Goal: Task Accomplishment & Management: Manage account settings

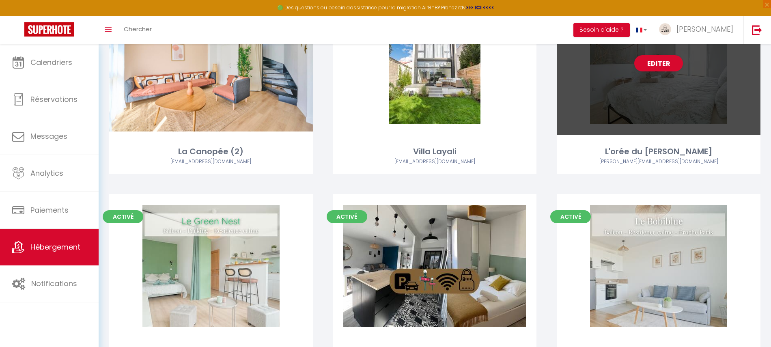
scroll to position [684, 0]
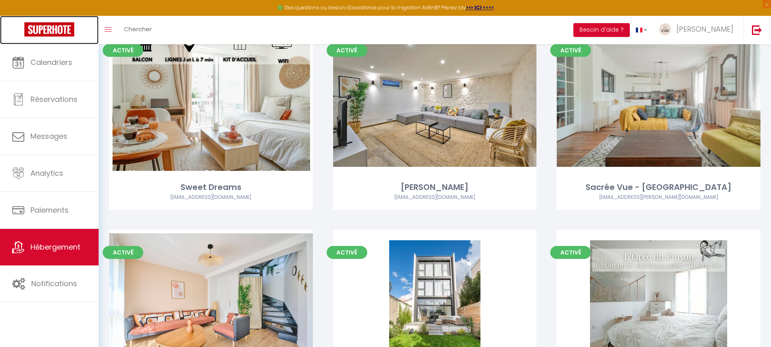
click at [54, 41] on link at bounding box center [49, 30] width 99 height 28
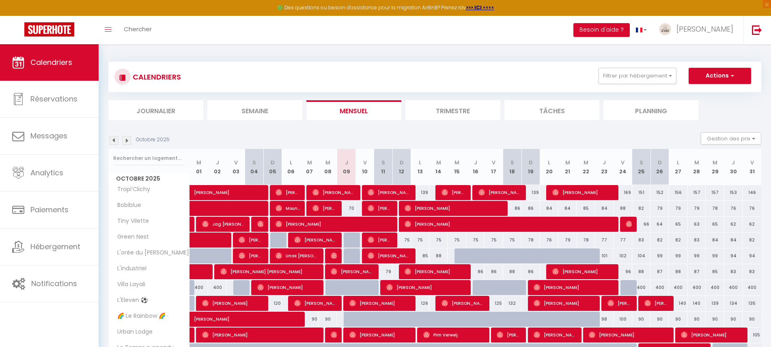
click at [718, 47] on div "CALENDRIERS Filtrer par hébergement Tous Tropi’Clichy Urban Lodge Le Temps susp…" at bounding box center [435, 299] width 673 height 511
click at [714, 33] on span "[PERSON_NAME]" at bounding box center [705, 29] width 57 height 10
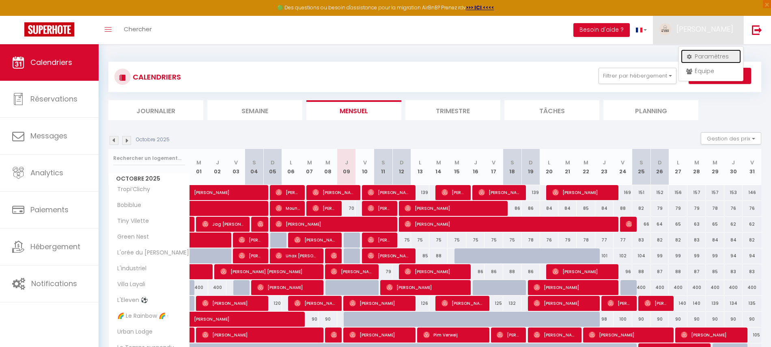
click at [705, 53] on link "Paramètres" at bounding box center [711, 57] width 60 height 14
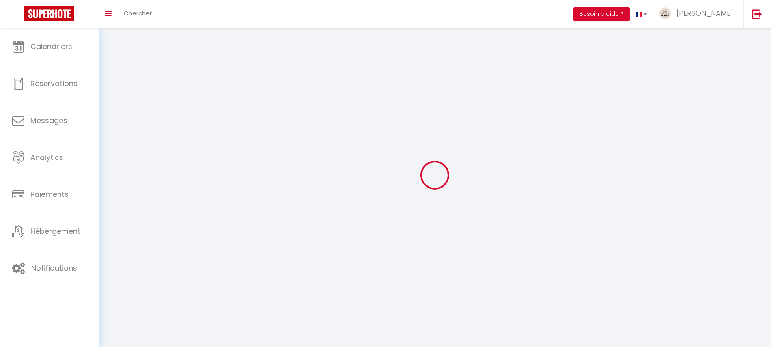
type input "g4ts5qncjvs4C5wUF3j64fKv8"
type input "wG58WTkNfufZTgMtRp8FIcD6U"
type input "[URL][DOMAIN_NAME]"
select select "28"
select select "fr"
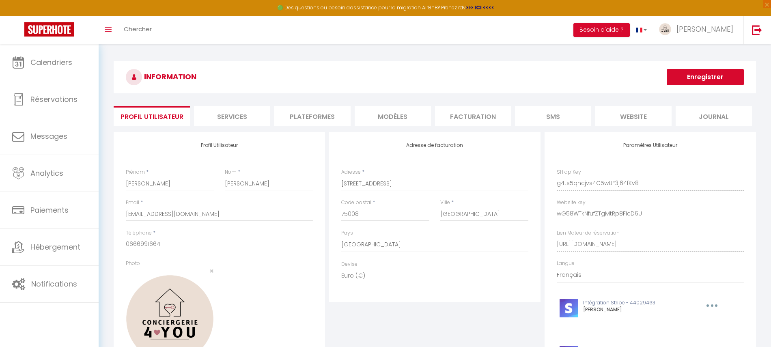
click at [309, 115] on li "Plateformes" at bounding box center [312, 116] width 76 height 20
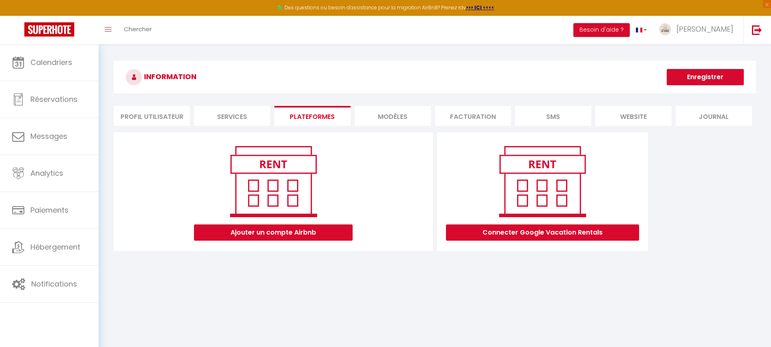
click at [176, 117] on li "Profil Utilisateur" at bounding box center [152, 116] width 76 height 20
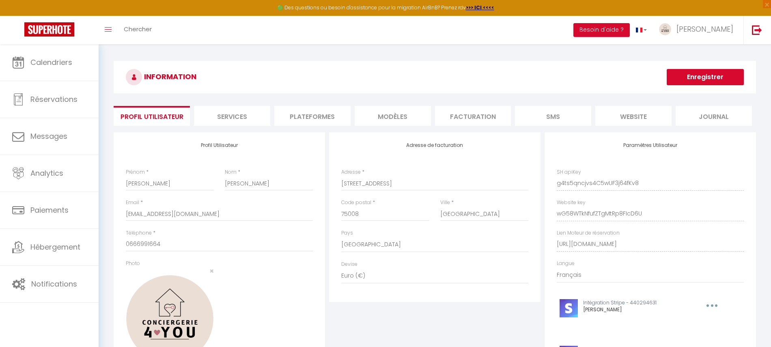
click at [239, 116] on li "Services" at bounding box center [232, 116] width 76 height 20
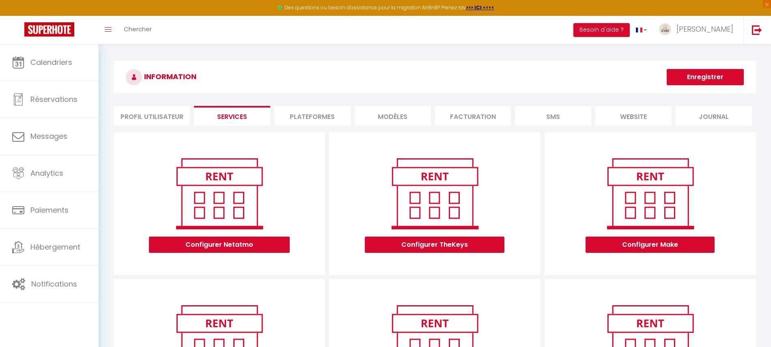
click at [324, 112] on li "Plateformes" at bounding box center [312, 116] width 76 height 20
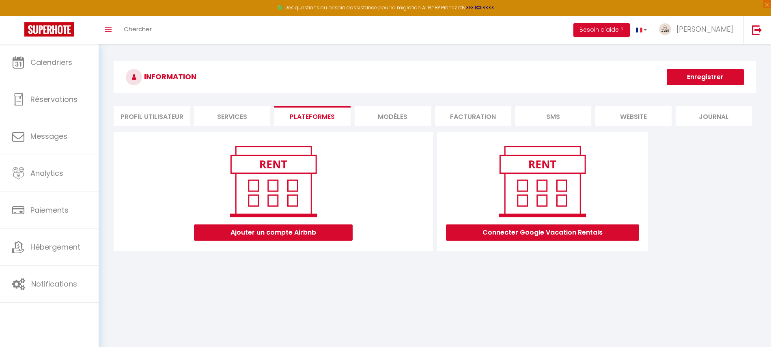
click at [303, 246] on div "Ajouter un compte Airbnb" at bounding box center [273, 191] width 319 height 119
click at [308, 233] on button "Ajouter un compte Airbnb" at bounding box center [273, 232] width 159 height 16
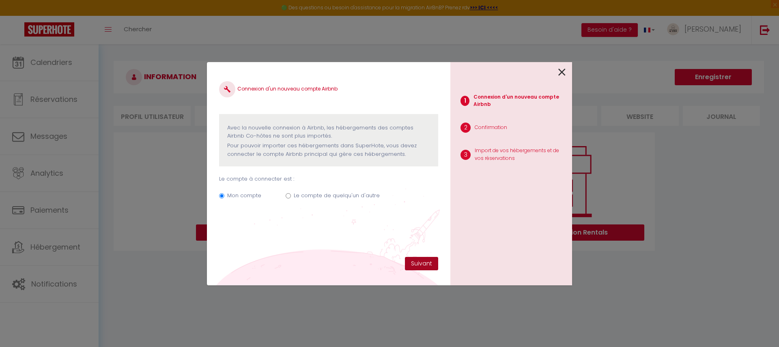
click at [427, 261] on button "Suivant" at bounding box center [421, 264] width 33 height 14
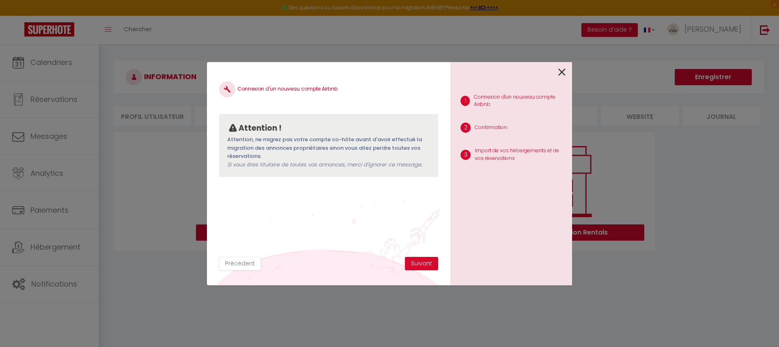
click at [561, 73] on icon at bounding box center [562, 72] width 7 height 12
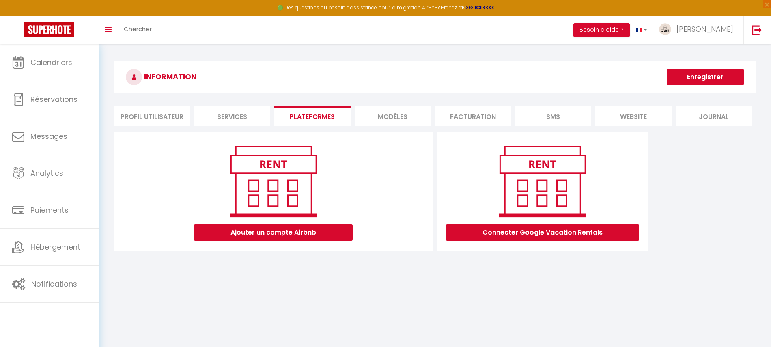
click at [438, 122] on li "Facturation" at bounding box center [473, 116] width 76 height 20
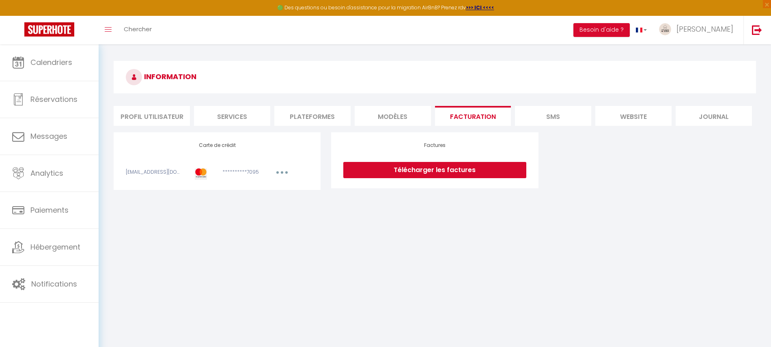
click at [408, 119] on li "MODÈLES" at bounding box center [393, 116] width 76 height 20
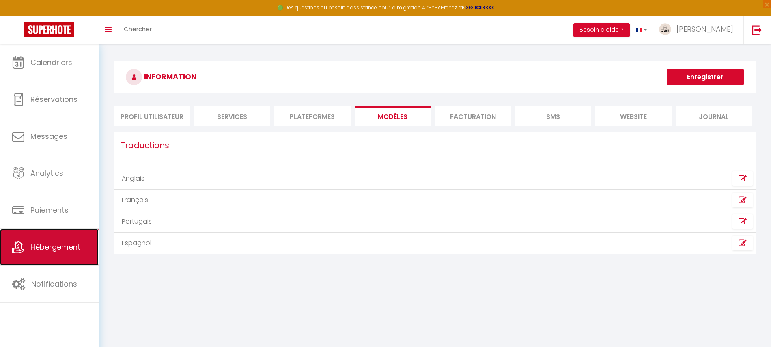
click at [11, 250] on link "Hébergement" at bounding box center [49, 247] width 99 height 37
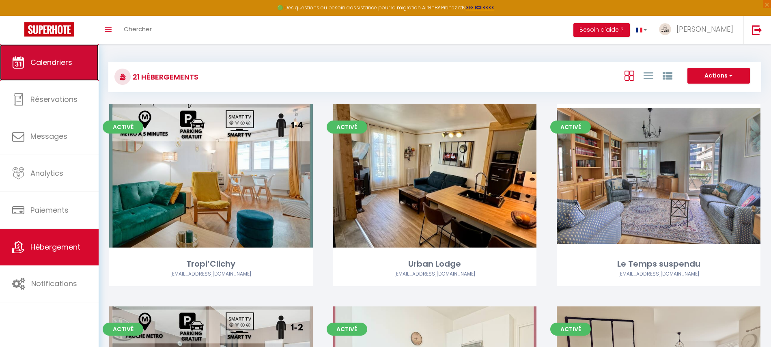
click at [33, 67] on span "Calendriers" at bounding box center [51, 62] width 42 height 10
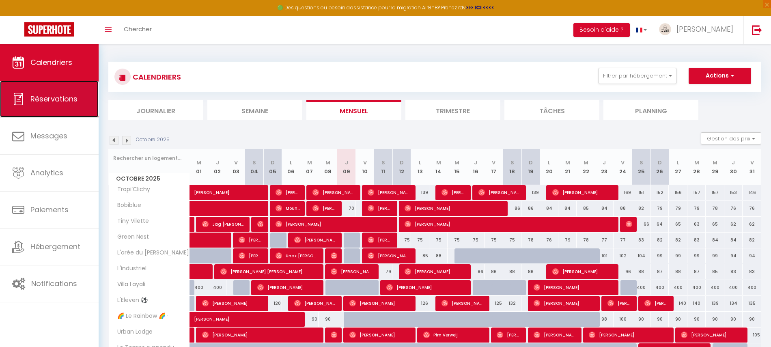
click at [52, 113] on link "Réservations" at bounding box center [49, 99] width 99 height 37
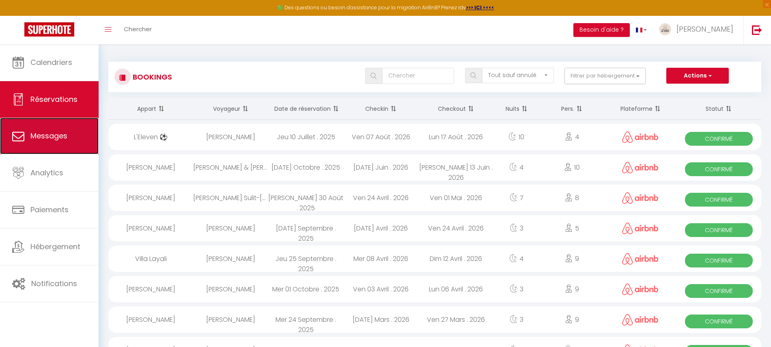
click at [56, 138] on span "Messages" at bounding box center [48, 136] width 37 height 10
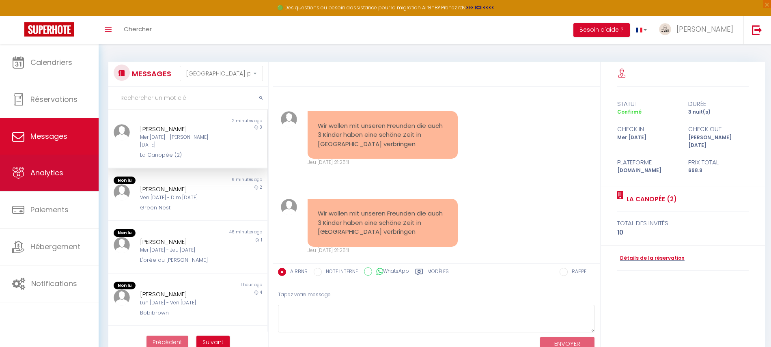
scroll to position [313, 0]
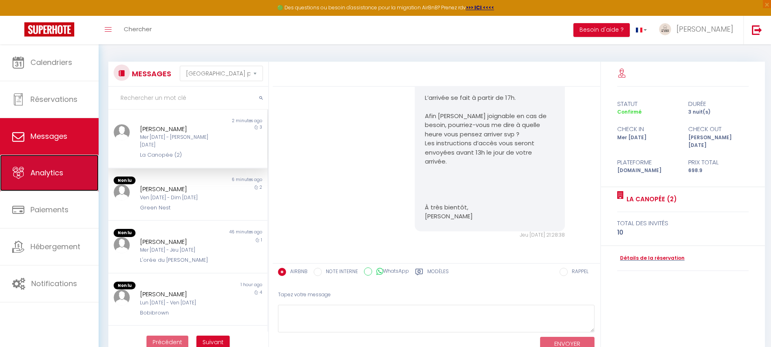
click at [59, 164] on link "Analytics" at bounding box center [49, 173] width 99 height 37
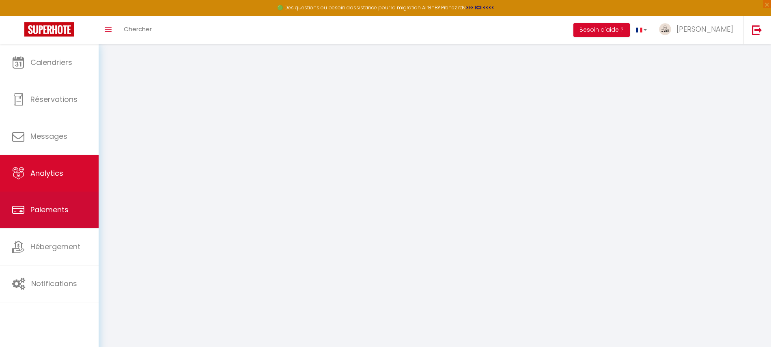
select select "2025"
select select "10"
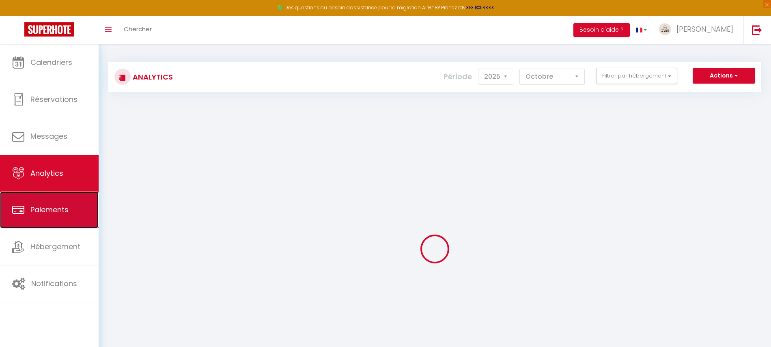
drag, startPoint x: 67, startPoint y: 194, endPoint x: 68, endPoint y: 199, distance: 5.0
click at [68, 199] on link "Paiements" at bounding box center [49, 210] width 99 height 37
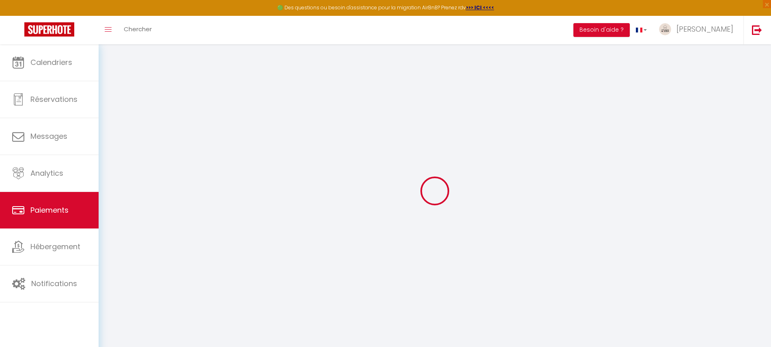
select select "2"
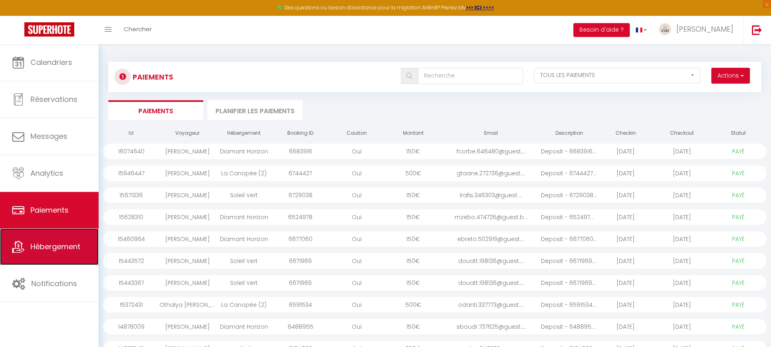
click at [70, 238] on link "Hébergement" at bounding box center [49, 247] width 99 height 37
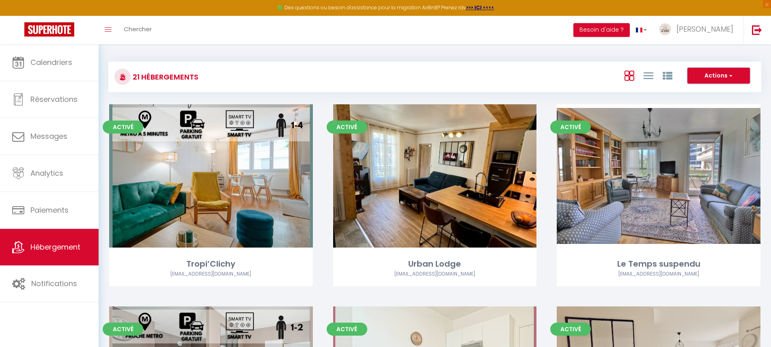
click at [726, 75] on button "Actions" at bounding box center [719, 76] width 63 height 16
click at [711, 32] on span "[PERSON_NAME]" at bounding box center [705, 29] width 57 height 10
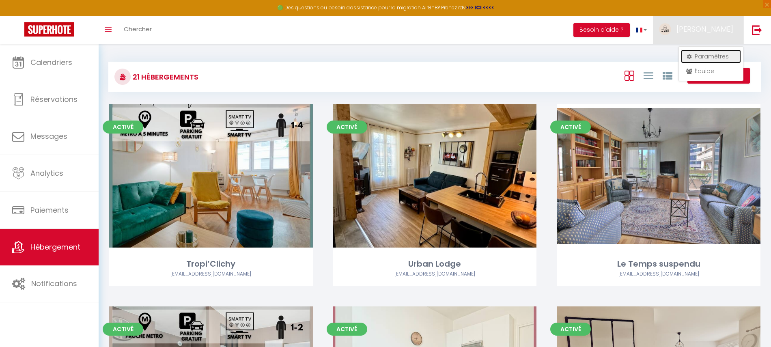
click at [708, 56] on link "Paramètres" at bounding box center [711, 57] width 60 height 14
select select "28"
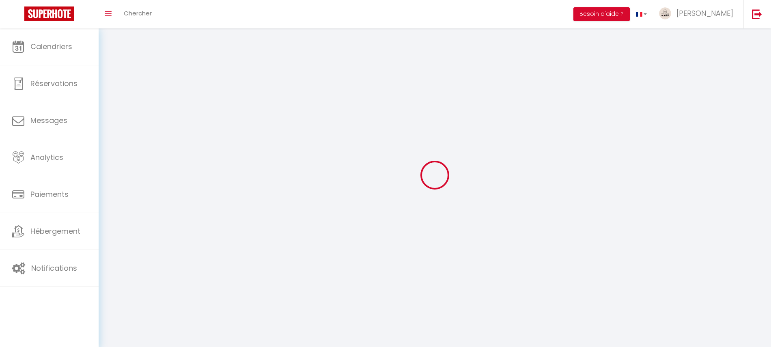
type input "g4ts5qncjvs4C5wUF3j64fKv8"
type input "wG58WTkNfufZTgMtRp8FIcD6U"
type input "[URL][DOMAIN_NAME]"
select select "fr"
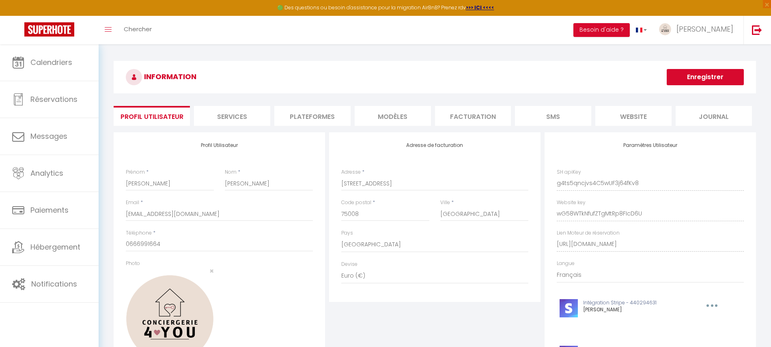
click at [365, 114] on li "MODÈLES" at bounding box center [393, 116] width 76 height 20
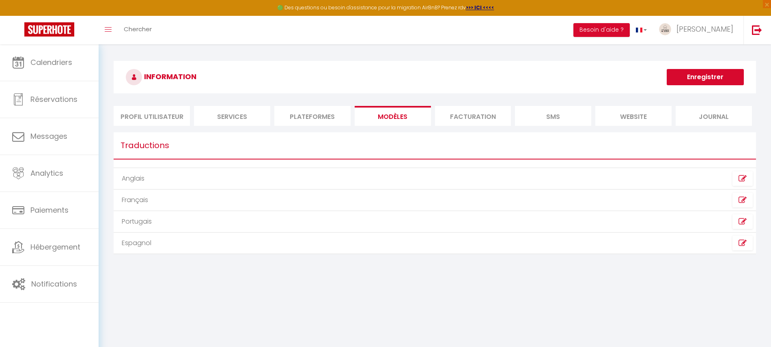
click at [334, 114] on li "Plateformes" at bounding box center [312, 116] width 76 height 20
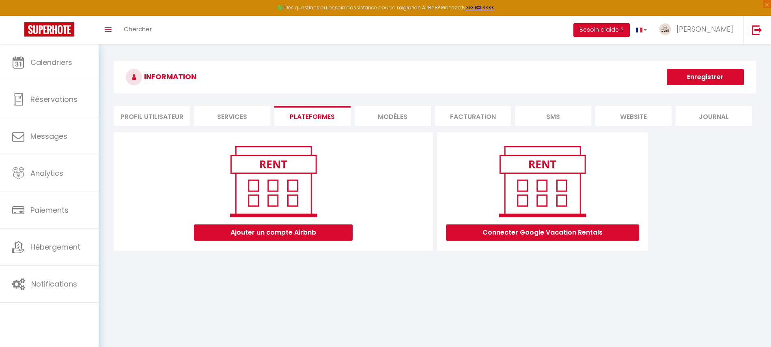
click at [477, 103] on div "INFORMATION Enregistrer Profil Utilisateur Services Plateformes MODÈLES Factura…" at bounding box center [435, 159] width 643 height 197
click at [506, 119] on li "Facturation" at bounding box center [473, 116] width 76 height 20
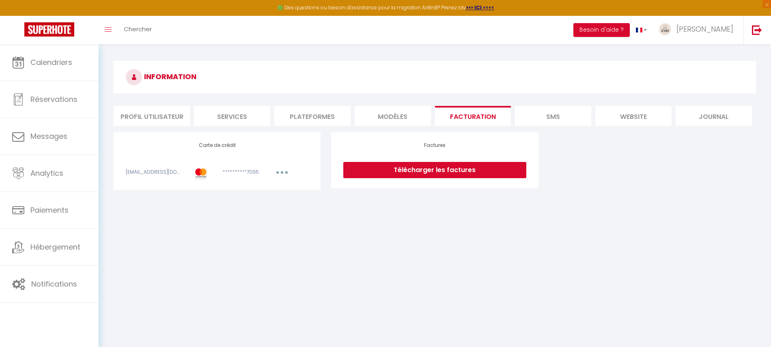
click at [613, 115] on li "website" at bounding box center [634, 116] width 76 height 20
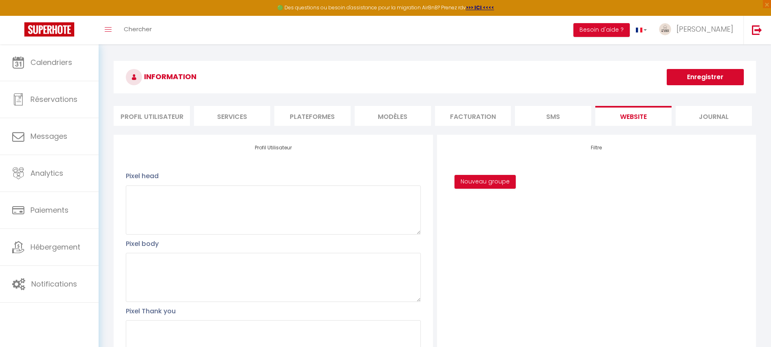
click at [690, 125] on li "Journal" at bounding box center [714, 116] width 76 height 20
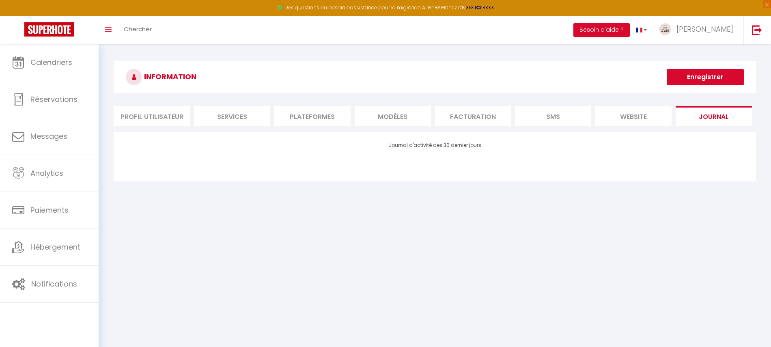
click at [317, 123] on li "Plateformes" at bounding box center [312, 116] width 76 height 20
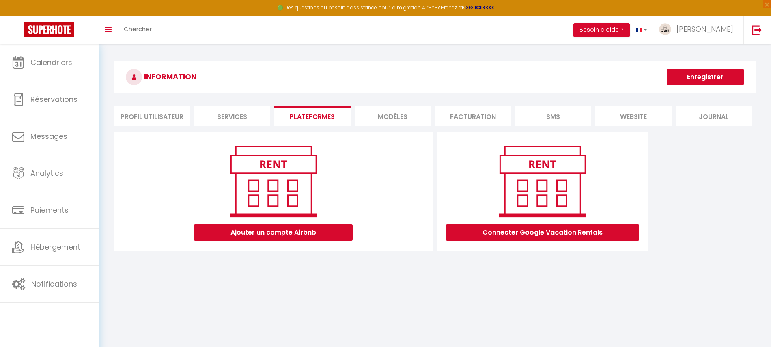
click at [242, 116] on li "Services" at bounding box center [232, 116] width 76 height 20
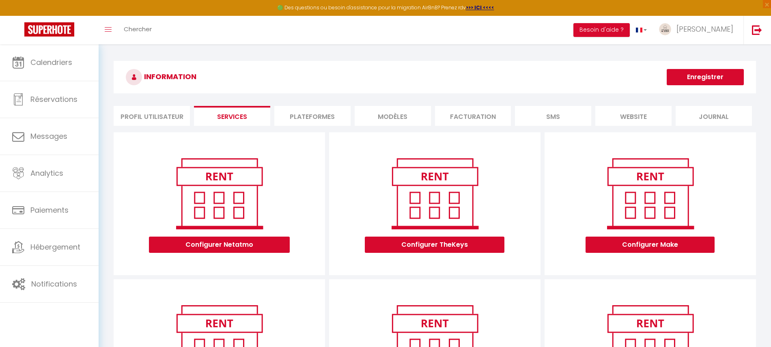
click at [171, 117] on li "Profil Utilisateur" at bounding box center [152, 116] width 76 height 20
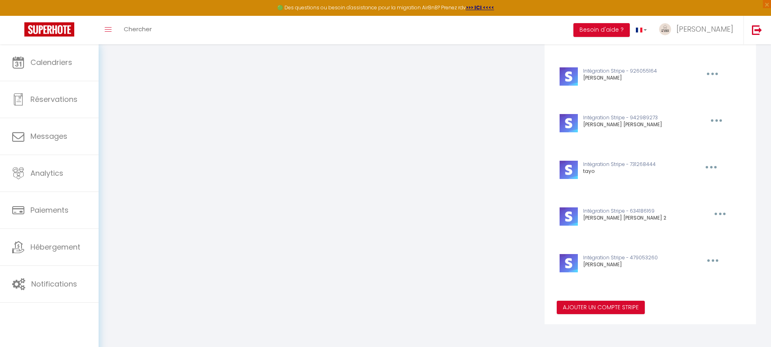
scroll to position [328, 0]
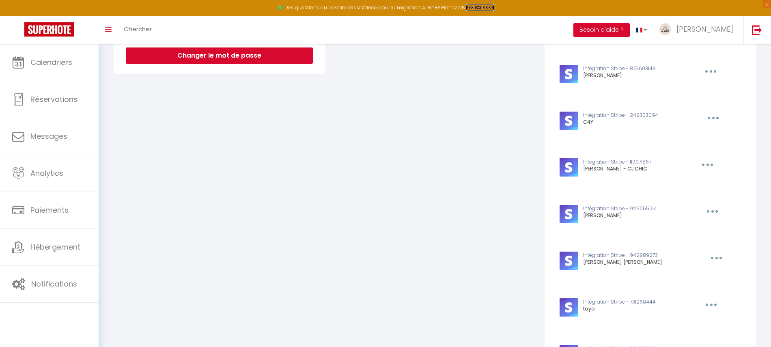
click at [480, 6] on strong ">>> ICI <<<<" at bounding box center [480, 7] width 28 height 7
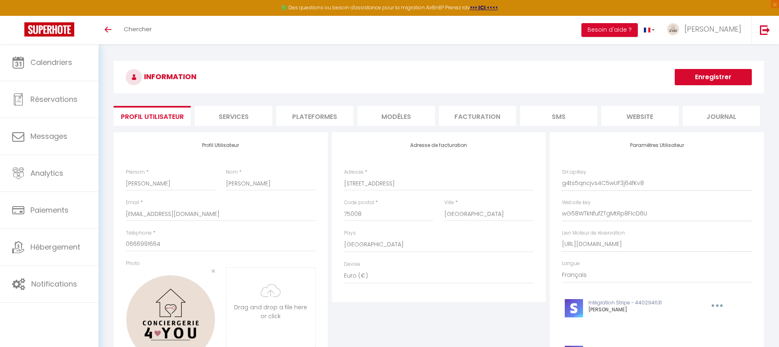
select select "28"
select select "fr"
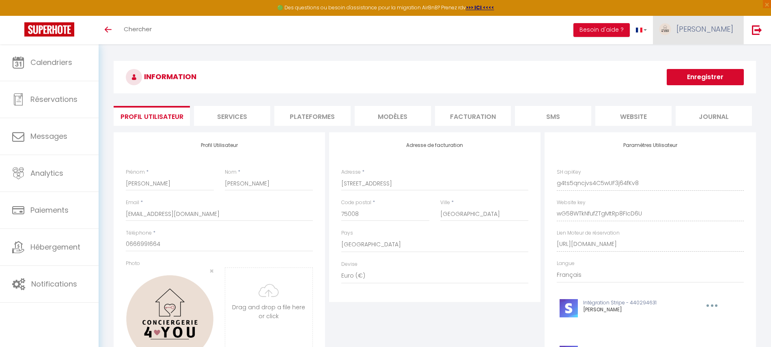
click at [693, 20] on link "[PERSON_NAME]" at bounding box center [698, 30] width 91 height 28
click at [712, 32] on span "[PERSON_NAME]" at bounding box center [705, 29] width 57 height 10
click at [714, 58] on link "Paramètres" at bounding box center [711, 57] width 60 height 14
click at [316, 118] on li "Plateformes" at bounding box center [312, 116] width 76 height 20
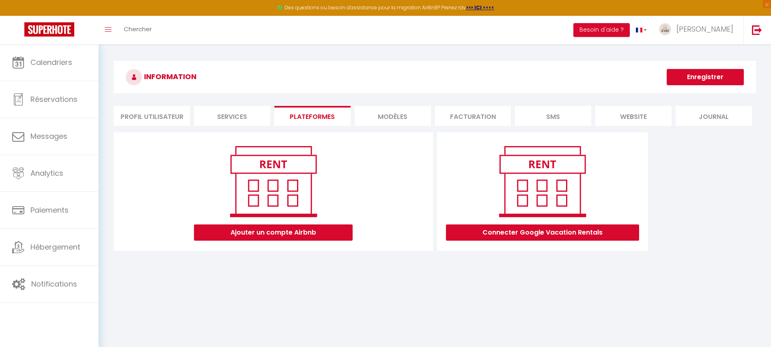
scroll to position [44, 0]
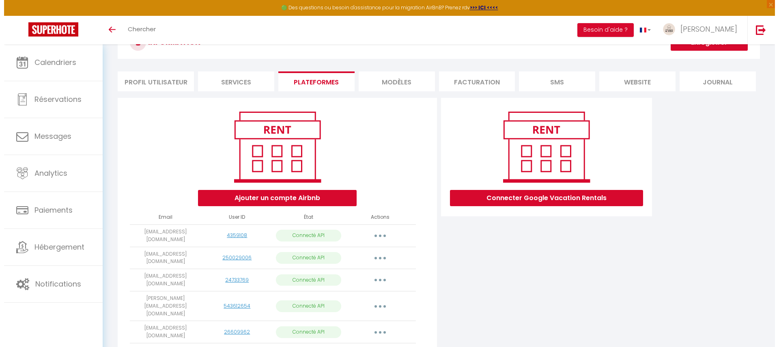
scroll to position [35, 0]
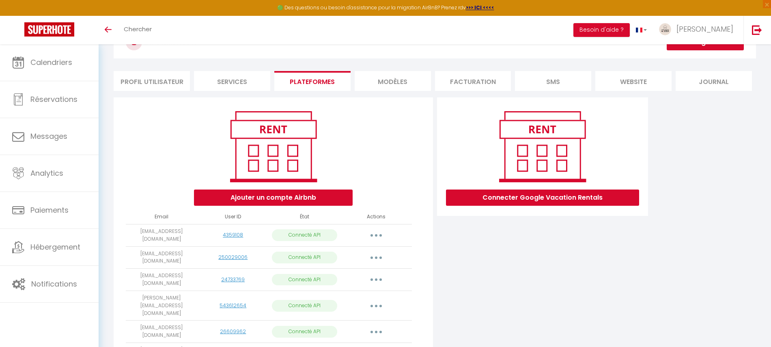
click at [375, 230] on button "button" at bounding box center [376, 235] width 23 height 13
click at [363, 255] on link "Importer les appartements" at bounding box center [341, 254] width 90 height 14
select select "48702"
select select "73850"
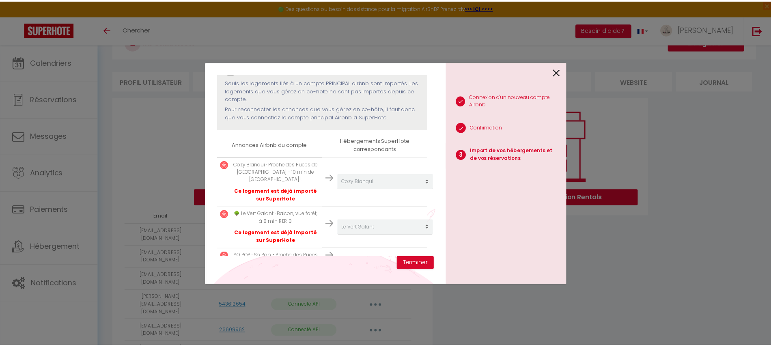
scroll to position [95, 0]
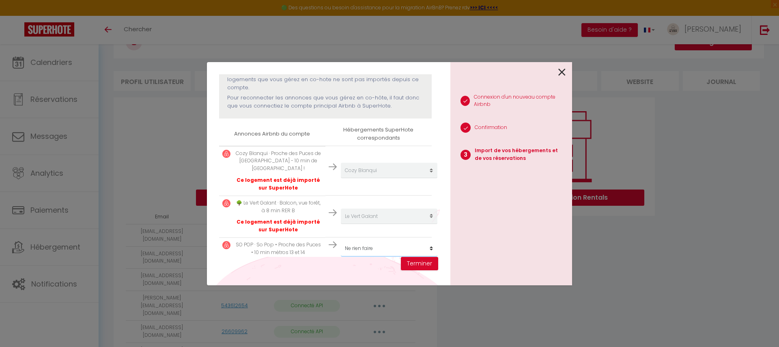
click at [362, 241] on select "Créer un nouvel hébergement Ne rien faire Tropi’Clichy [GEOGRAPHIC_DATA] Le Tem…" at bounding box center [389, 248] width 97 height 15
select select "create_new"
click at [341, 241] on select "Créer un nouvel hébergement Ne rien faire Tropi’Clichy [GEOGRAPHIC_DATA] Le Tem…" at bounding box center [389, 248] width 97 height 15
click at [422, 263] on button "Terminer" at bounding box center [419, 264] width 37 height 14
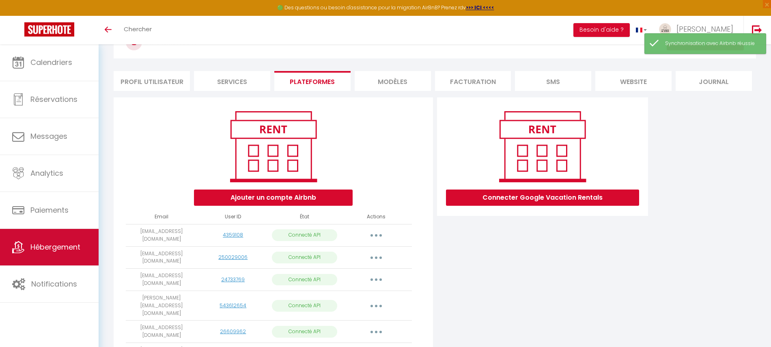
click at [66, 259] on link "Hébergement" at bounding box center [49, 247] width 99 height 37
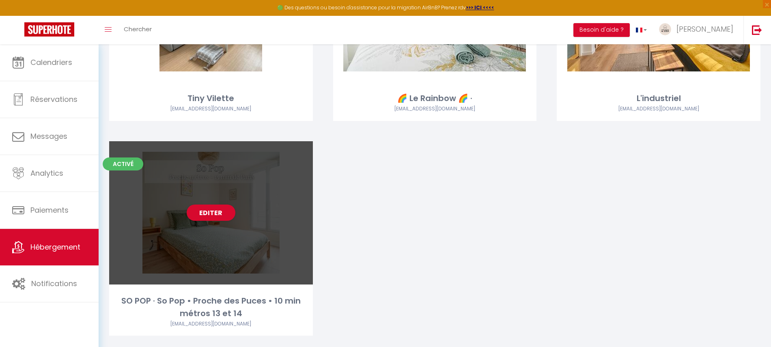
scroll to position [1380, 0]
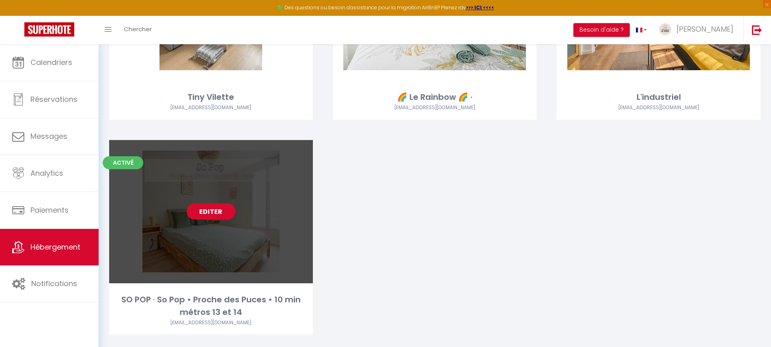
click at [209, 216] on link "Editer" at bounding box center [211, 211] width 49 height 16
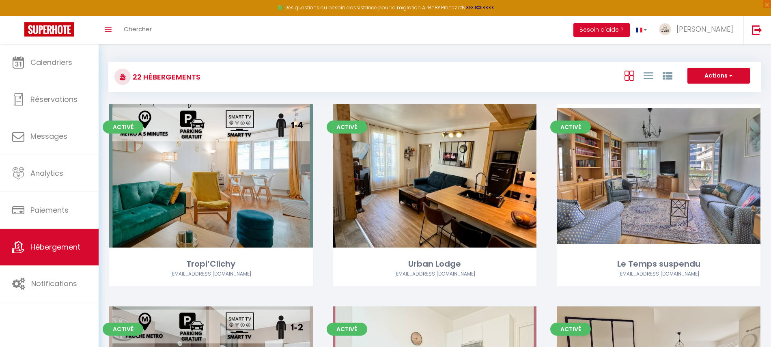
select select "3"
select select "2"
select select "1"
select select
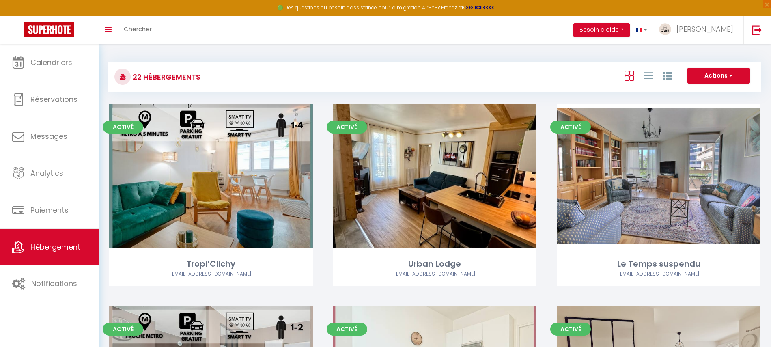
select select "28"
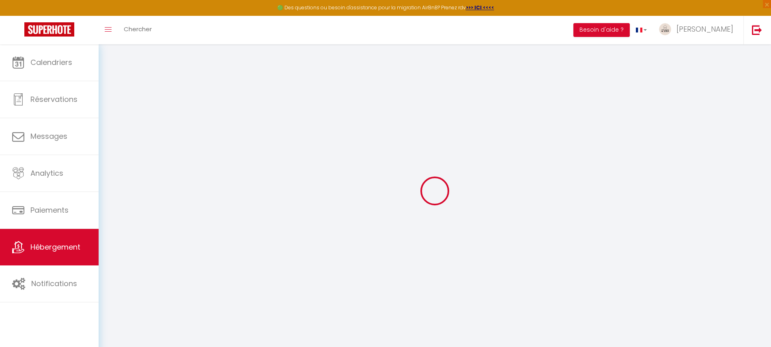
select select
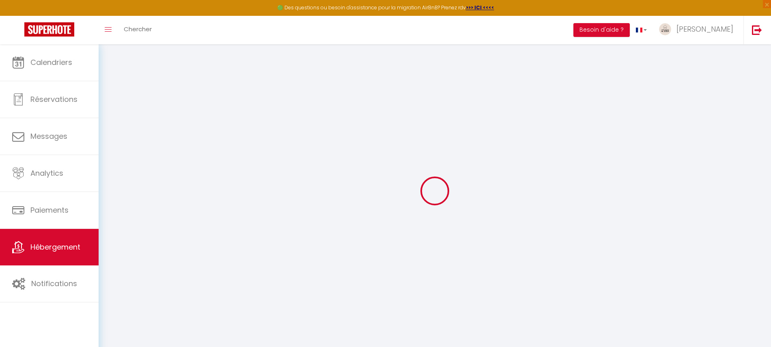
select select
checkbox input "false"
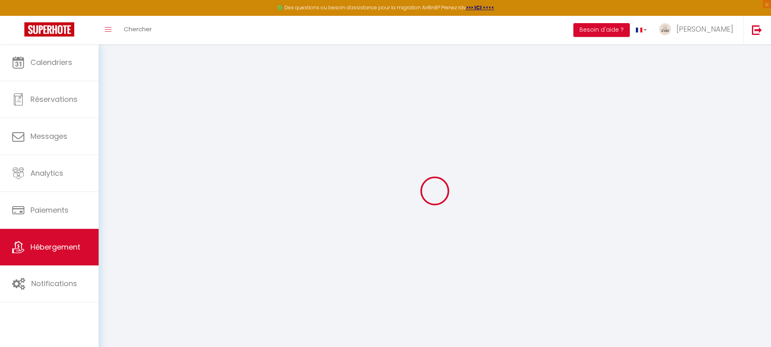
select select
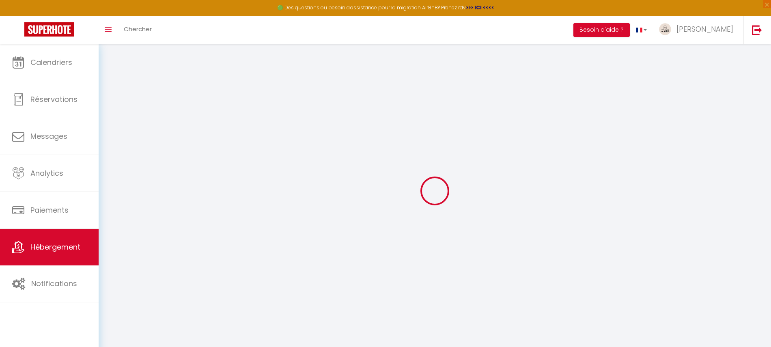
select select
checkbox input "false"
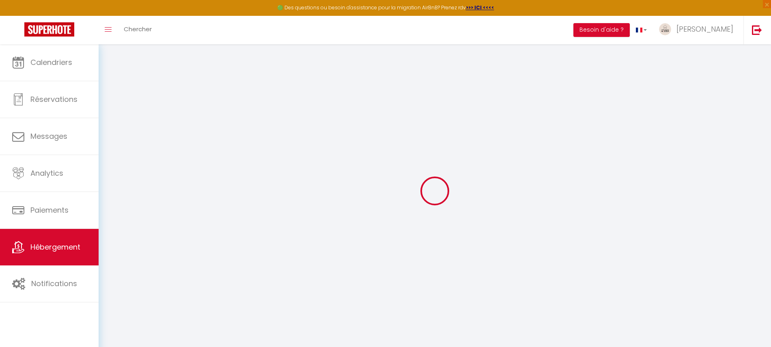
checkbox input "false"
select select
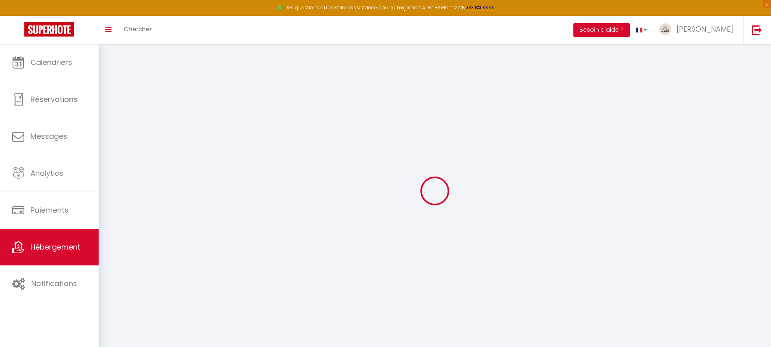
select select
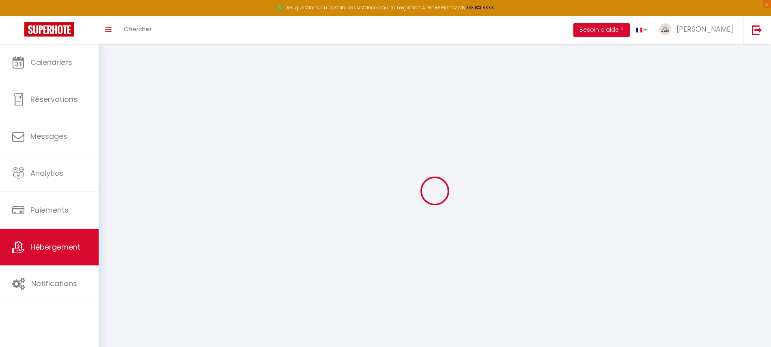
checkbox input "false"
select select
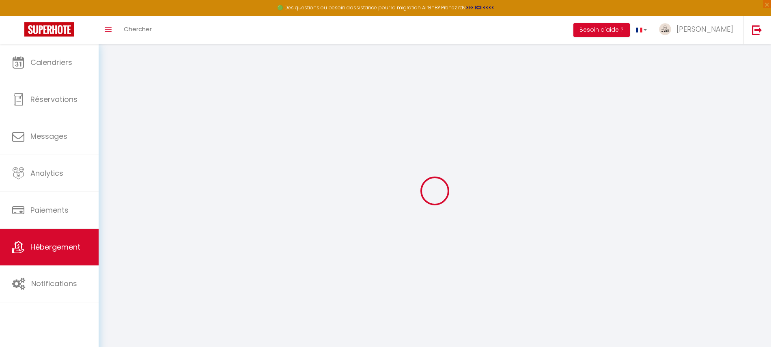
select select
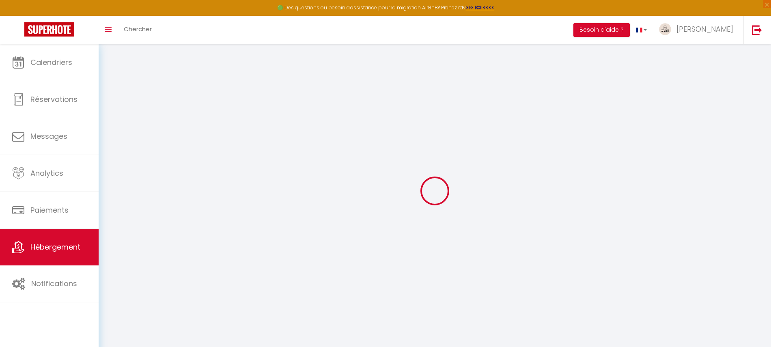
select select
checkbox input "false"
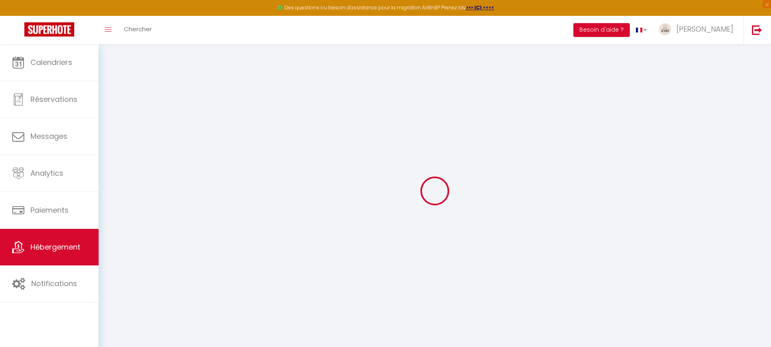
checkbox input "false"
select select
type input "SO POP · So Pop • Proche des Puces • 10 min métros 13 et 14"
select select "2"
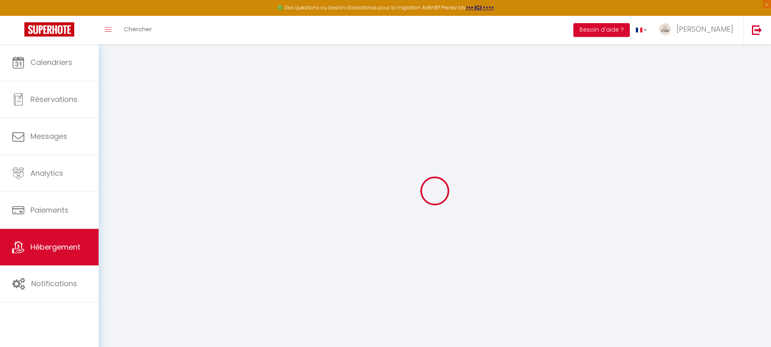
type input "78"
type input "50"
select select
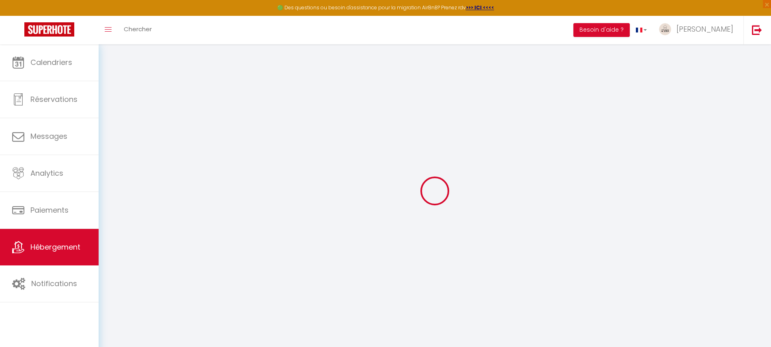
select select
type input "[STREET_ADDRESS]"
type input "93400"
type input "[GEOGRAPHIC_DATA]"
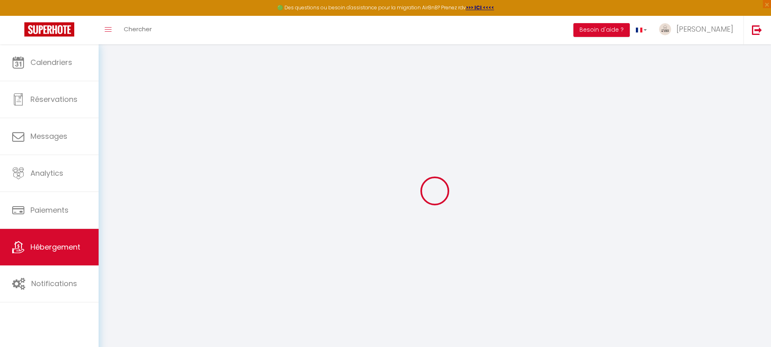
type input "[EMAIL_ADDRESS][DOMAIN_NAME]"
select select
checkbox input "false"
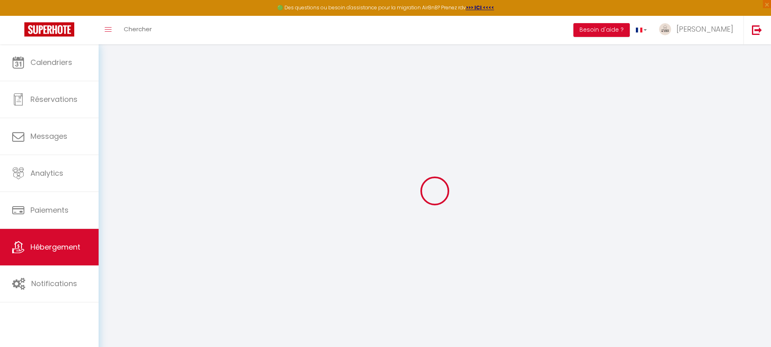
checkbox input "false"
type input "0"
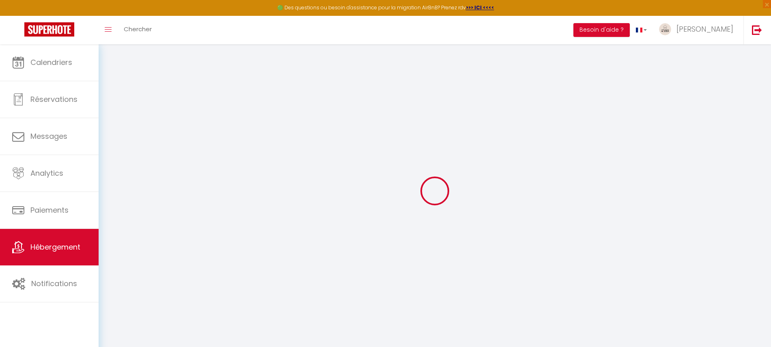
select select
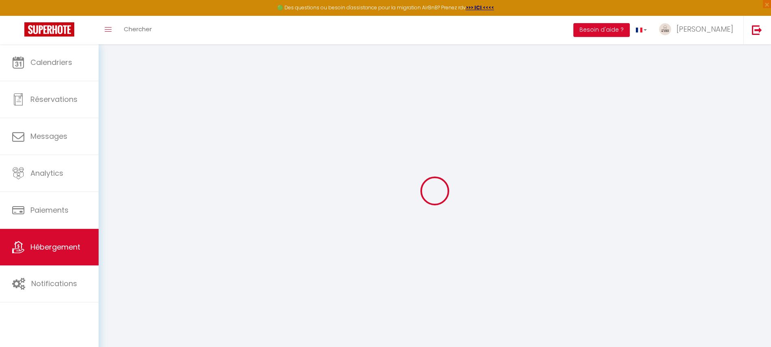
select select
checkbox input "false"
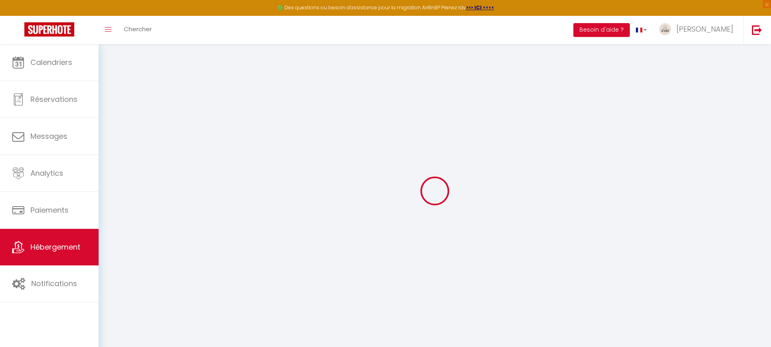
select select
checkbox input "false"
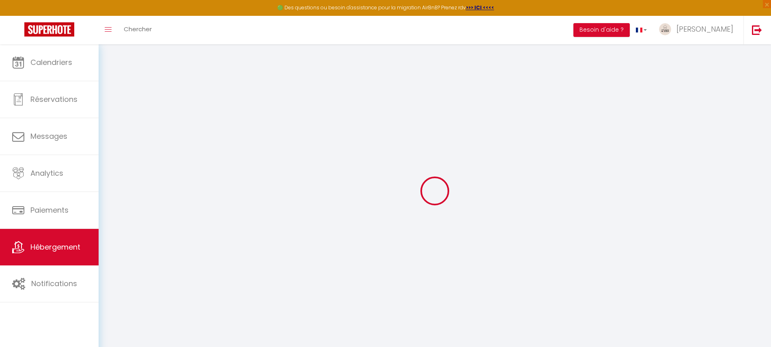
select select
checkbox input "false"
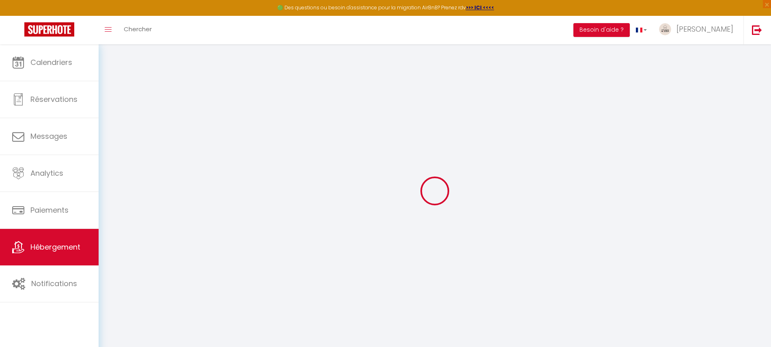
select select "16:00"
select select "23:45"
select select "10:00"
select select "30"
select select "120"
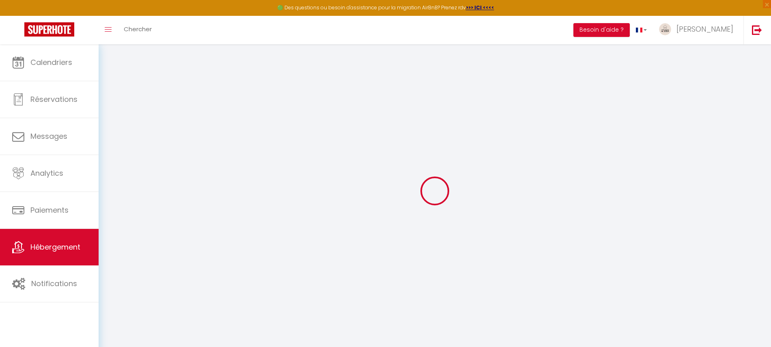
select select
checkbox input "false"
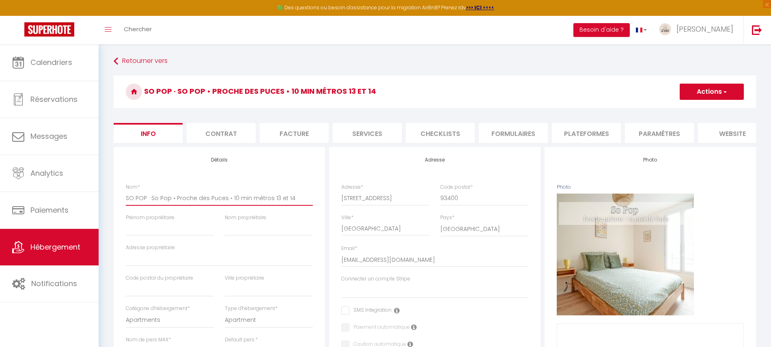
select select
checkbox input "false"
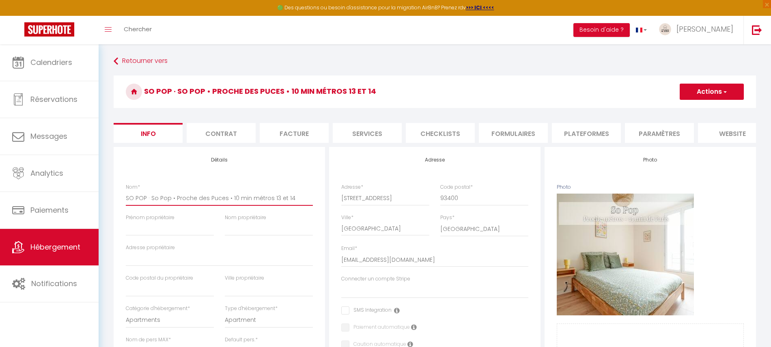
drag, startPoint x: 149, startPoint y: 206, endPoint x: 304, endPoint y: 192, distance: 155.7
click at [304, 192] on div "Nom * SO POP · So Pop • Proche des Puces • 10 min métros 13 et 14" at bounding box center [219, 194] width 187 height 22
type input "SO POP ·"
select select
checkbox input "false"
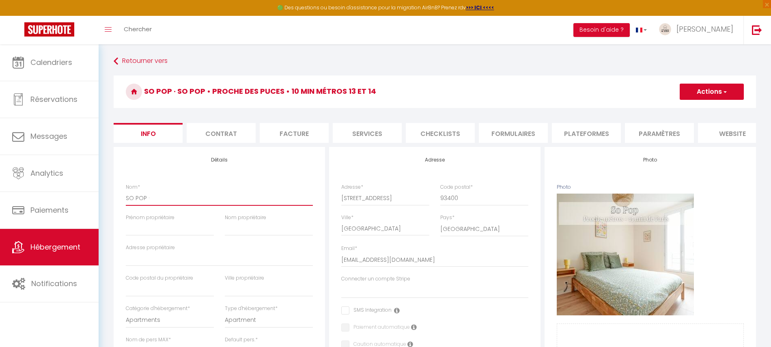
checkbox input "false"
type input "SO POP"
select select
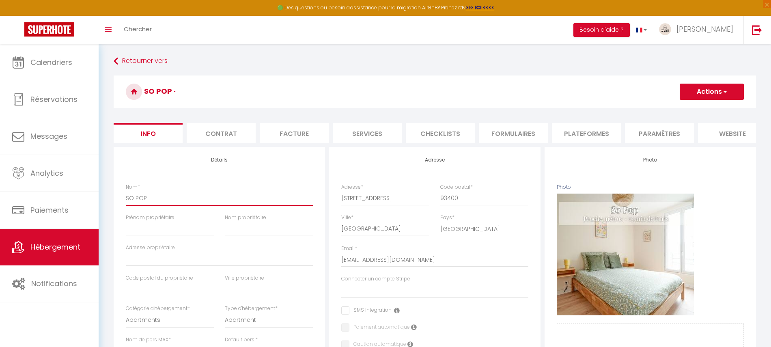
checkbox input "false"
type input "SO POP"
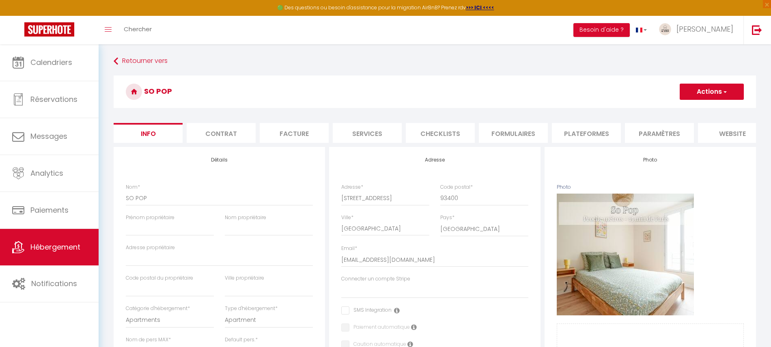
click at [140, 222] on label "Prénom propriétaire" at bounding box center [150, 218] width 49 height 8
click at [140, 223] on input "Prénom propriétaire" at bounding box center [170, 228] width 88 height 15
click at [139, 231] on input "Prénom propriétaire" at bounding box center [170, 228] width 88 height 15
type input "J"
select select
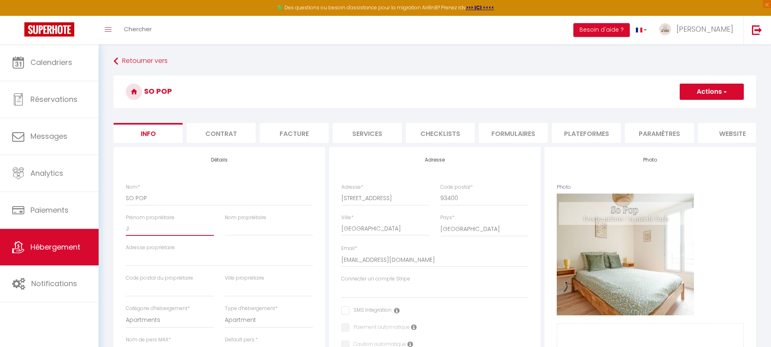
checkbox input "false"
type input "Je"
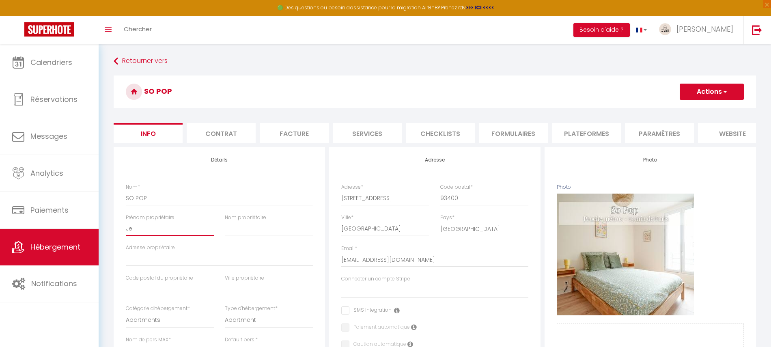
select select
checkbox input "false"
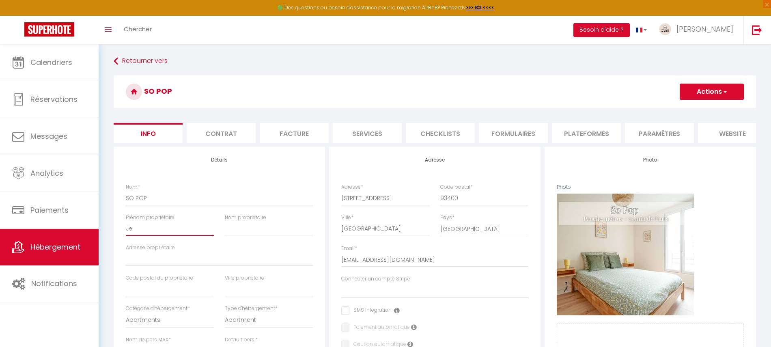
type input "Jea"
select select
checkbox input "false"
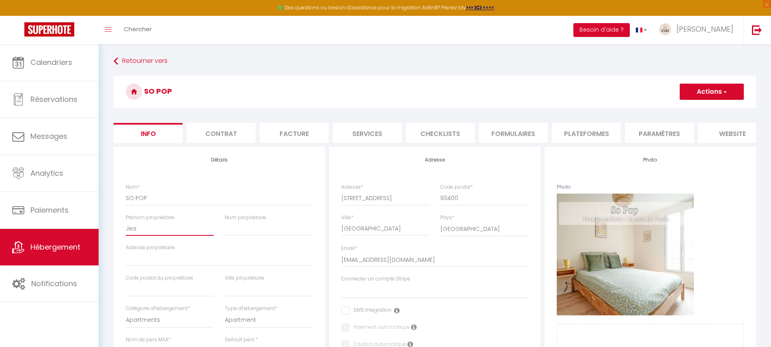
checkbox input "false"
type input "Jean"
select select
checkbox input "false"
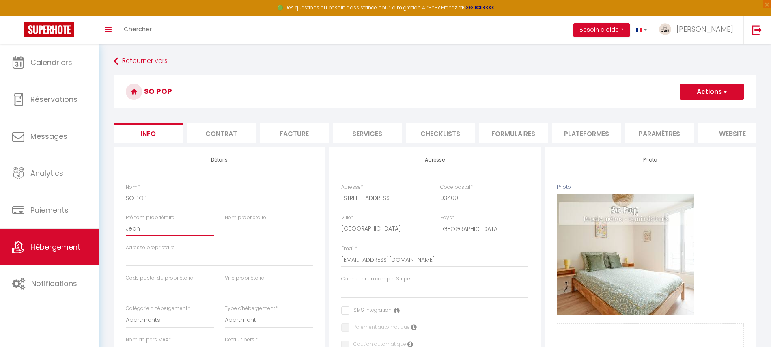
checkbox input "false"
type input "[PERSON_NAME]-"
select select
checkbox input "false"
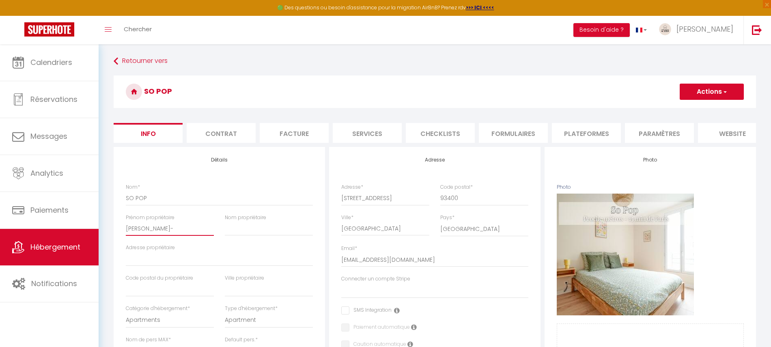
checkbox input "false"
type input "[PERSON_NAME]"
select select
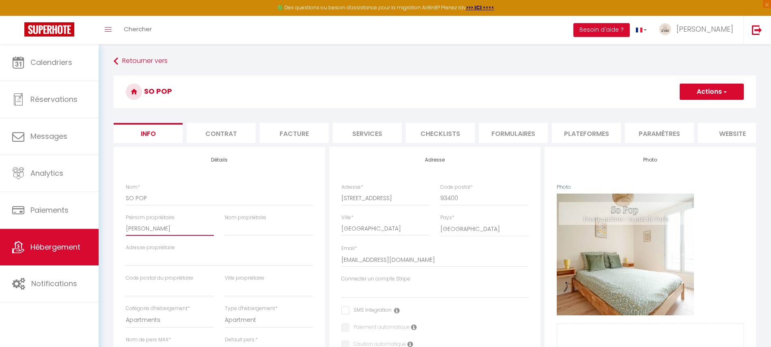
checkbox input "false"
type input "Jean-No"
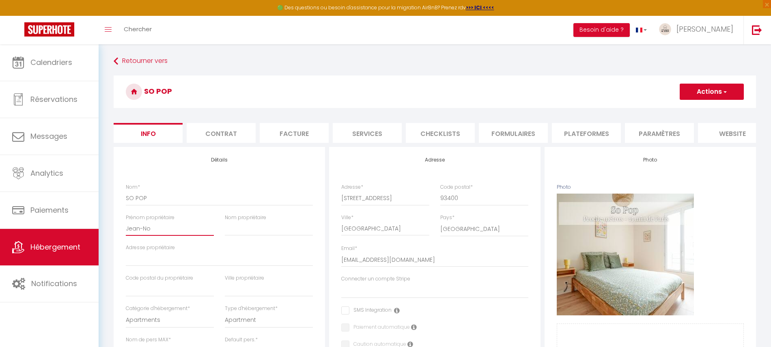
select select
checkbox input "false"
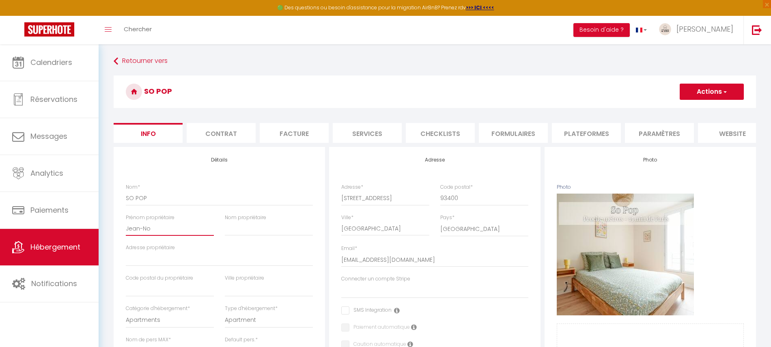
type input "[PERSON_NAME]"
select select
checkbox input "false"
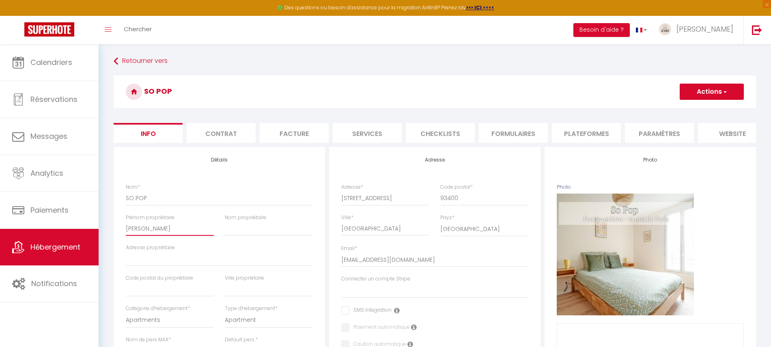
checkbox input "false"
type input "[PERSON_NAME][DATE]"
select select
checkbox input "false"
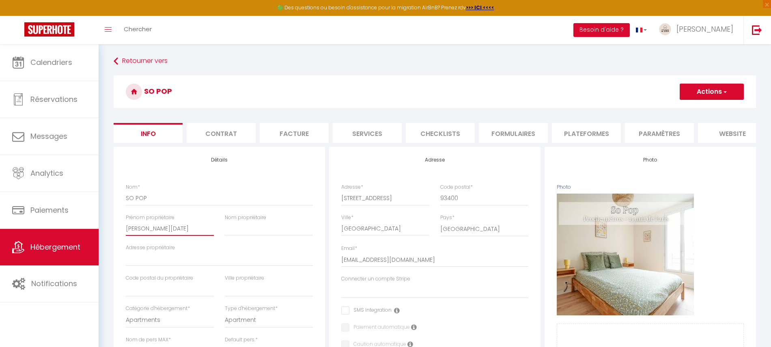
checkbox input "false"
type input "[PERSON_NAME][DATE]"
type input "A"
select select
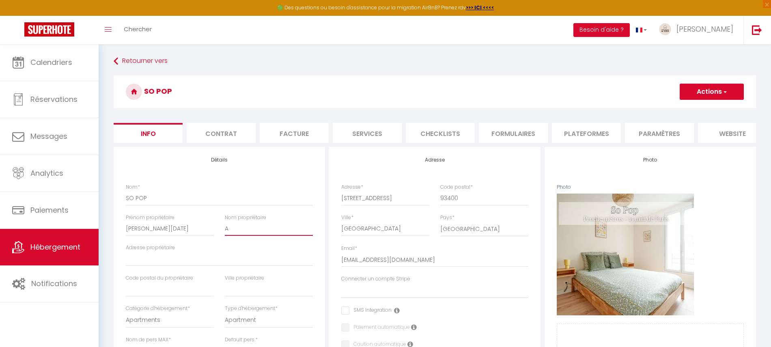
checkbox input "false"
type input "Al"
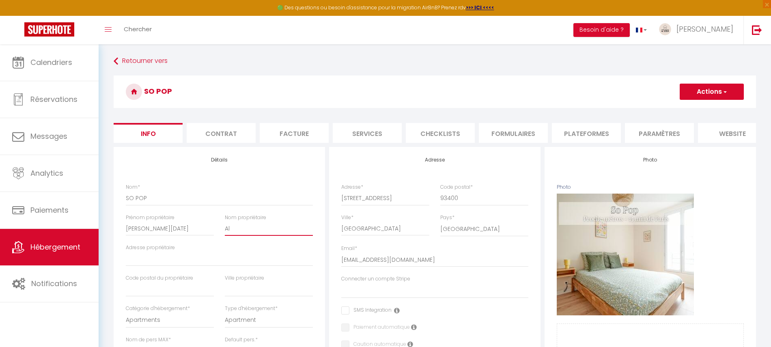
select select
checkbox input "false"
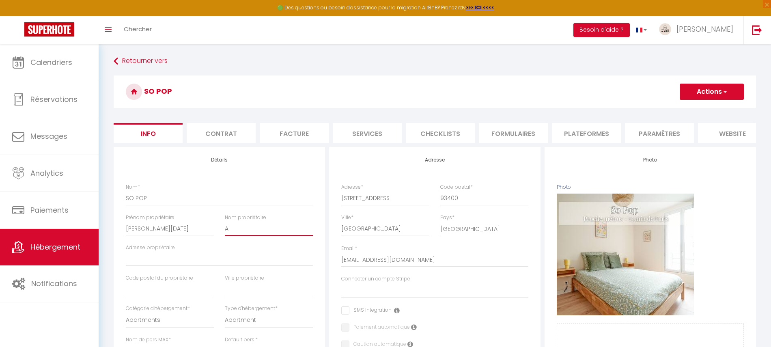
type input "All"
select select
checkbox input "false"
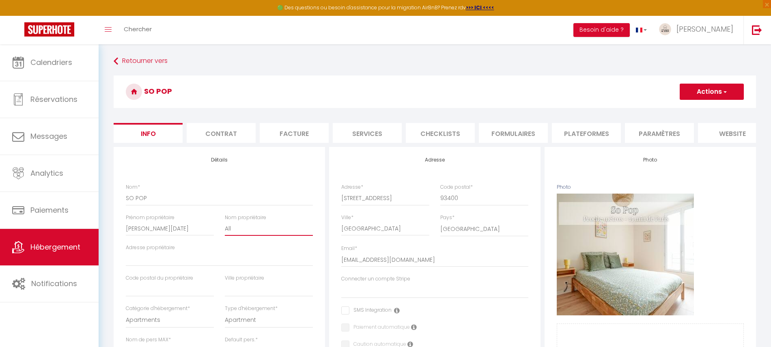
checkbox input "false"
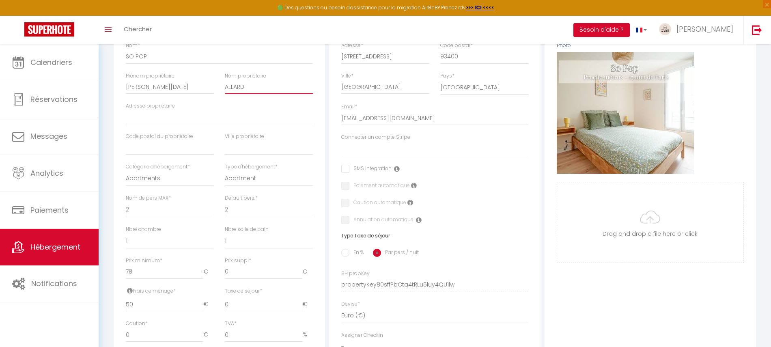
scroll to position [158, 0]
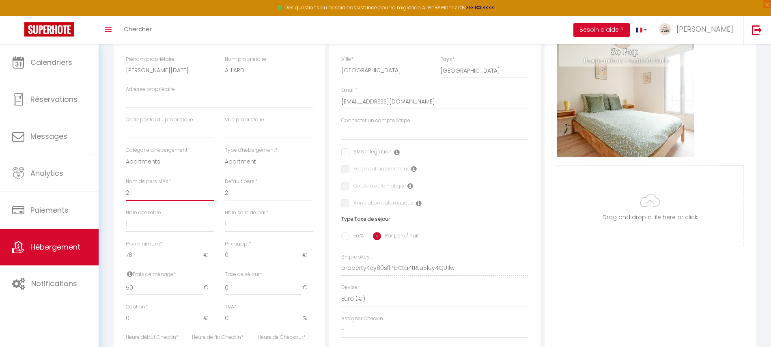
click at [207, 201] on select "1 2 3 4 5 6 7 8 9 10 11 12 13 14" at bounding box center [170, 193] width 88 height 15
click at [126, 193] on select "1 2 3 4 5 6 7 8 9 10 11 12 13 14" at bounding box center [170, 193] width 88 height 15
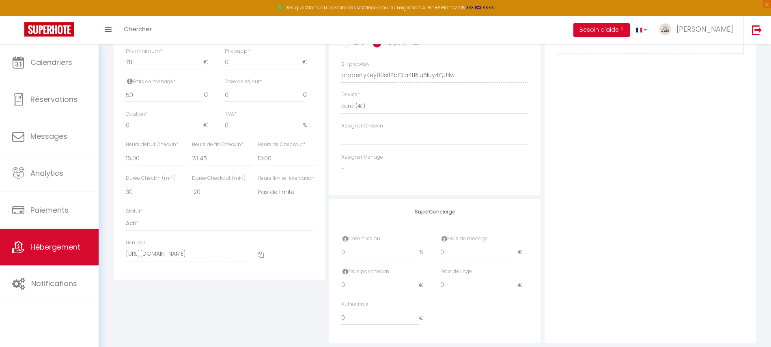
scroll to position [352, 0]
drag, startPoint x: 140, startPoint y: 130, endPoint x: 136, endPoint y: 130, distance: 4.5
click at [136, 130] on input "0" at bounding box center [165, 125] width 78 height 15
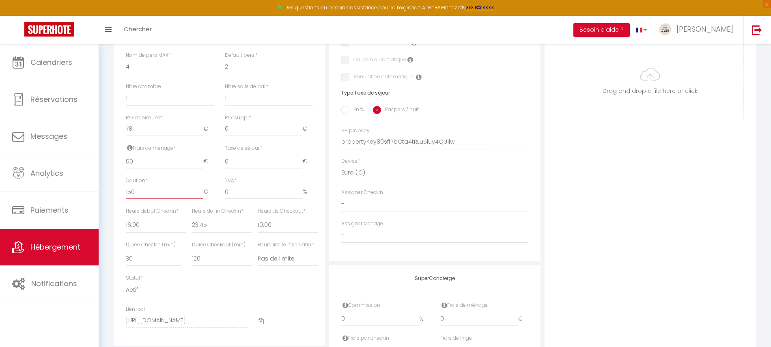
scroll to position [287, 0]
click at [376, 249] on div "Adresse Adresse * [STREET_ADDRESS] [GEOGRAPHIC_DATA] [GEOGRAPHIC_DATA] [GEOGRAP…" at bounding box center [434, 59] width 211 height 399
click at [368, 240] on select "- [PERSON_NAME] [PERSON_NAME] [PERSON_NAME] T' multiservice [PERSON_NAME] [PERS…" at bounding box center [434, 232] width 187 height 15
click at [341, 233] on select "- [PERSON_NAME] [PERSON_NAME] [PERSON_NAME] T' multiservice [PERSON_NAME] [PERS…" at bounding box center [434, 232] width 187 height 15
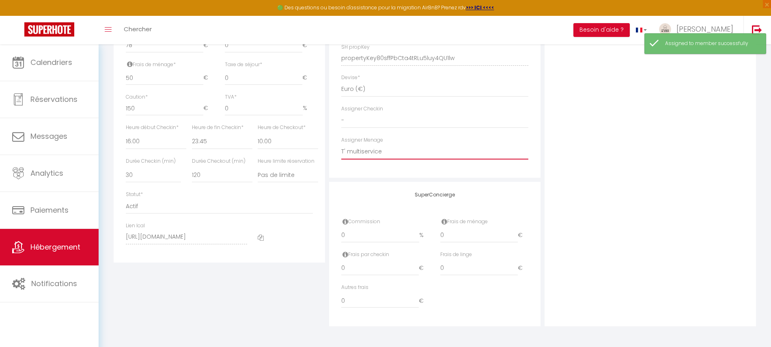
scroll to position [0, 0]
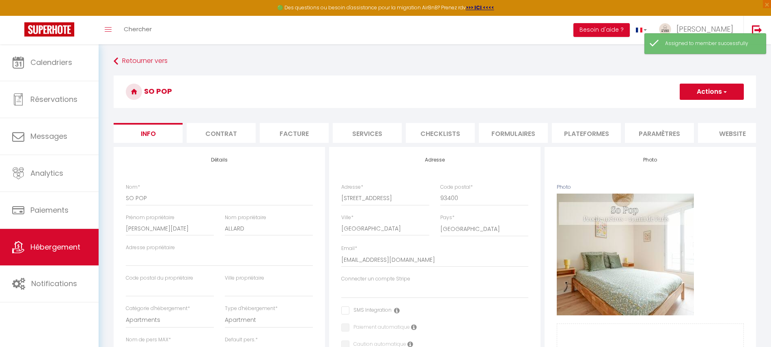
click at [701, 84] on button "Actions" at bounding box center [712, 92] width 64 height 16
click at [682, 111] on input "Enregistrer" at bounding box center [680, 110] width 30 height 8
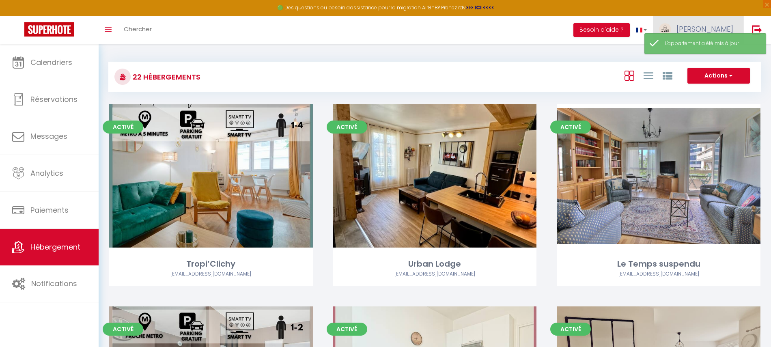
click at [705, 26] on link "[PERSON_NAME]" at bounding box center [698, 30] width 91 height 28
click at [707, 64] on link "Équipe" at bounding box center [711, 71] width 60 height 14
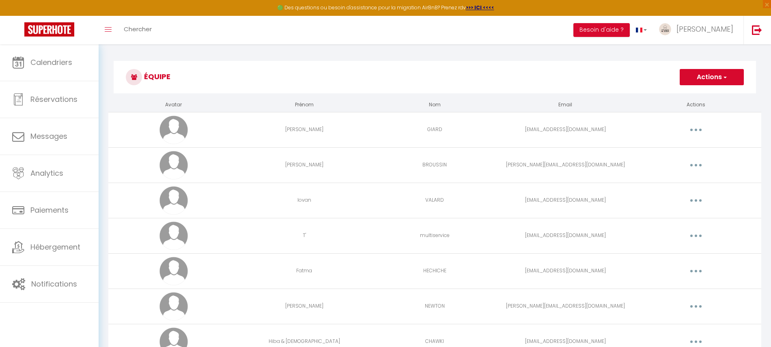
click at [696, 235] on icon "button" at bounding box center [696, 236] width 2 height 2
click at [671, 252] on link "Editer" at bounding box center [675, 255] width 60 height 14
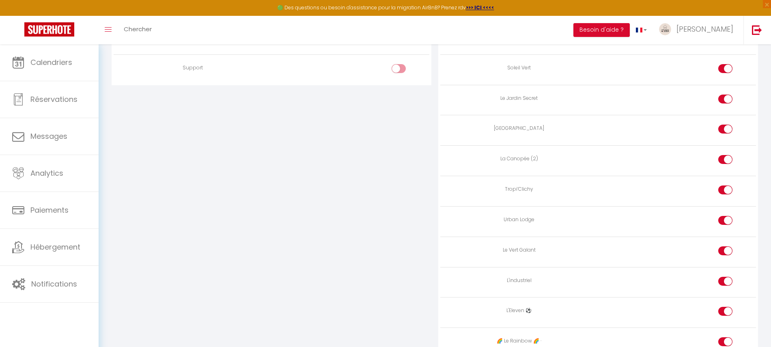
scroll to position [865, 0]
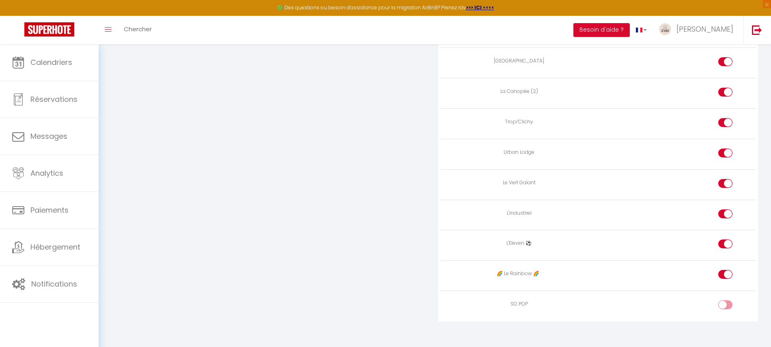
click at [727, 300] on input "checkbox" at bounding box center [732, 306] width 14 height 12
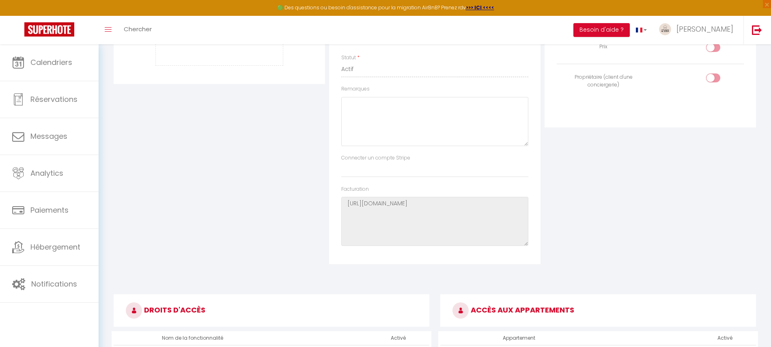
scroll to position [0, 0]
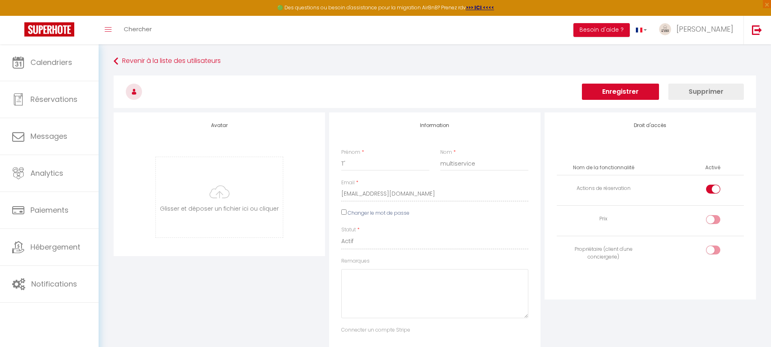
click at [608, 96] on button "Enregistrer" at bounding box center [620, 92] width 77 height 16
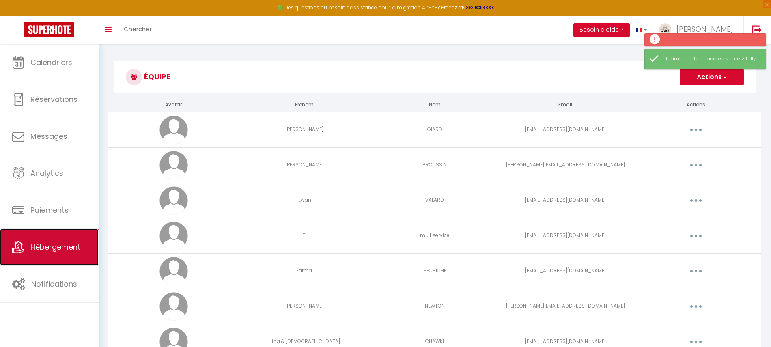
click at [82, 229] on link "Hébergement" at bounding box center [49, 247] width 99 height 37
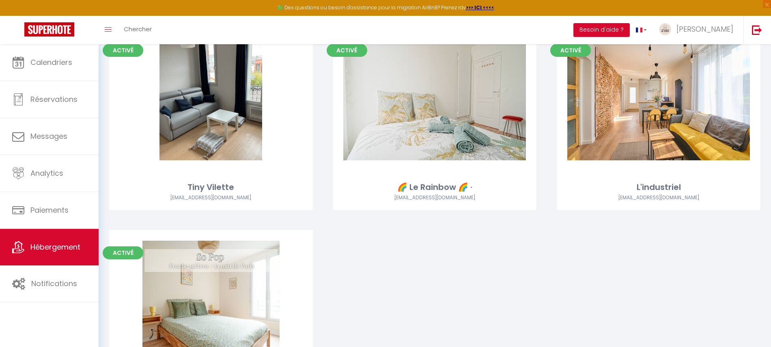
scroll to position [1385, 0]
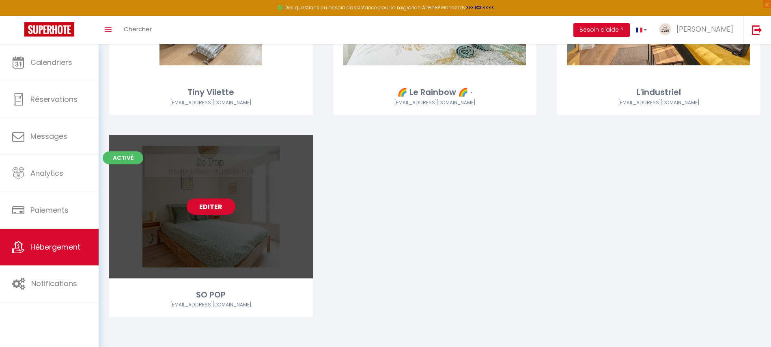
click at [211, 205] on link "Editer" at bounding box center [211, 207] width 49 height 16
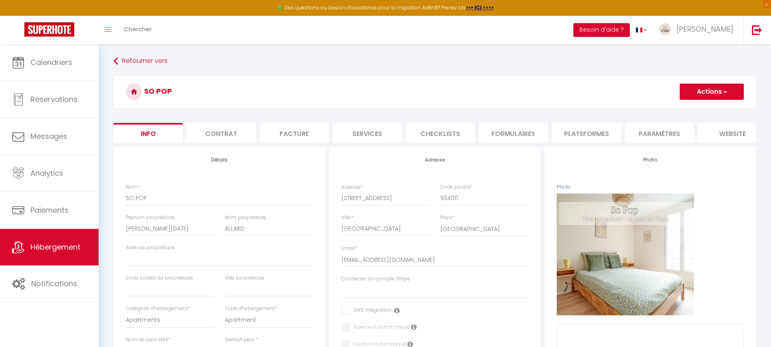
click at [228, 133] on li "Contrat" at bounding box center [221, 133] width 69 height 20
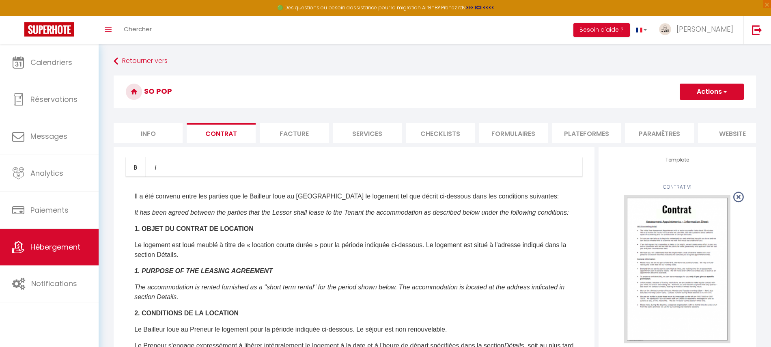
click at [228, 133] on li "Contrat" at bounding box center [221, 133] width 69 height 20
click at [287, 140] on li "Facture" at bounding box center [294, 133] width 69 height 20
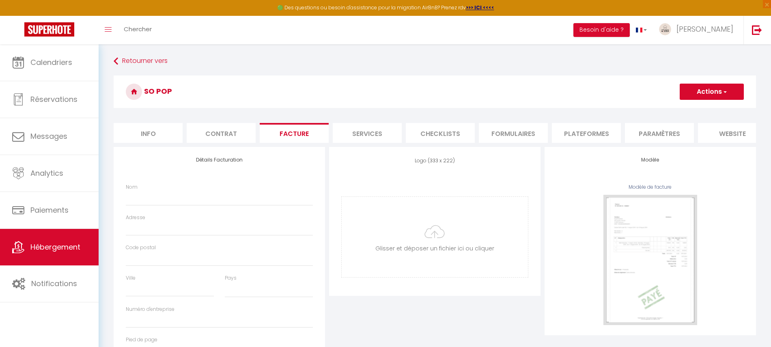
click at [367, 140] on li "Services" at bounding box center [367, 133] width 69 height 20
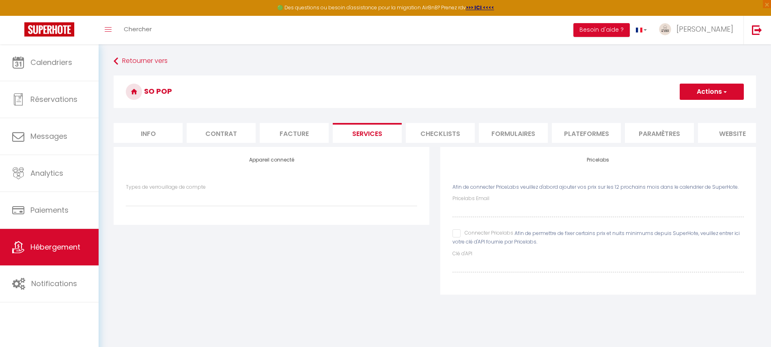
click at [430, 134] on li "Checklists" at bounding box center [440, 133] width 69 height 20
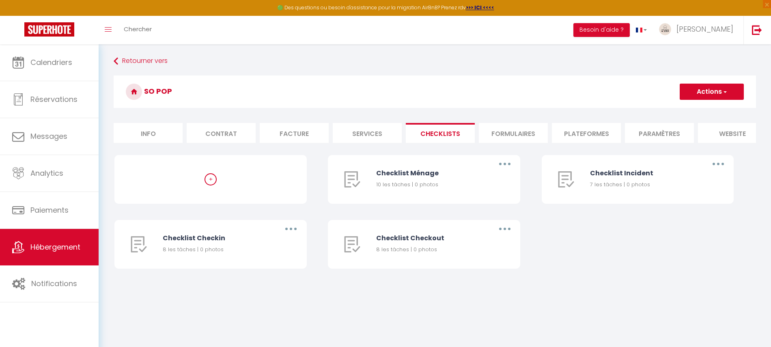
click at [510, 135] on li "Formulaires" at bounding box center [513, 133] width 69 height 20
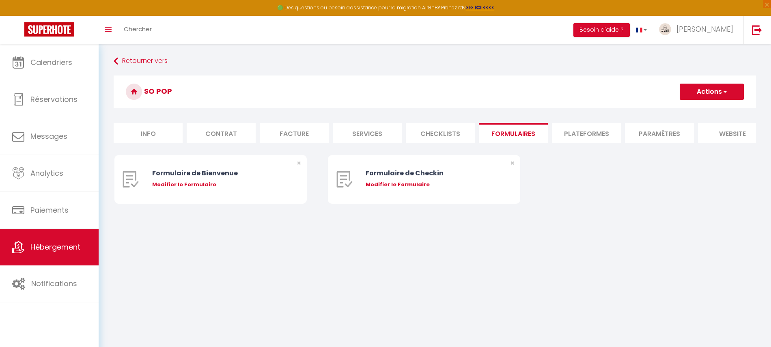
click at [577, 138] on li "Plateformes" at bounding box center [586, 133] width 69 height 20
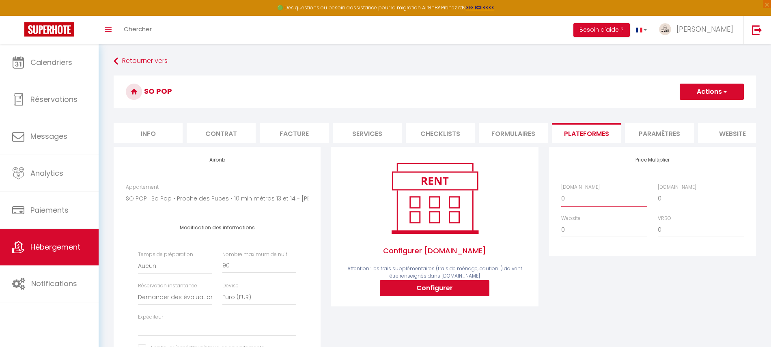
click at [587, 200] on select "0 + 1 % + 2 % + 3 % + 4 % + 5 % + 6 % + 7 % + 8 % + 9 %" at bounding box center [604, 198] width 86 height 15
click at [561, 199] on select "0 + 1 % + 2 % + 3 % + 4 % + 5 % + 6 % + 7 % + 8 % + 9 %" at bounding box center [604, 198] width 86 height 15
click at [668, 215] on div "[DOMAIN_NAME] 0 + 1 % + 2 % + 3 % + 4 % + 5 % + 6 % + 7 % + 8 %" at bounding box center [652, 214] width 193 height 63
click at [664, 206] on select "0 + 1 % + 2 % + 3 % + 4 % + 5 % + 6 % + 7 % + 8 % + 9 %" at bounding box center [701, 198] width 86 height 15
click at [658, 199] on select "0 + 1 % + 2 % + 3 % + 4 % + 5 % + 6 % + 7 % + 8 % + 9 %" at bounding box center [701, 198] width 86 height 15
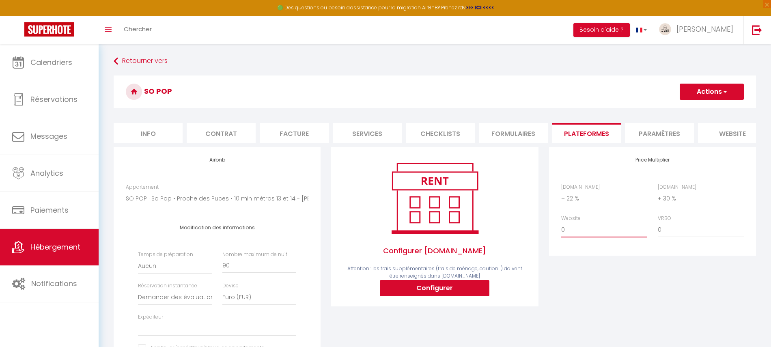
click at [580, 237] on select "0 + 1 % + 2 % + 3 % + 4 % + 5 % + 6 % + 7 % + 8 % + 9 %" at bounding box center [604, 229] width 86 height 15
click at [561, 230] on select "0 + 1 % + 2 % + 3 % + 4 % + 5 % + 6 % + 7 % + 8 % + 9 %" at bounding box center [604, 229] width 86 height 15
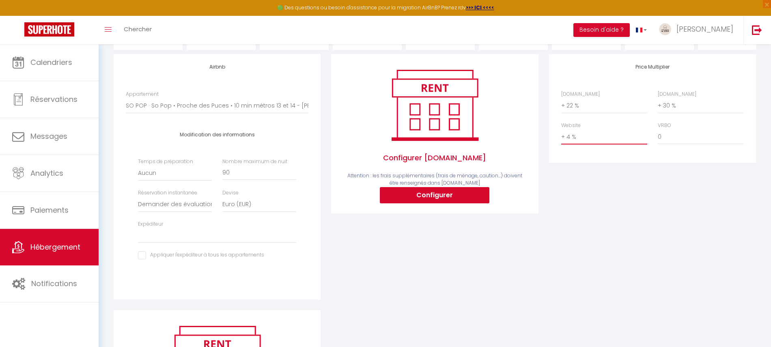
scroll to position [95, 0]
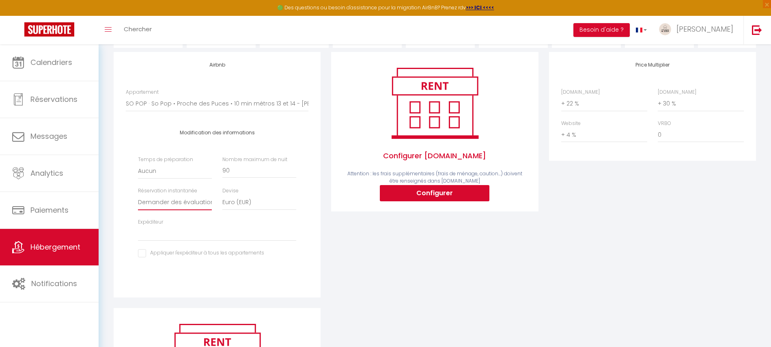
click at [190, 210] on select "Activée Demander des évaluations positives" at bounding box center [175, 202] width 74 height 15
click at [192, 241] on select "[EMAIL_ADDRESS][DOMAIN_NAME] [EMAIL_ADDRESS][DOMAIN_NAME] [EMAIL_ADDRESS][DOMAI…" at bounding box center [217, 233] width 158 height 15
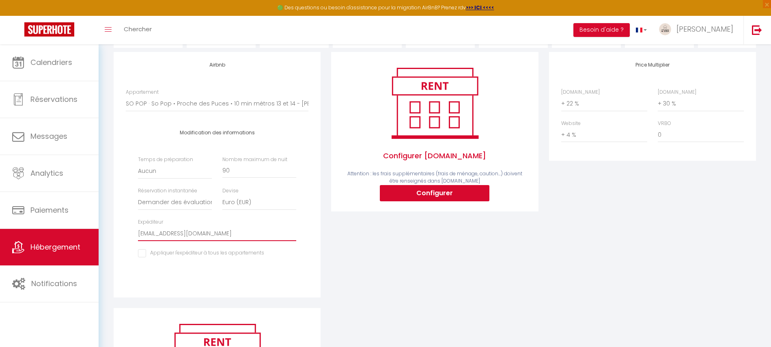
click at [138, 233] on select "[EMAIL_ADDRESS][DOMAIN_NAME] [EMAIL_ADDRESS][DOMAIN_NAME] [EMAIL_ADDRESS][DOMAI…" at bounding box center [217, 233] width 158 height 15
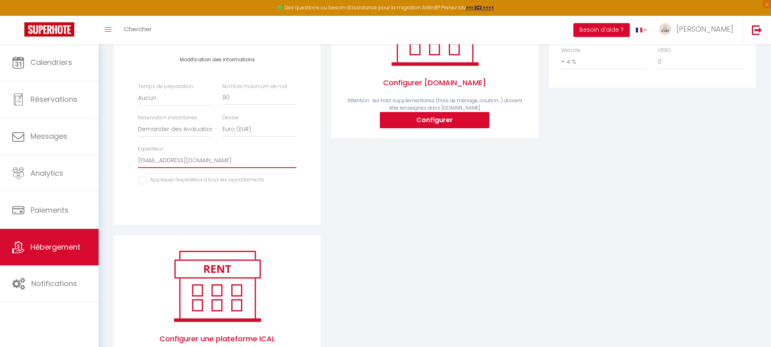
scroll to position [170, 0]
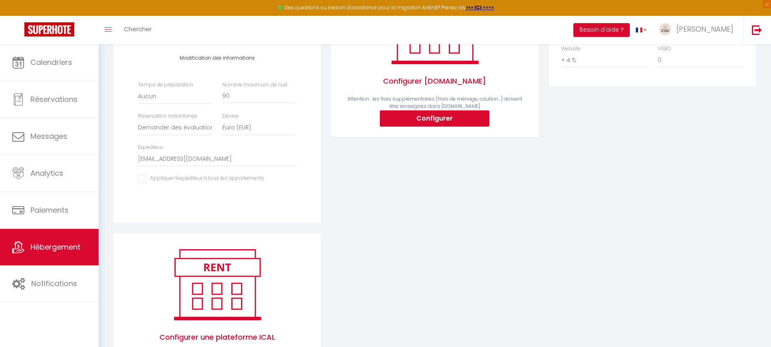
click at [166, 183] on input "checkbox" at bounding box center [201, 179] width 126 height 8
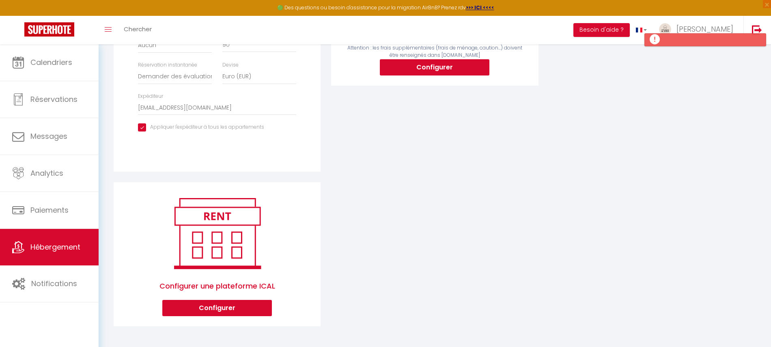
scroll to position [0, 0]
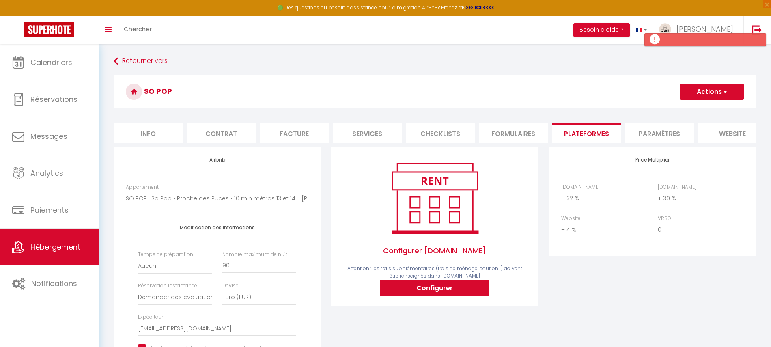
click at [712, 91] on button "Actions" at bounding box center [712, 92] width 64 height 16
click at [695, 107] on link "Enregistrer" at bounding box center [712, 109] width 64 height 11
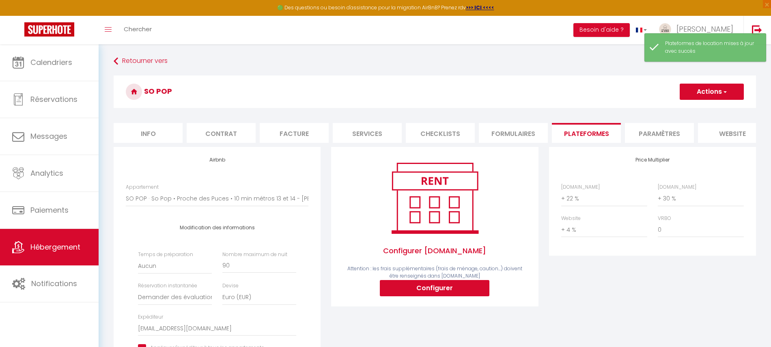
click at [653, 138] on li "Paramètres" at bounding box center [659, 133] width 69 height 20
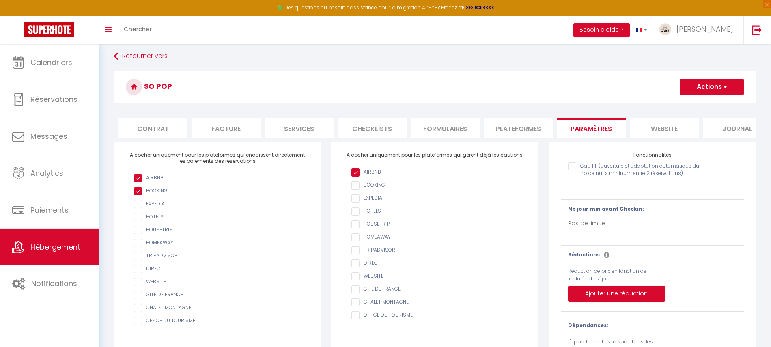
scroll to position [0, 88]
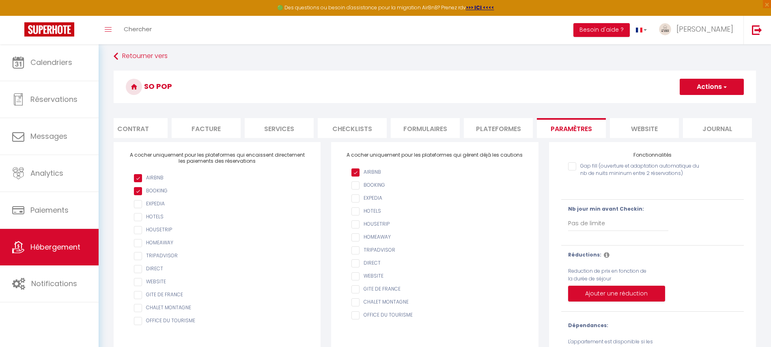
click at [647, 123] on li "website" at bounding box center [644, 128] width 69 height 20
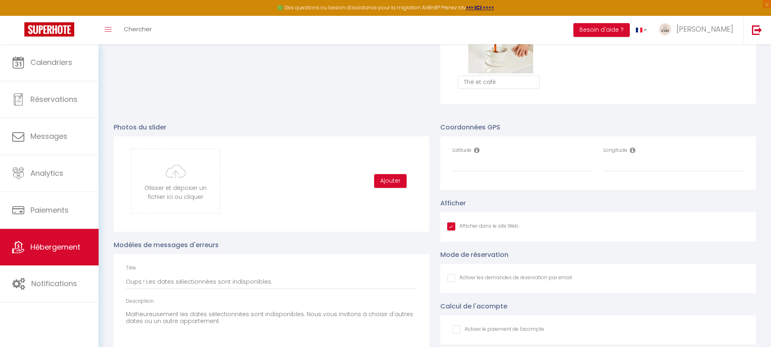
scroll to position [784, 0]
click at [477, 171] on input "Latitude" at bounding box center [523, 163] width 140 height 15
paste input "48.907866"
click at [620, 171] on input "Longitude" at bounding box center [674, 163] width 140 height 15
paste input "2.341338"
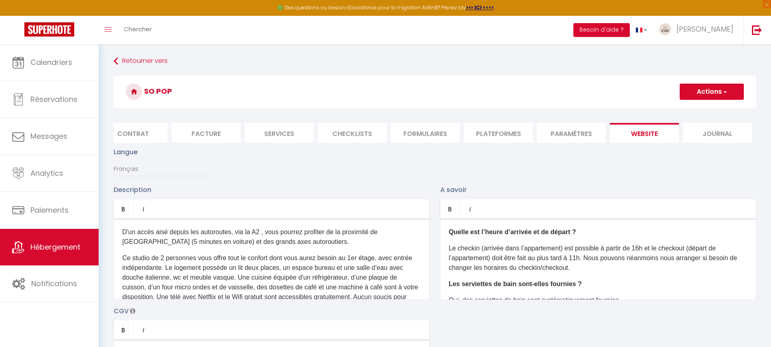
scroll to position [0, 0]
click at [705, 90] on button "Actions" at bounding box center [712, 91] width 64 height 16
click at [693, 107] on input "Enregistrer" at bounding box center [703, 109] width 30 height 8
click at [702, 111] on input "Enregistrer" at bounding box center [703, 109] width 30 height 8
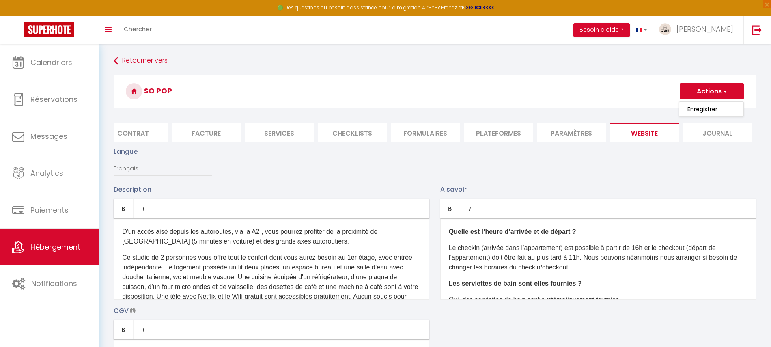
click at [702, 111] on input "Enregistrer" at bounding box center [703, 109] width 30 height 8
click at [701, 111] on input "Enregistrer" at bounding box center [703, 109] width 30 height 8
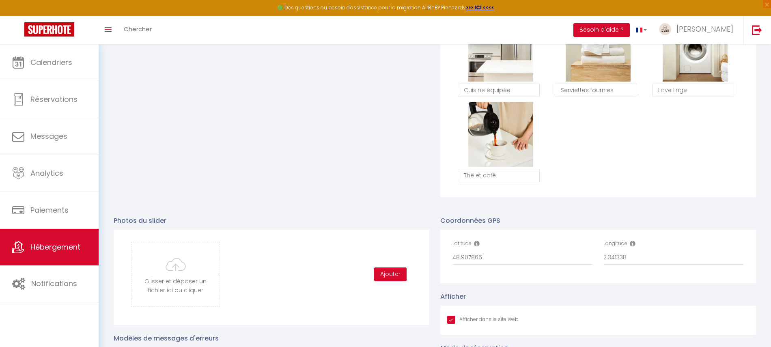
scroll to position [0, 0]
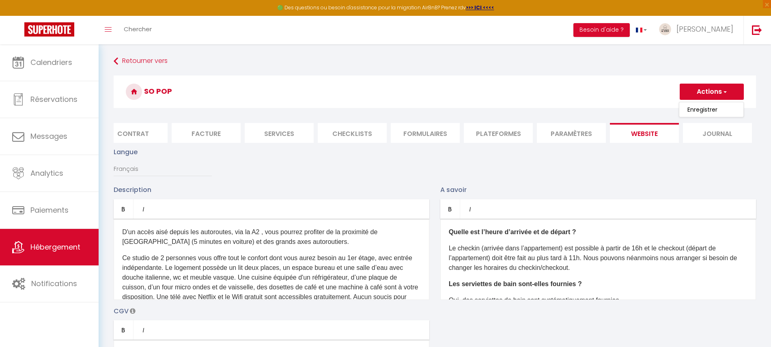
click at [713, 105] on link "Enregistrer" at bounding box center [712, 109] width 64 height 11
click at [705, 110] on div "SO POP Actions Enregistrer" at bounding box center [435, 94] width 643 height 37
click at [695, 91] on button "Actions" at bounding box center [712, 92] width 64 height 16
click at [693, 115] on ul "Enregistrer" at bounding box center [711, 109] width 65 height 15
click at [696, 100] on h3 "SO POP" at bounding box center [435, 92] width 643 height 32
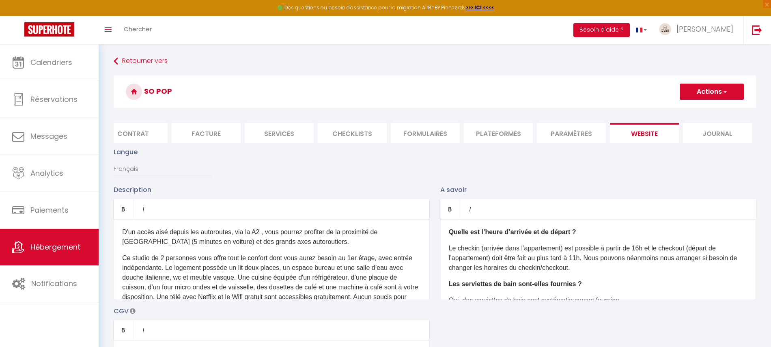
click at [693, 93] on button "Actions" at bounding box center [712, 92] width 64 height 16
click at [695, 107] on input "Enregistrer" at bounding box center [703, 110] width 30 height 8
click at [499, 135] on li "Plateformes" at bounding box center [498, 133] width 69 height 20
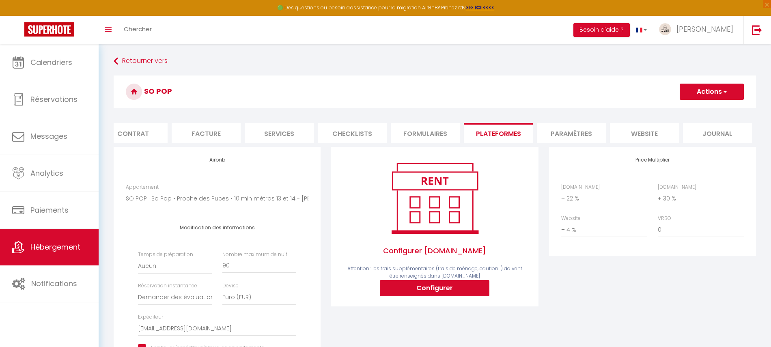
click at [662, 125] on li "website" at bounding box center [644, 133] width 69 height 20
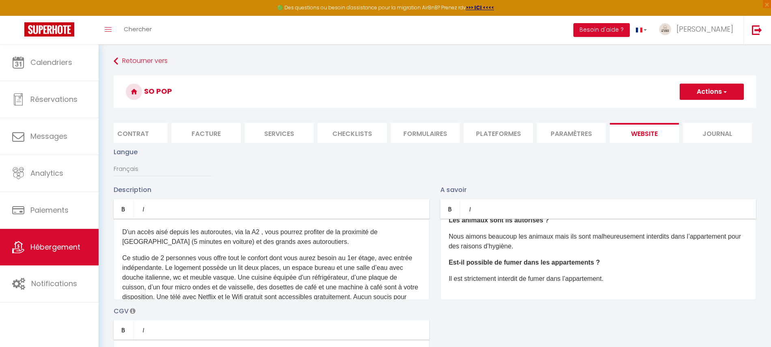
click at [403, 127] on li "Formulaires" at bounding box center [425, 133] width 69 height 20
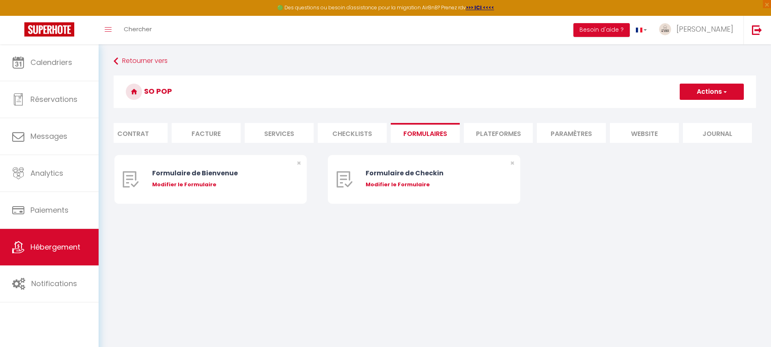
click at [466, 130] on li "Plateformes" at bounding box center [498, 133] width 69 height 20
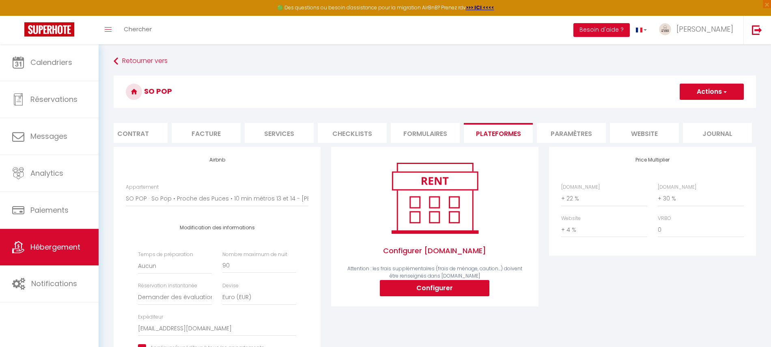
drag, startPoint x: 248, startPoint y: 155, endPoint x: 278, endPoint y: 144, distance: 32.5
click at [278, 144] on form "SO POP Actions Enregistrer Info Contrat Facture Services Checklists Formulaires…" at bounding box center [435, 317] width 643 height 483
click at [280, 130] on li "Services" at bounding box center [279, 133] width 69 height 20
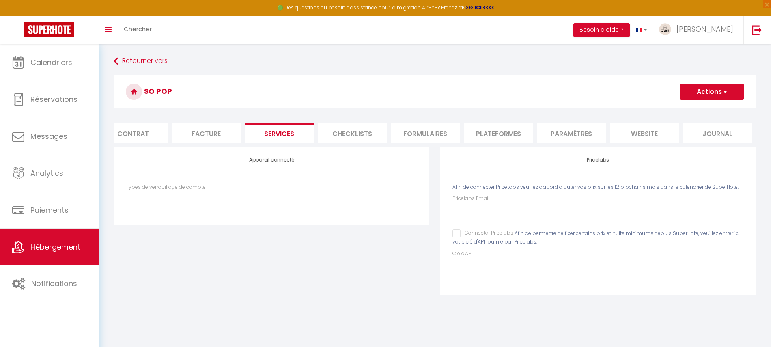
click at [455, 237] on input "Connecter Pricelabs" at bounding box center [483, 233] width 61 height 8
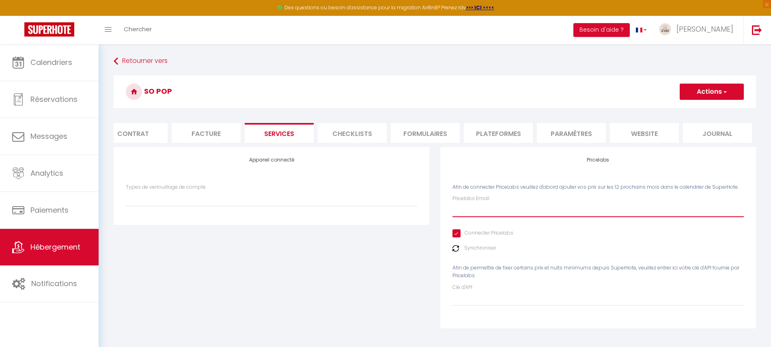
click at [464, 215] on input "Pricelabs Email" at bounding box center [598, 210] width 291 height 15
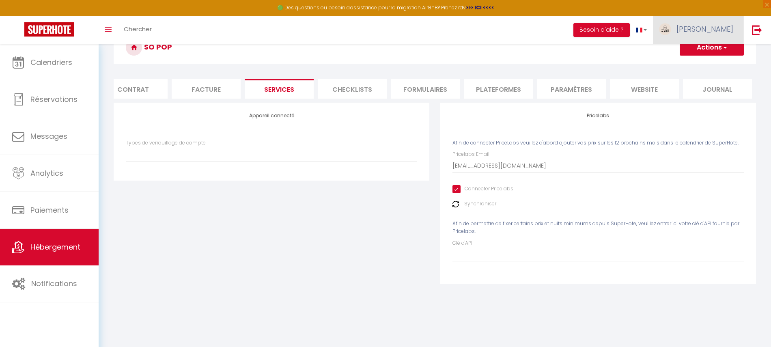
click at [718, 41] on link "[PERSON_NAME]" at bounding box center [698, 30] width 91 height 28
click at [645, 110] on form "SO POP Actions Enregistrer Info Contrat Facture Services Checklists Formulaires…" at bounding box center [435, 162] width 643 height 263
click at [703, 51] on button "Actions" at bounding box center [712, 47] width 64 height 16
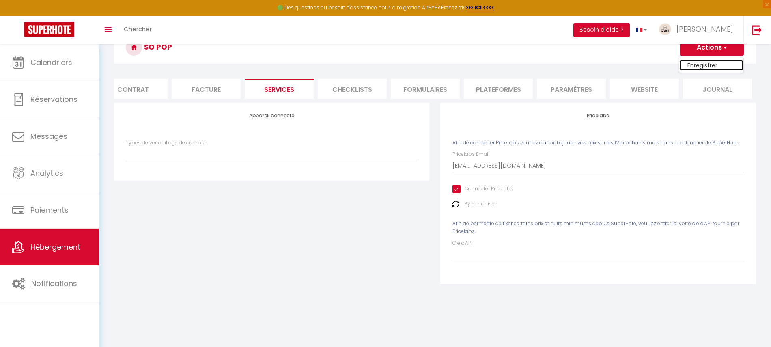
click at [702, 68] on link "Enregistrer" at bounding box center [712, 65] width 64 height 11
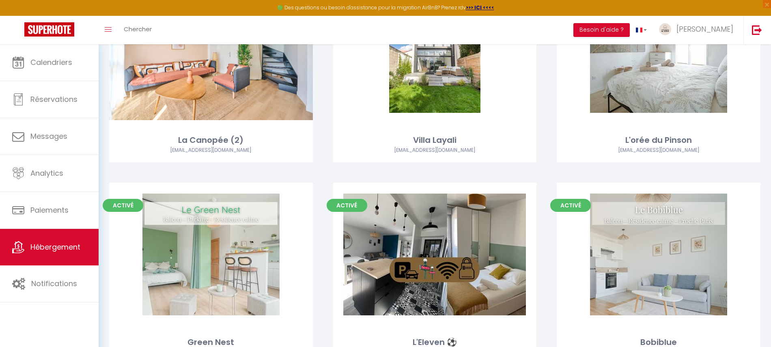
scroll to position [908, 0]
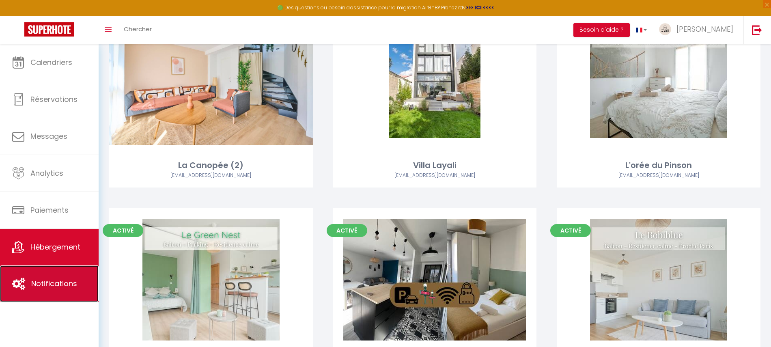
click at [32, 286] on span "Notifications" at bounding box center [54, 283] width 46 height 10
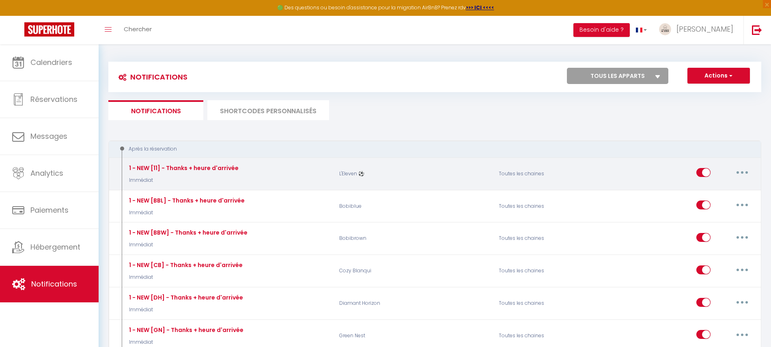
click at [739, 172] on button "button" at bounding box center [742, 172] width 23 height 13
click at [706, 202] on link "Dupliquer" at bounding box center [721, 206] width 60 height 14
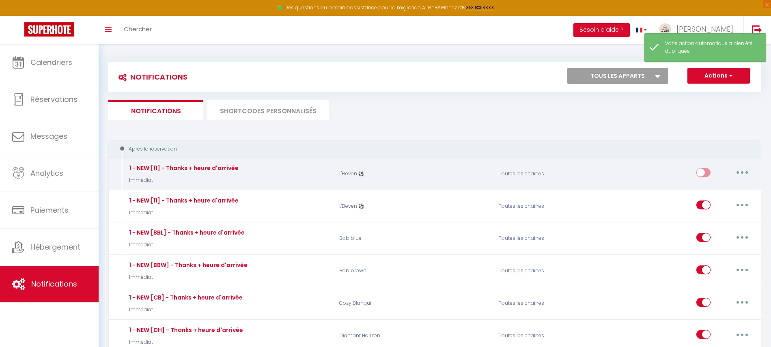
click at [737, 171] on button "button" at bounding box center [742, 172] width 23 height 13
click at [711, 184] on link "Editer" at bounding box center [721, 191] width 60 height 14
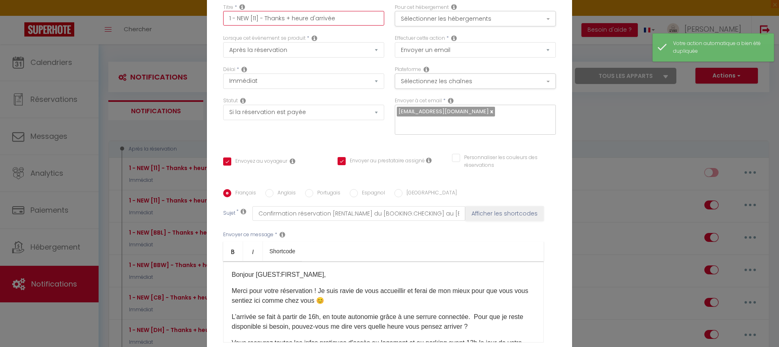
click at [251, 18] on input "1 - NEW [11] - Thanks + heure d'arrivée" at bounding box center [303, 18] width 161 height 15
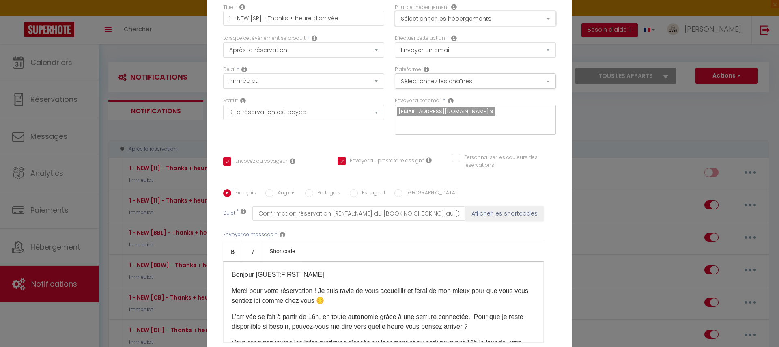
click at [435, 18] on button "Sélectionner les hébergements" at bounding box center [475, 18] width 161 height 15
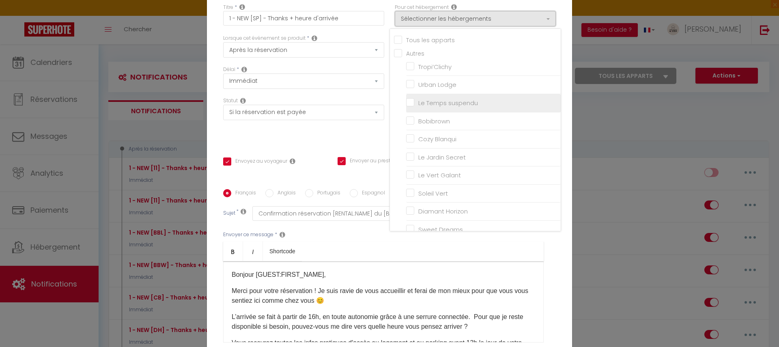
scroll to position [227, 0]
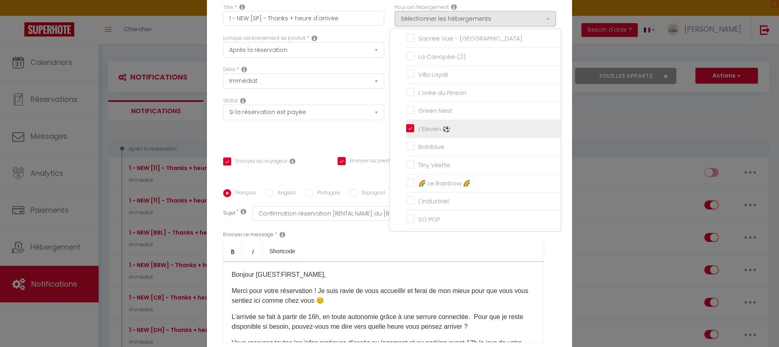
click at [406, 131] on li "L'Eleven ⚽️" at bounding box center [483, 129] width 155 height 18
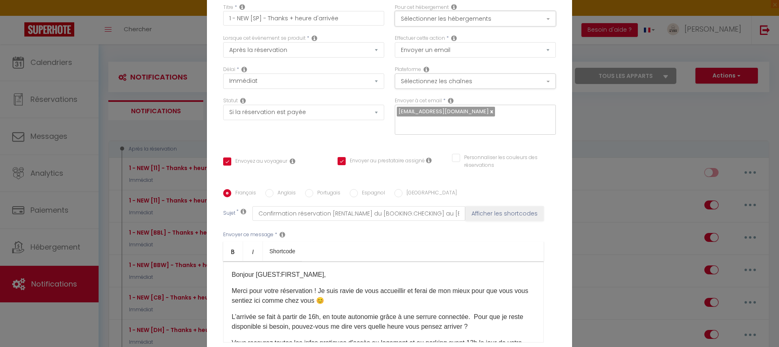
click at [438, 19] on button "Sélectionner les hébergements" at bounding box center [475, 18] width 161 height 15
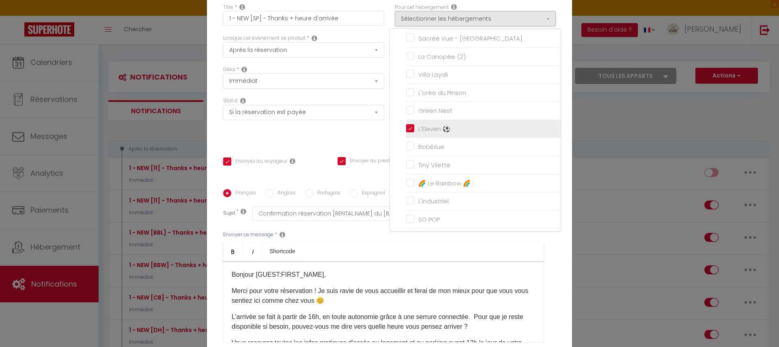
click at [409, 125] on input "L'Eleven ⚽️" at bounding box center [483, 129] width 155 height 8
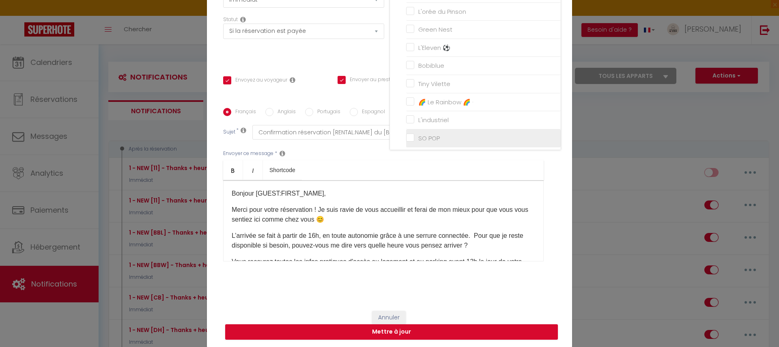
click at [407, 135] on input "SO POP" at bounding box center [483, 138] width 155 height 8
click at [361, 71] on div "Titre * 1 - NEW [SP] - Thanks + heure d'arrivée Pour cet hébergement Sélectionn…" at bounding box center [389, 108] width 365 height 388
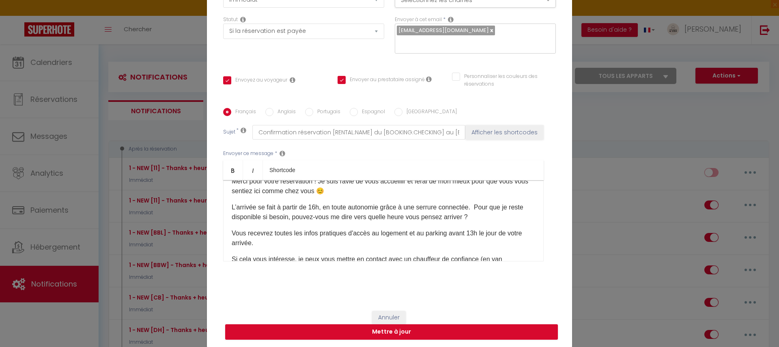
scroll to position [28, 0]
drag, startPoint x: 422, startPoint y: 208, endPoint x: 470, endPoint y: 209, distance: 48.3
click at [470, 209] on p "L’arrivée se fait à partir de 16h, en toute autonomie grâce à une serrure conne…" at bounding box center [384, 212] width 304 height 19
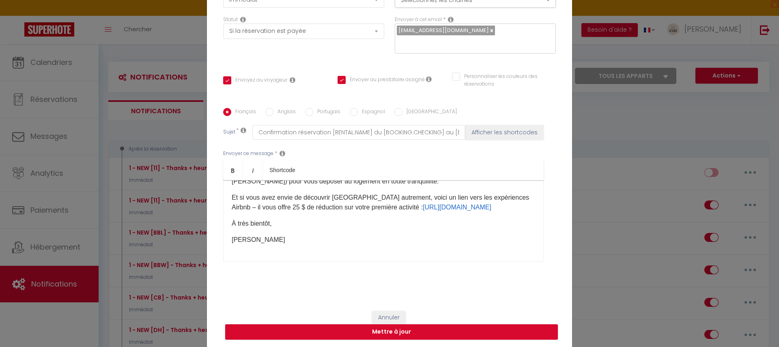
scroll to position [125, 0]
click at [421, 329] on button "Mettre à jour" at bounding box center [391, 331] width 333 height 15
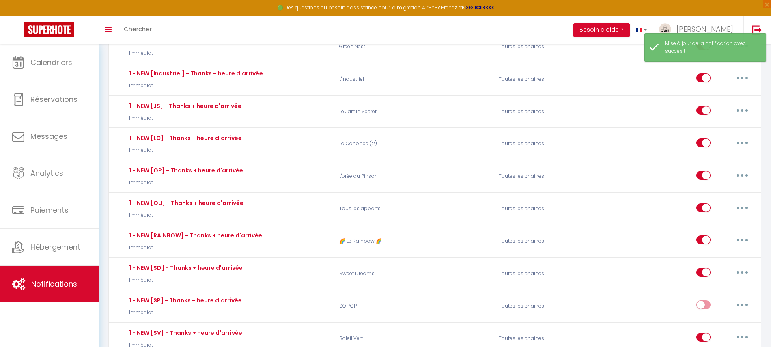
scroll to position [390, 0]
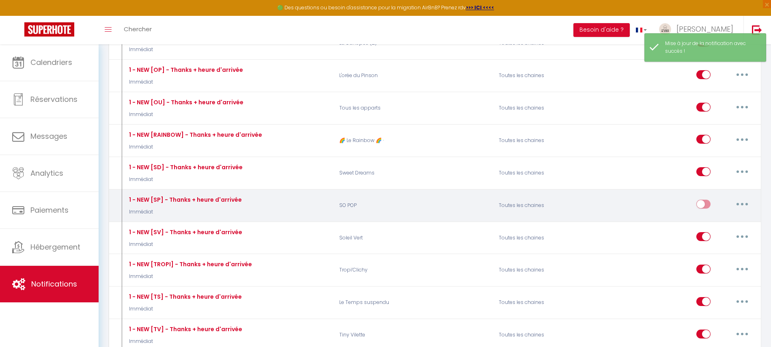
click at [709, 203] on input "checkbox" at bounding box center [704, 206] width 14 height 12
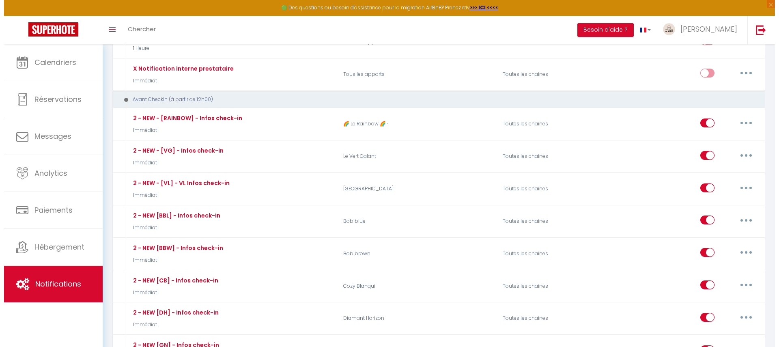
scroll to position [1047, 0]
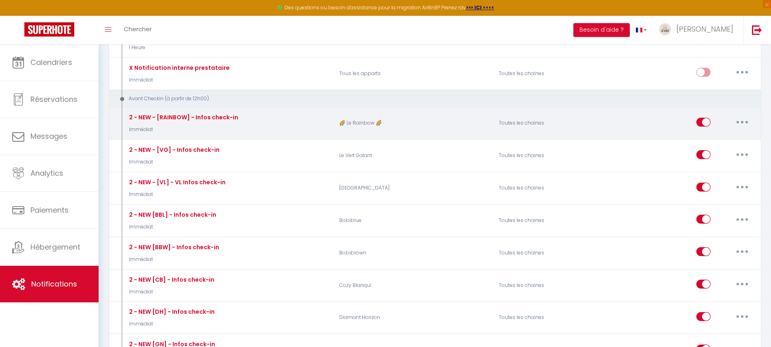
click at [747, 116] on button "button" at bounding box center [742, 122] width 23 height 13
click at [716, 148] on link "Dupliquer" at bounding box center [721, 155] width 60 height 14
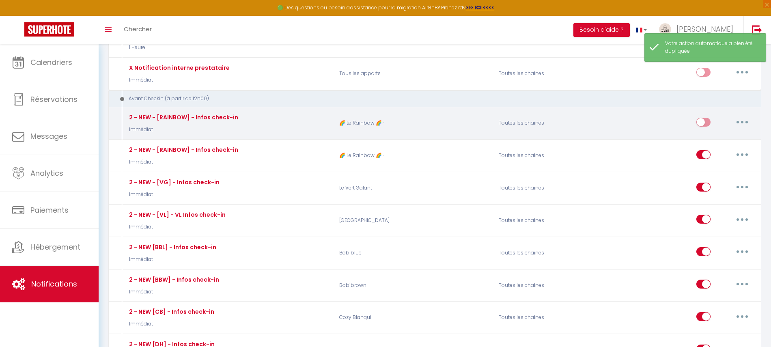
click at [739, 116] on button "button" at bounding box center [742, 122] width 23 height 13
click at [707, 134] on link "Editer" at bounding box center [721, 141] width 60 height 14
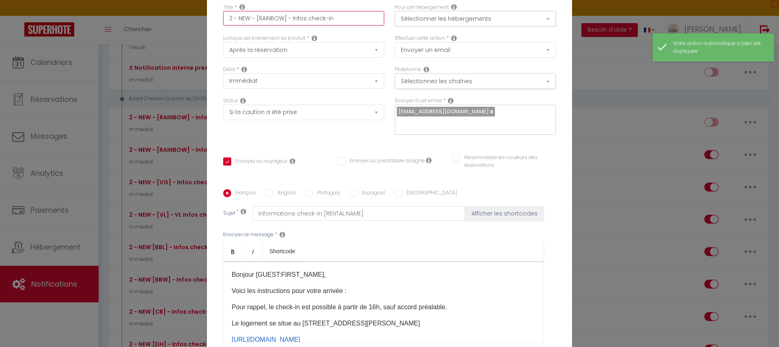
click at [280, 17] on input "2 - NEW - [RAINBOW] - Infos check-in" at bounding box center [303, 18] width 161 height 15
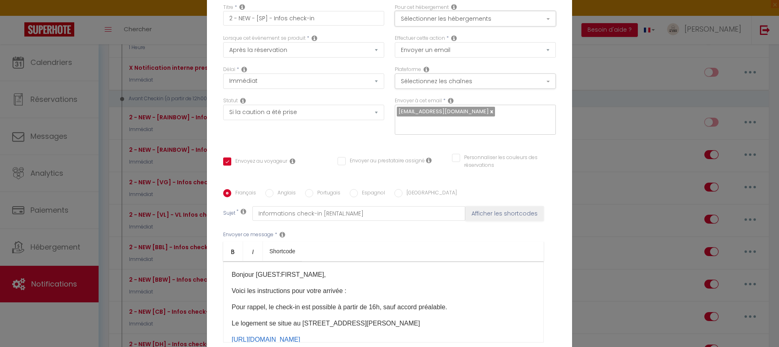
click at [427, 20] on button "Sélectionner les hébergements" at bounding box center [475, 18] width 161 height 15
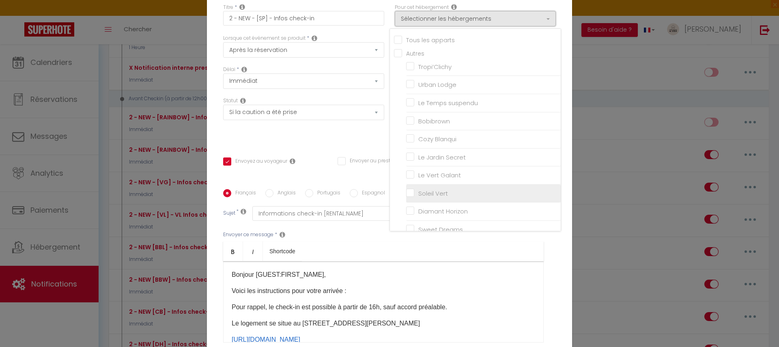
scroll to position [227, 0]
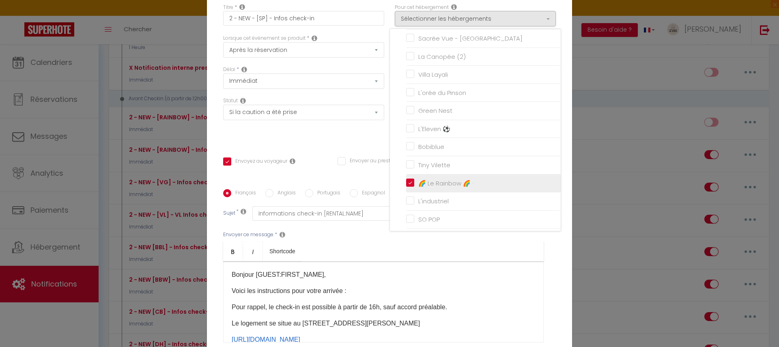
click at [406, 180] on input "🌈 Le Rainbow 🌈 ·" at bounding box center [483, 183] width 155 height 8
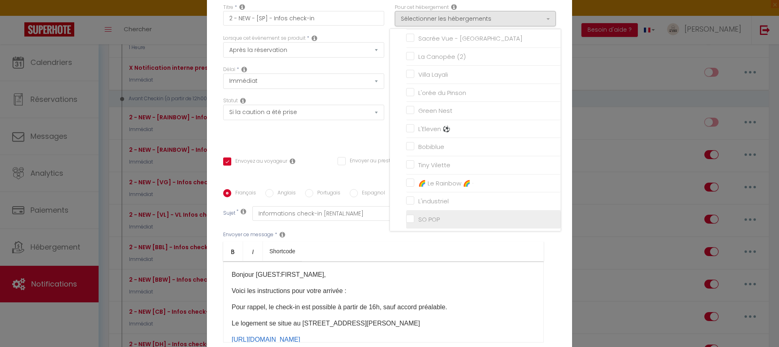
click at [406, 216] on input "SO POP" at bounding box center [483, 219] width 155 height 8
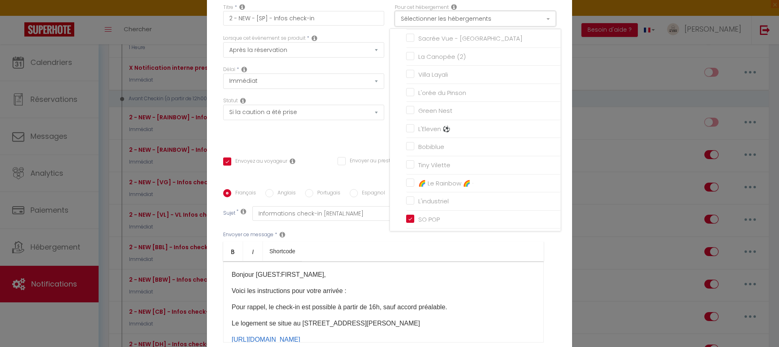
click at [455, 13] on button "Sélectionner les hébergements" at bounding box center [475, 18] width 161 height 15
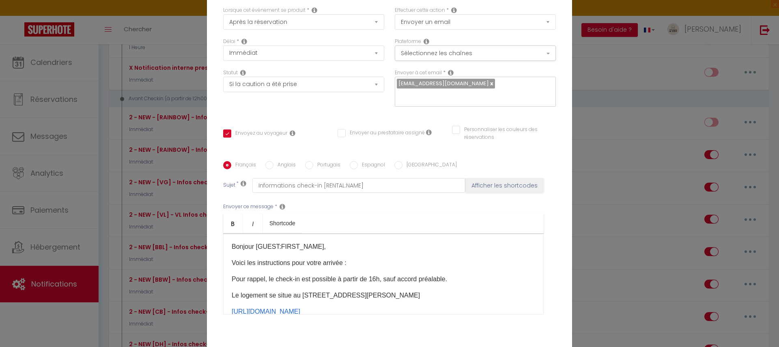
scroll to position [37, 0]
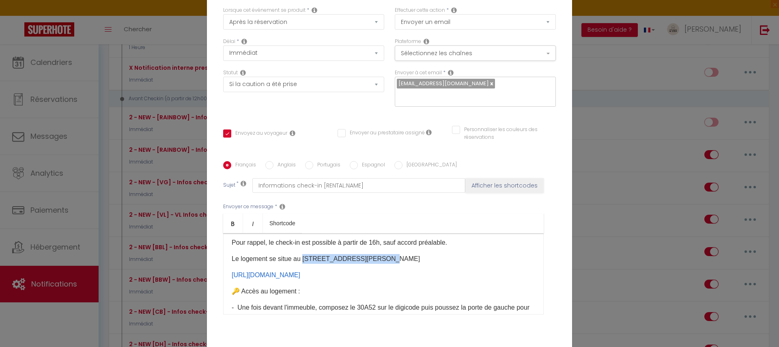
drag, startPoint x: 300, startPoint y: 256, endPoint x: 370, endPoint y: 256, distance: 70.2
click at [370, 256] on p "Le logement se situe au [STREET_ADDRESS][PERSON_NAME]" at bounding box center [384, 259] width 304 height 10
click at [369, 256] on p "Le logement se situe au [STREET_ADDRESS][PERSON_NAME]" at bounding box center [384, 259] width 304 height 10
drag, startPoint x: 369, startPoint y: 255, endPoint x: 301, endPoint y: 257, distance: 67.8
click at [301, 257] on p "Le logement se situe au [STREET_ADDRESS][PERSON_NAME]" at bounding box center [384, 259] width 304 height 10
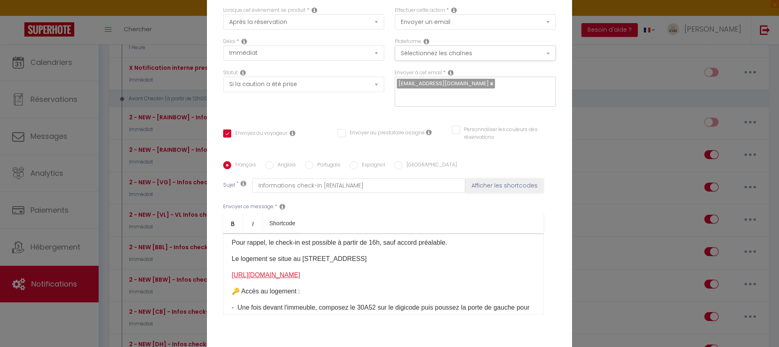
drag, startPoint x: 356, startPoint y: 281, endPoint x: 319, endPoint y: 276, distance: 38.1
click at [319, 276] on div "Bonjour [GUEST:FIRST_NAME]​, Voici les instructions pour votre arrivée : Pour r…" at bounding box center [383, 273] width 321 height 81
click at [300, 276] on link "[URL][DOMAIN_NAME]" at bounding box center [266, 275] width 69 height 7
drag, startPoint x: 358, startPoint y: 274, endPoint x: 215, endPoint y: 273, distance: 143.3
click at [215, 273] on div "Titre * 2 - NEW - [SP] - Infos check-in Pour cet hébergement Sélectionner les h…" at bounding box center [389, 162] width 365 height 388
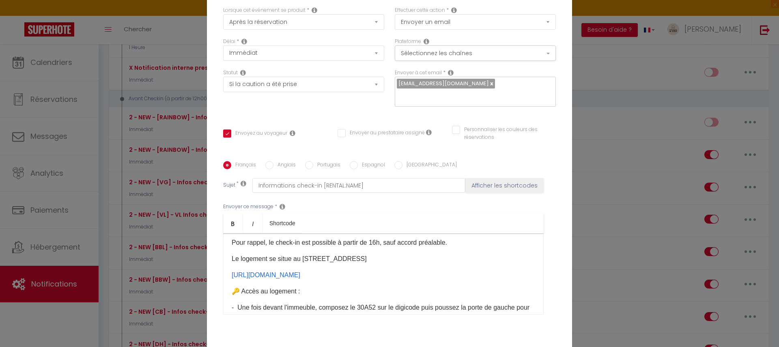
drag, startPoint x: 226, startPoint y: 271, endPoint x: 366, endPoint y: 270, distance: 140.5
click at [366, 270] on div "Bonjour [GUEST:FIRST_NAME]​, Voici les instructions pour votre arrivée : Pour r…" at bounding box center [383, 273] width 321 height 81
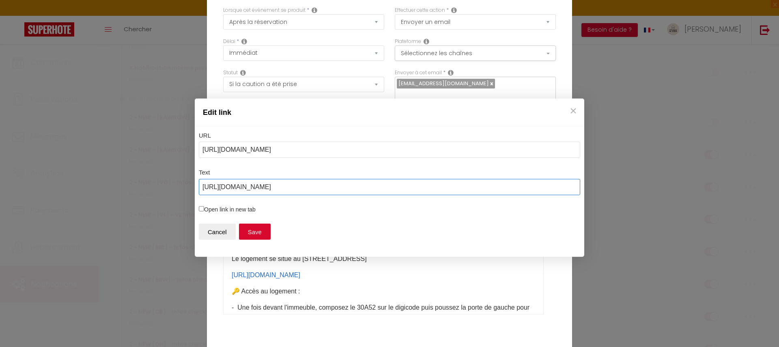
click at [309, 189] on input "[URL][DOMAIN_NAME]" at bounding box center [390, 187] width 382 height 16
drag, startPoint x: 341, startPoint y: 149, endPoint x: 158, endPoint y: 148, distance: 182.7
click at [158, 148] on div "Edit link URL [URL][DOMAIN_NAME] Text [URL][DOMAIN_NAME] Open link in new tab C…" at bounding box center [389, 173] width 779 height 347
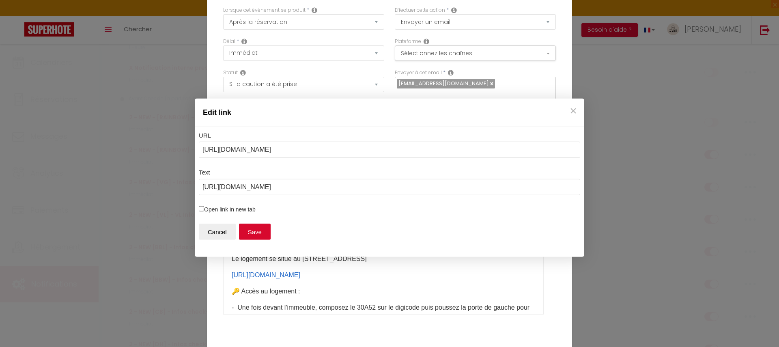
drag, startPoint x: 342, startPoint y: 148, endPoint x: 157, endPoint y: 149, distance: 185.5
click at [157, 149] on div "Edit link URL [URL][DOMAIN_NAME] Text [URL][DOMAIN_NAME] Open link in new tab C…" at bounding box center [389, 173] width 779 height 347
drag, startPoint x: 335, startPoint y: 147, endPoint x: 202, endPoint y: 140, distance: 133.3
click at [202, 140] on section "URL [URL][DOMAIN_NAME]" at bounding box center [390, 145] width 382 height 28
click at [249, 235] on button "Save" at bounding box center [255, 232] width 32 height 16
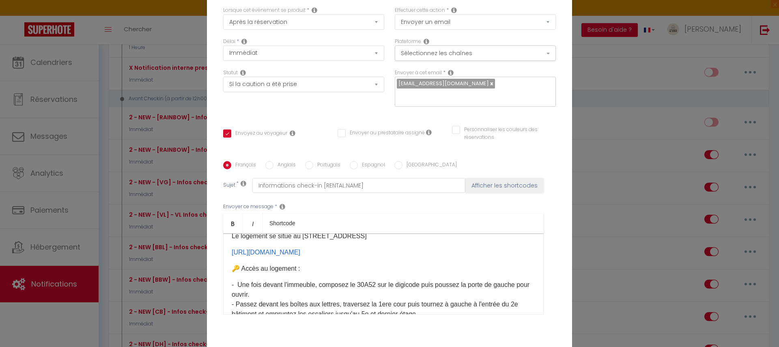
scroll to position [64, 0]
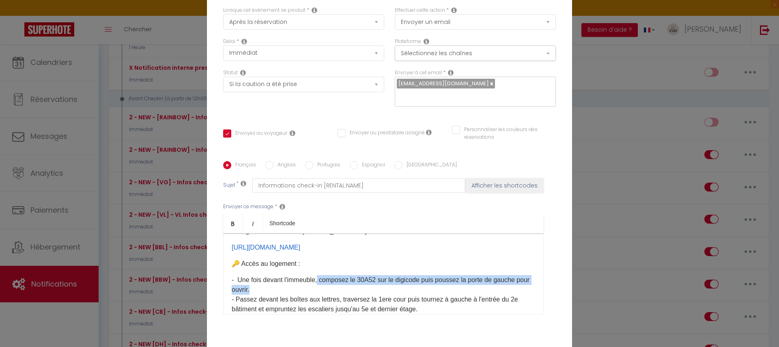
drag, startPoint x: 290, startPoint y: 288, endPoint x: 316, endPoint y: 280, distance: 27.2
click at [316, 280] on p "- Une fois devant l'immeuble, composez le 30A52 sur le digicode puis poussez la…" at bounding box center [384, 299] width 304 height 49
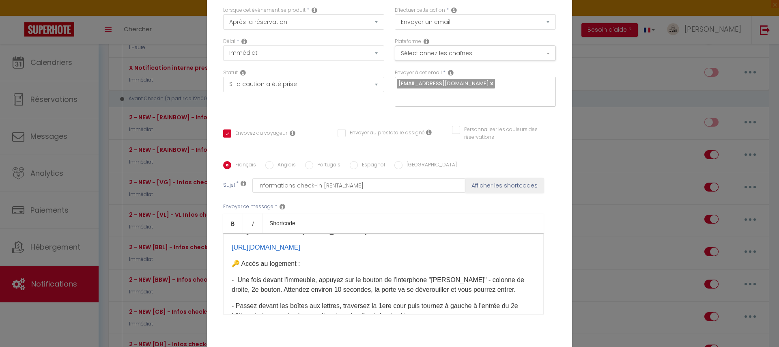
click at [412, 291] on p "- Une fois devant l'immeuble, appuyez sur le bouton de l'interphone "[PERSON_NA…" at bounding box center [384, 284] width 304 height 19
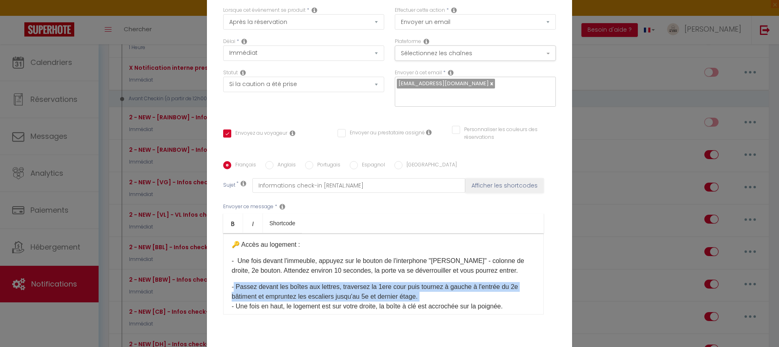
drag, startPoint x: 385, startPoint y: 289, endPoint x: 230, endPoint y: 283, distance: 155.6
click at [232, 283] on p "- Passez devant les boîtes aux lettres, traversez la 1ere cour puis tournez à g…" at bounding box center [384, 296] width 304 height 29
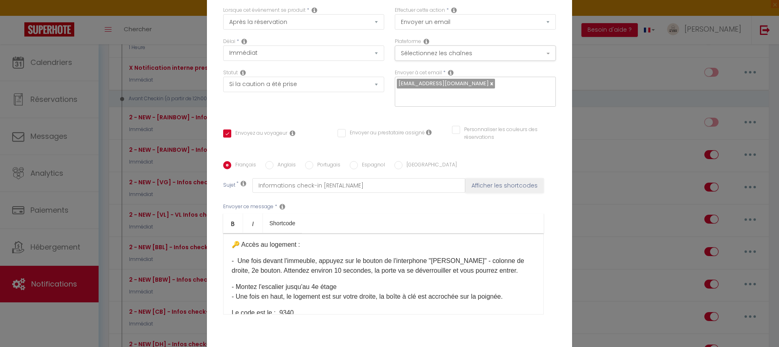
click at [280, 285] on p "- Montez l'escalier jusqu'au 4e étage - Une fois en haut, le logement est sur v…" at bounding box center [384, 291] width 304 height 19
click at [388, 287] on p "- Montez l'escalier en face de vous jusqu'au 4e étage - Une fois en haut, le lo…" at bounding box center [384, 291] width 304 height 19
drag, startPoint x: 431, startPoint y: 296, endPoint x: 509, endPoint y: 297, distance: 77.5
click at [509, 297] on p "- Montez l'escalier en face de vous jusqu'au 4e étage. - Une fois en haut, le l…" at bounding box center [384, 291] width 304 height 19
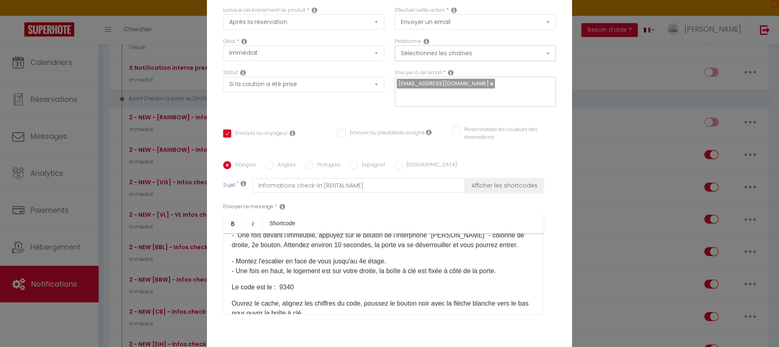
click at [298, 285] on p "Le code est le : 9340" at bounding box center [384, 288] width 304 height 10
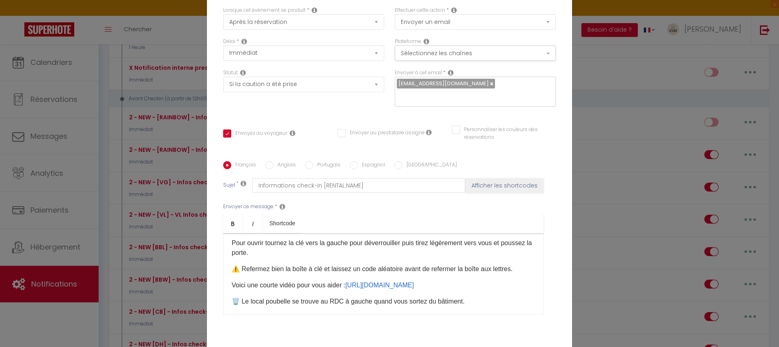
scroll to position [197, 0]
click at [306, 279] on p "Voici une courte vidéo pour vous aider : [URL][DOMAIN_NAME] ​​​" at bounding box center [384, 284] width 304 height 10
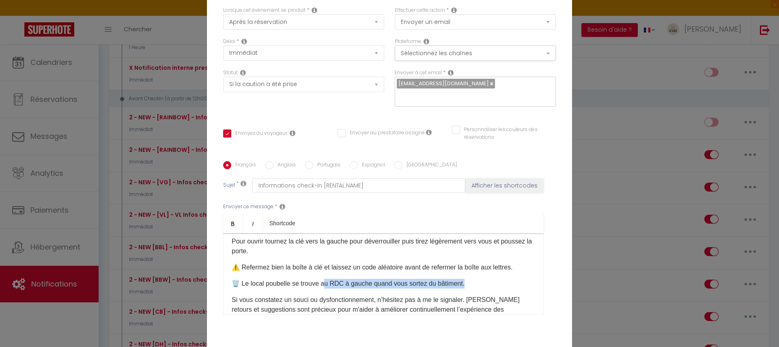
drag, startPoint x: 321, startPoint y: 281, endPoint x: 465, endPoint y: 285, distance: 143.8
click at [465, 285] on p "🗑️ ​Le local poubelle se trouve au RDC à gauche quand vous sortez du bâtiment." at bounding box center [384, 284] width 304 height 10
drag, startPoint x: 465, startPoint y: 285, endPoint x: 343, endPoint y: 286, distance: 121.8
click at [343, 286] on p "🗑️ ​Le local poubelle se trouve au RDC à gauche quand vous sortez du bâtiment." at bounding box center [384, 284] width 304 height 10
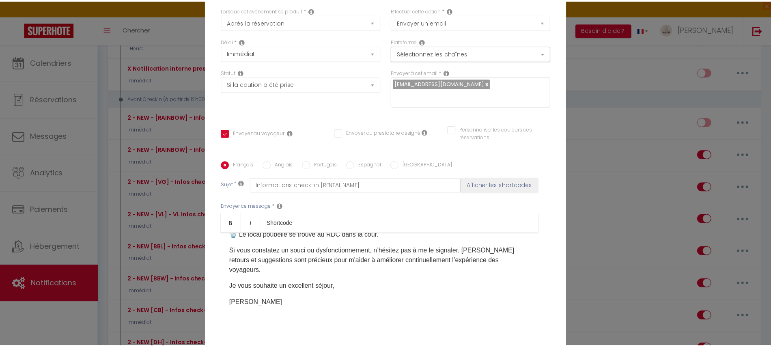
scroll to position [81, 0]
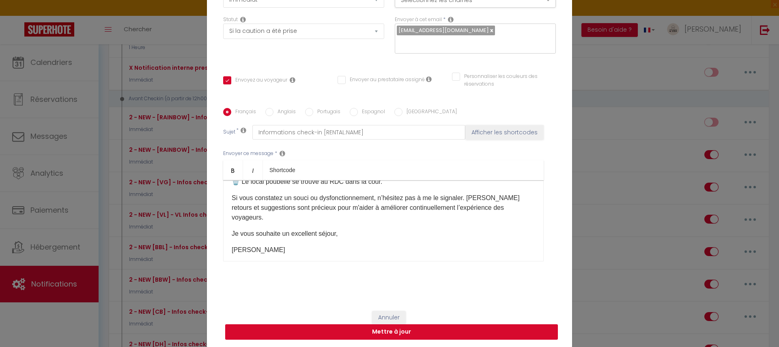
click at [402, 334] on button "Mettre à jour" at bounding box center [391, 331] width 333 height 15
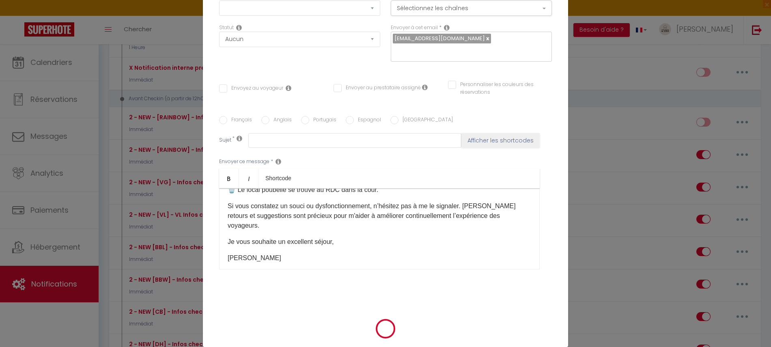
scroll to position [0, 0]
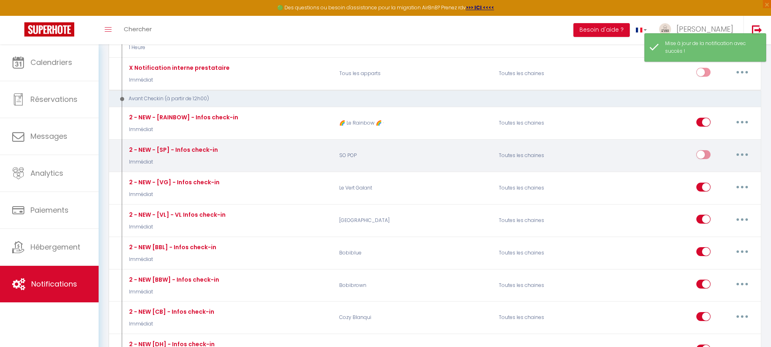
click at [703, 150] on input "checkbox" at bounding box center [704, 156] width 14 height 12
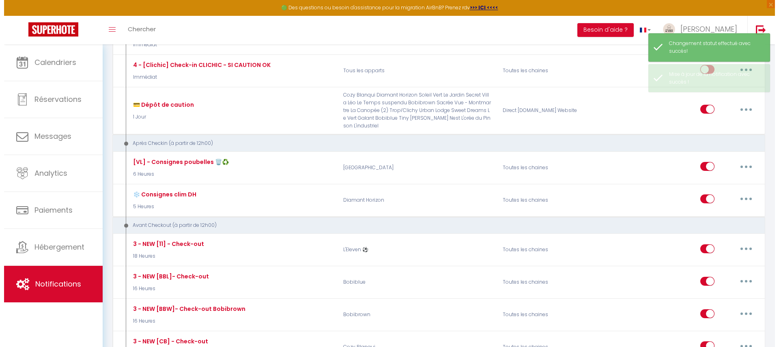
scroll to position [1866, 0]
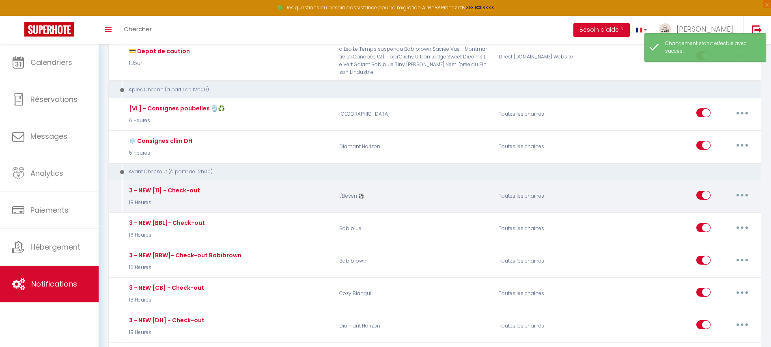
click at [742, 189] on button "button" at bounding box center [742, 195] width 23 height 13
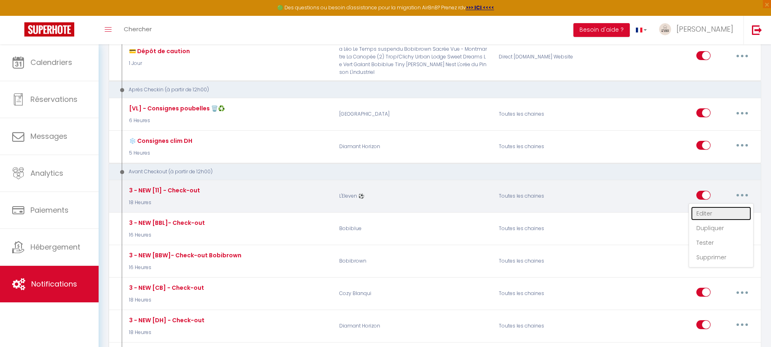
click at [721, 207] on link "Editer" at bounding box center [721, 214] width 60 height 14
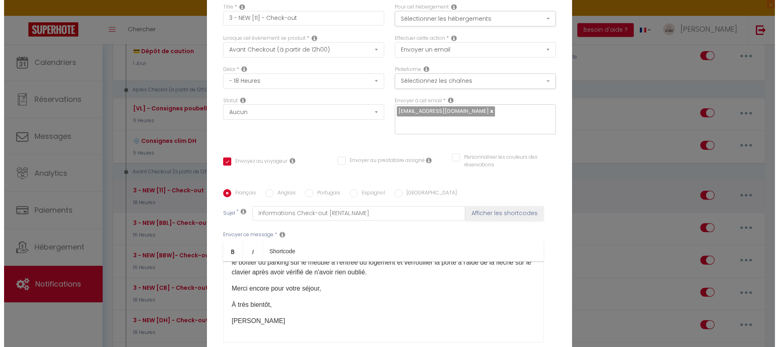
scroll to position [187, 0]
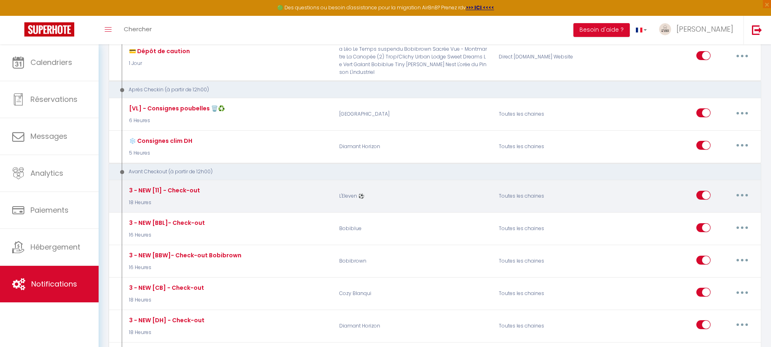
click at [743, 194] on icon "button" at bounding box center [742, 195] width 2 height 2
click at [716, 221] on link "Dupliquer" at bounding box center [721, 228] width 60 height 14
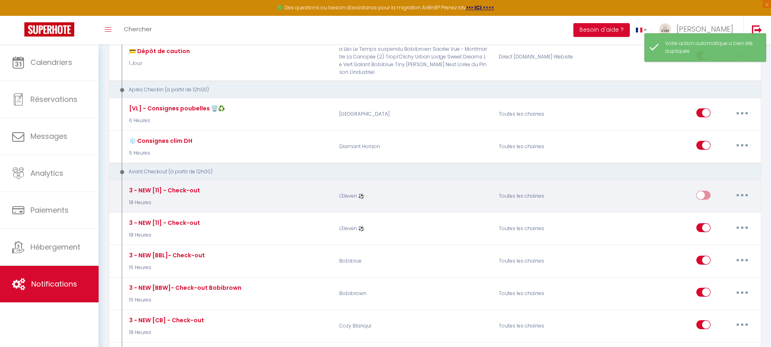
click at [741, 189] on button "button" at bounding box center [742, 195] width 23 height 13
click at [717, 207] on link "Editer" at bounding box center [721, 214] width 60 height 14
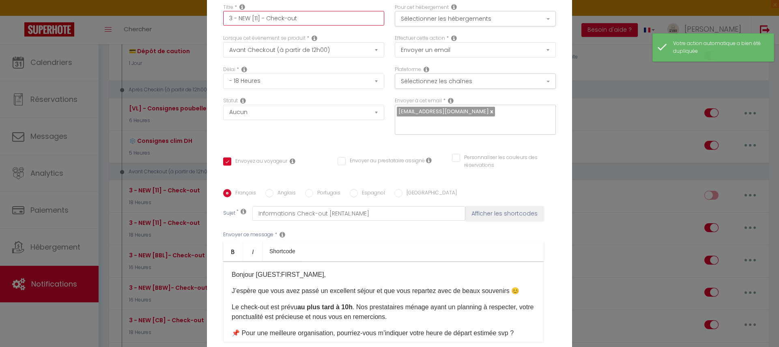
click at [310, 19] on input "3 - NEW [11] - Check-out" at bounding box center [303, 18] width 161 height 15
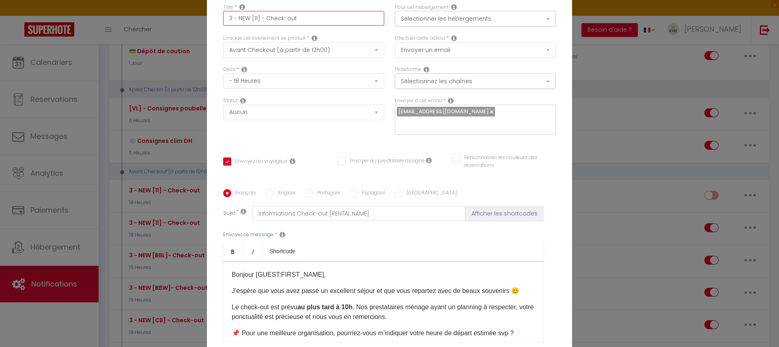
click at [255, 17] on input "3 - NEW [11] - Check-out" at bounding box center [303, 18] width 161 height 15
click at [440, 24] on button "Sélectionner les hébergements" at bounding box center [475, 18] width 161 height 15
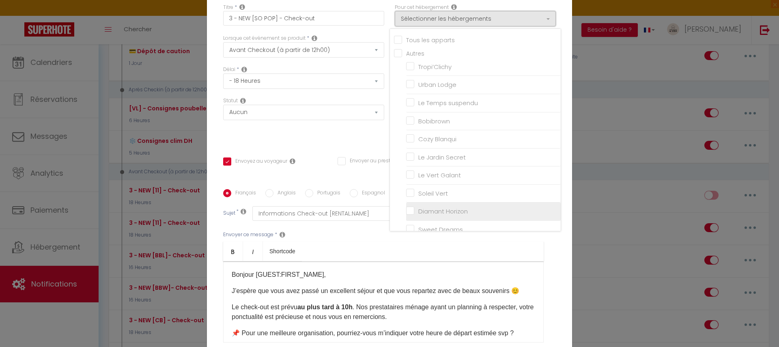
scroll to position [227, 0]
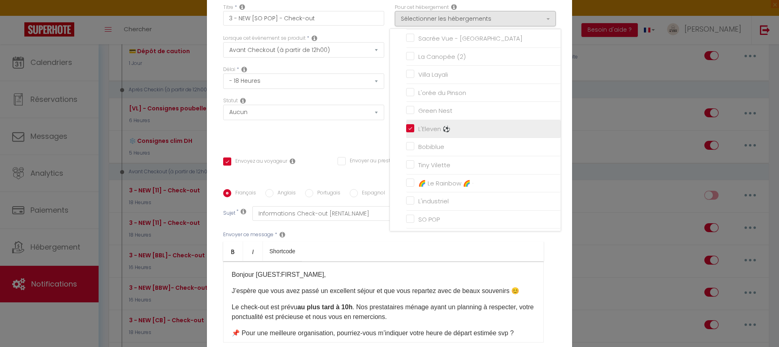
click at [408, 129] on input "L'Eleven ⚽️" at bounding box center [483, 129] width 155 height 8
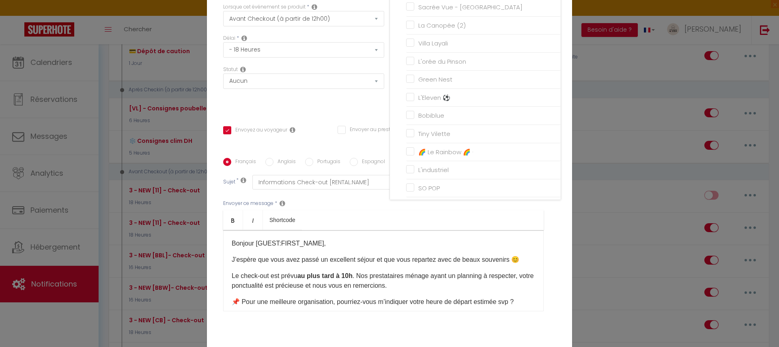
scroll to position [31, 0]
click at [408, 184] on input "SO POP" at bounding box center [483, 188] width 155 height 8
click at [356, 107] on div "Statut Aucun Si la réservation est payée Si réservation non payée Si la caution…" at bounding box center [304, 89] width 172 height 46
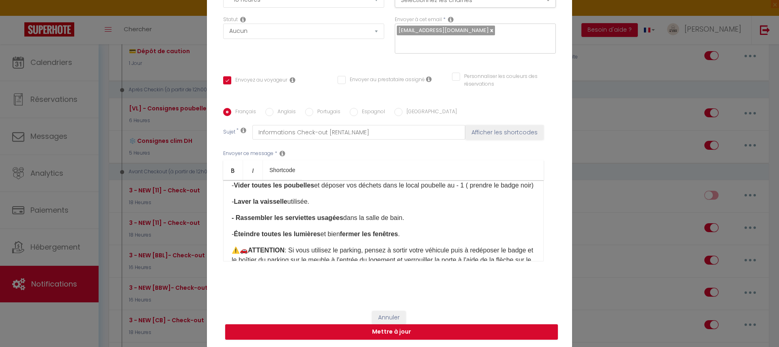
scroll to position [86, 0]
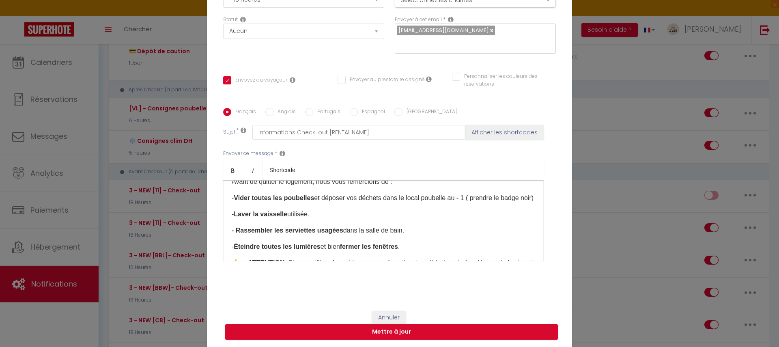
drag, startPoint x: 443, startPoint y: 198, endPoint x: 458, endPoint y: 208, distance: 17.6
click at [458, 203] on p "- Vider toutes les poubelles et déposer vos déchets dans le local poubelle au -…" at bounding box center [384, 198] width 304 height 10
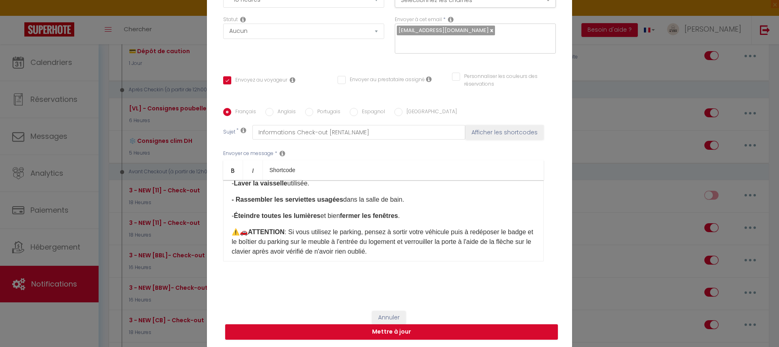
scroll to position [132, 0]
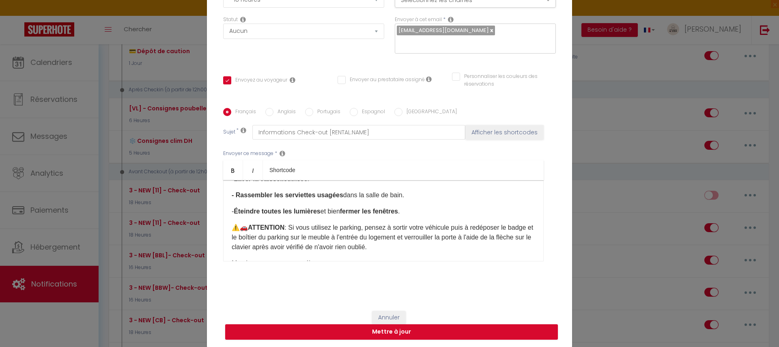
drag, startPoint x: 438, startPoint y: 234, endPoint x: 227, endPoint y: 208, distance: 212.7
click at [227, 208] on div "Bonjour [GUEST:FIRST_NAME], J’espère que vous avez passé un excellent séjour et…" at bounding box center [383, 220] width 321 height 81
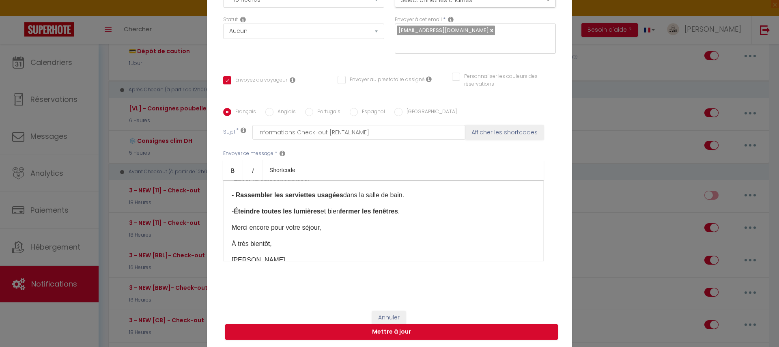
scroll to position [142, 0]
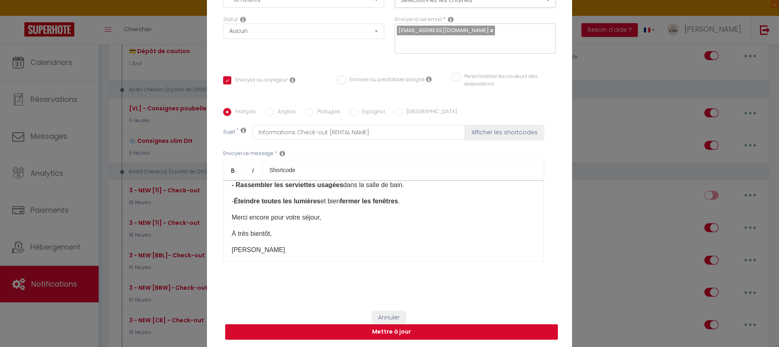
click at [340, 326] on button "Mettre à jour" at bounding box center [391, 331] width 333 height 15
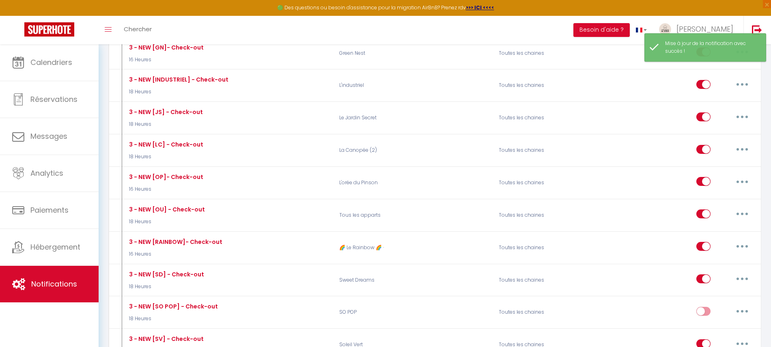
scroll to position [2263, 0]
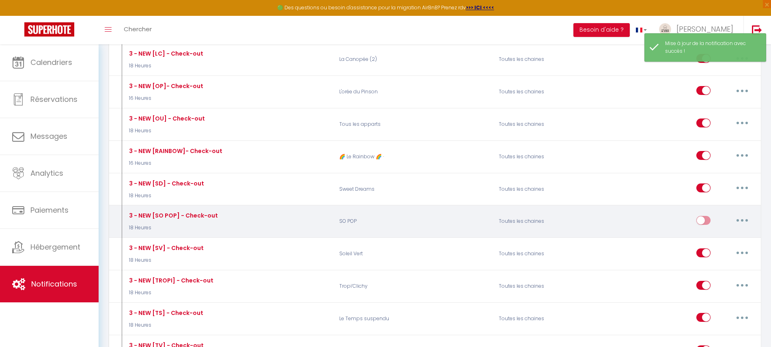
click at [703, 216] on input "checkbox" at bounding box center [704, 222] width 14 height 12
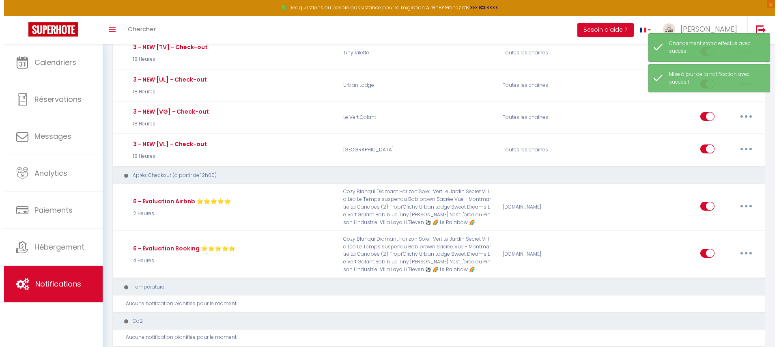
scroll to position [2570, 0]
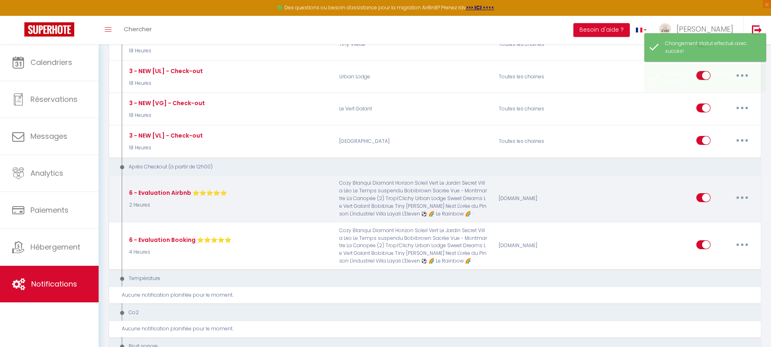
click at [747, 191] on button "button" at bounding box center [742, 197] width 23 height 13
click at [723, 209] on link "Editer" at bounding box center [721, 216] width 60 height 14
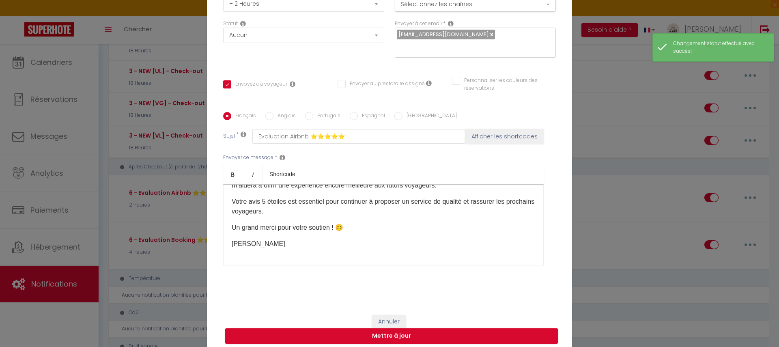
scroll to position [0, 0]
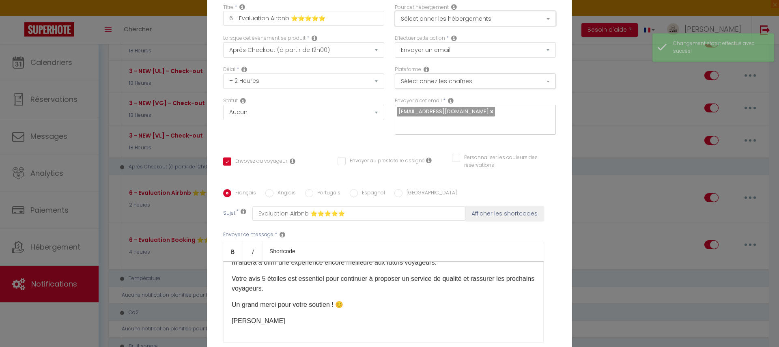
click at [421, 21] on button "Sélectionner les hébergements" at bounding box center [475, 18] width 161 height 15
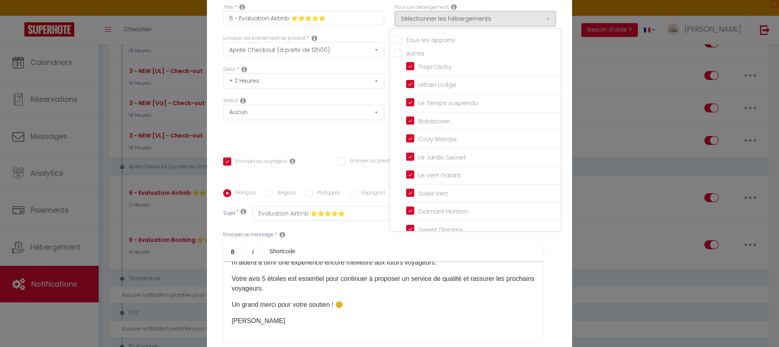
click at [394, 39] on input "Tous les apparts" at bounding box center [477, 39] width 167 height 8
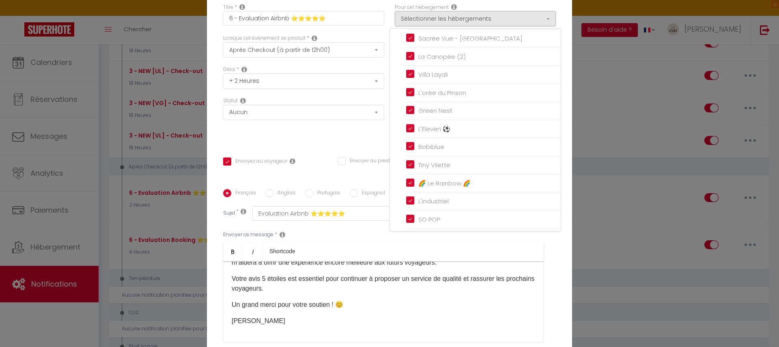
click at [354, 132] on div "Statut Aucun Si la réservation est payée Si réservation non payée Si la caution…" at bounding box center [304, 120] width 172 height 46
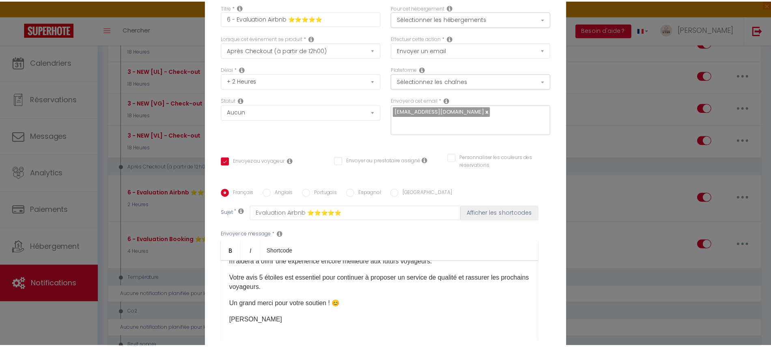
scroll to position [81, 0]
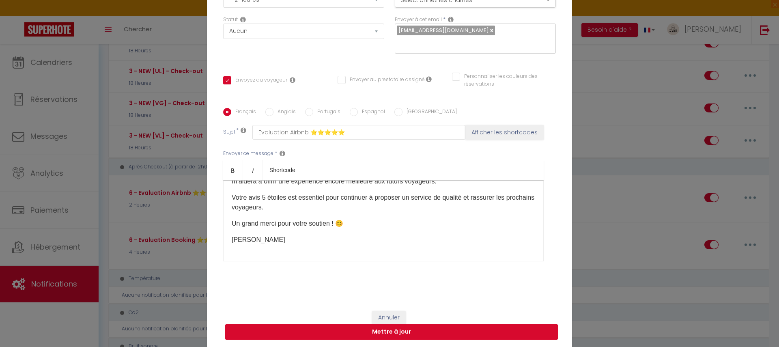
click at [405, 333] on button "Mettre à jour" at bounding box center [391, 331] width 333 height 15
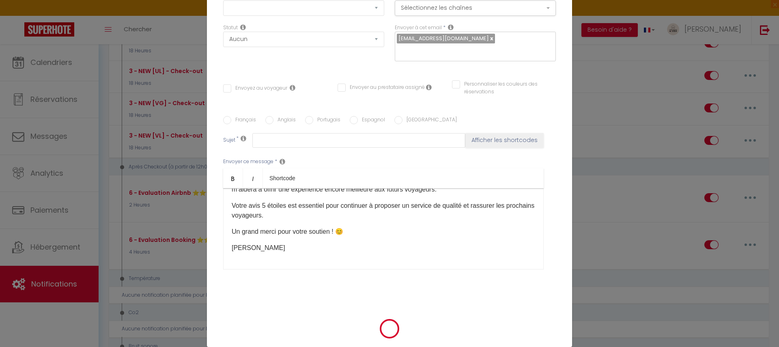
scroll to position [0, 0]
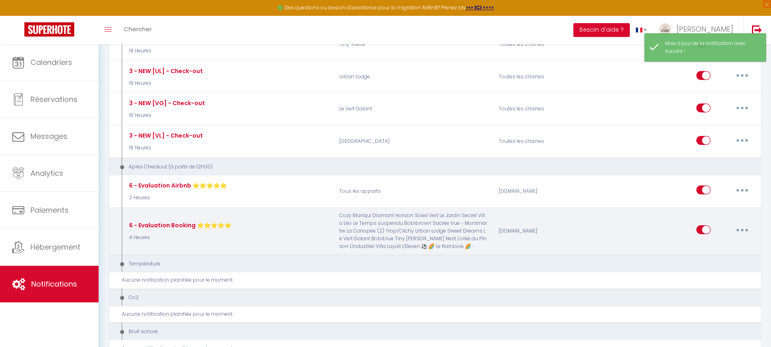
click at [750, 223] on button "button" at bounding box center [742, 229] width 23 height 13
click at [706, 242] on link "Editer" at bounding box center [721, 249] width 60 height 14
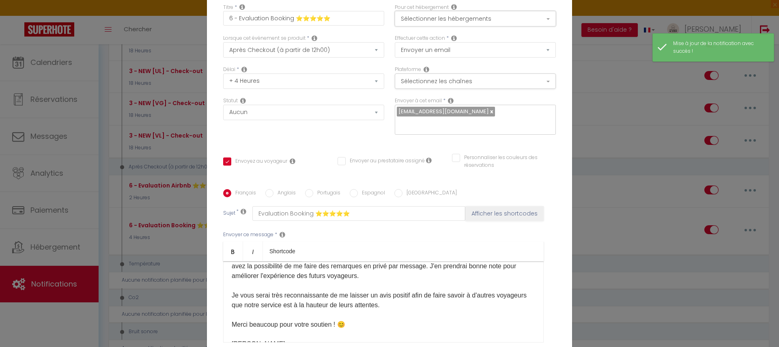
click at [428, 21] on button "Sélectionner les hébergements" at bounding box center [475, 18] width 161 height 15
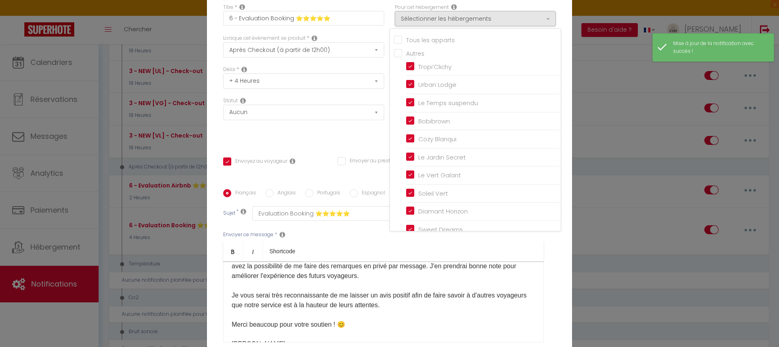
click at [401, 38] on input "Tous les apparts" at bounding box center [477, 39] width 167 height 8
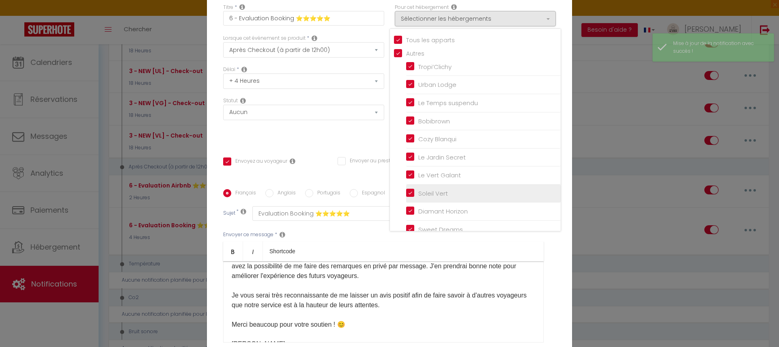
scroll to position [227, 0]
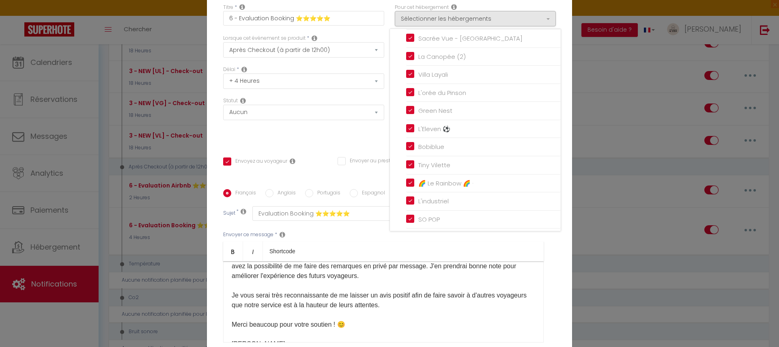
click at [365, 246] on ul "Bold Italic Shortcode" at bounding box center [383, 252] width 321 height 20
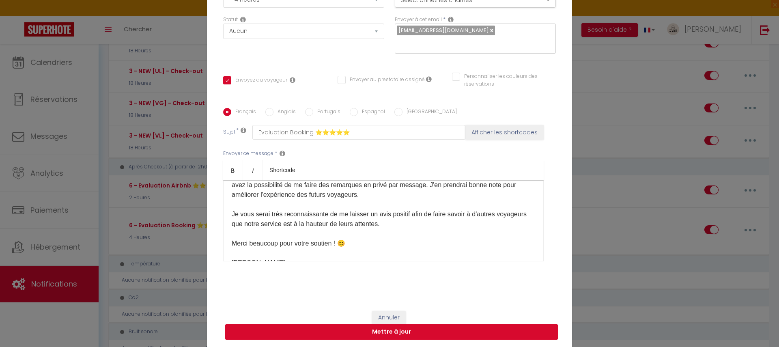
scroll to position [80, 0]
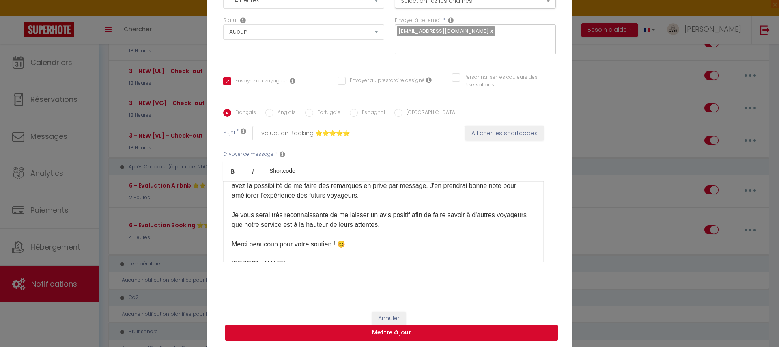
click at [424, 334] on button "Mettre à jour" at bounding box center [391, 332] width 333 height 15
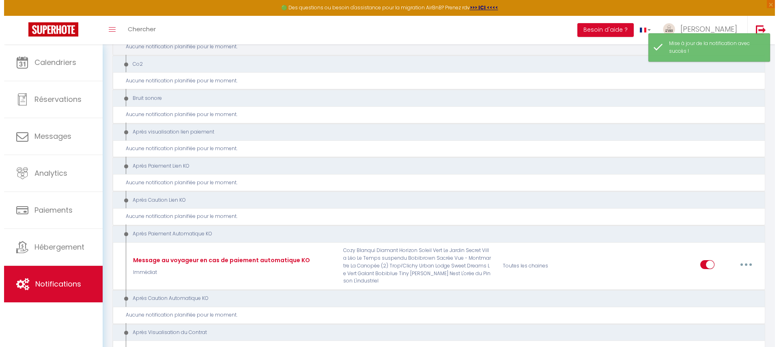
scroll to position [2898, 0]
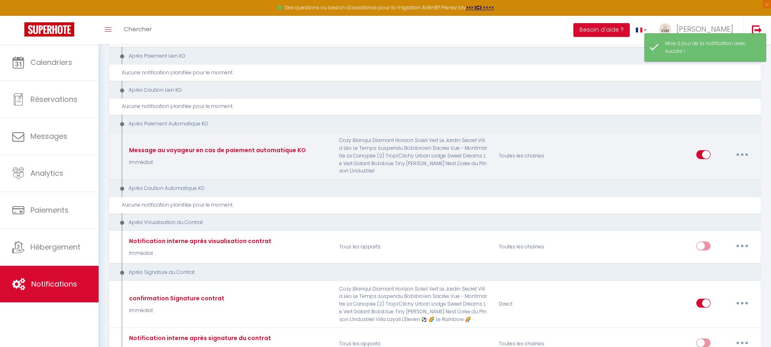
click at [747, 148] on button "button" at bounding box center [742, 154] width 23 height 13
click at [713, 166] on link "Editer" at bounding box center [721, 173] width 60 height 14
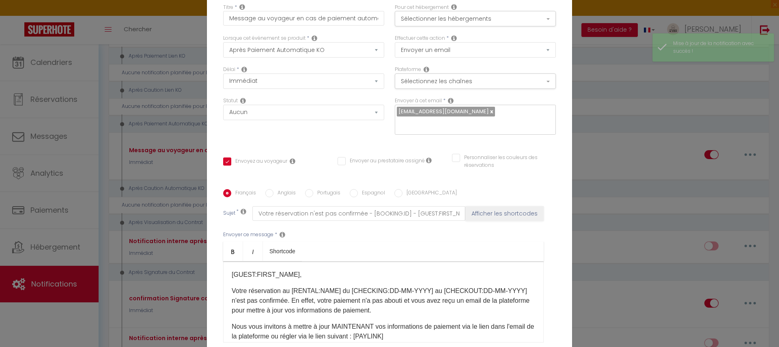
scroll to position [0, 0]
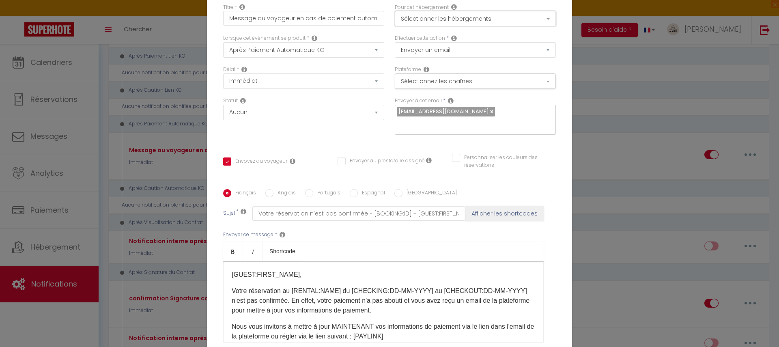
click at [429, 21] on button "Sélectionner les hébergements" at bounding box center [475, 18] width 161 height 15
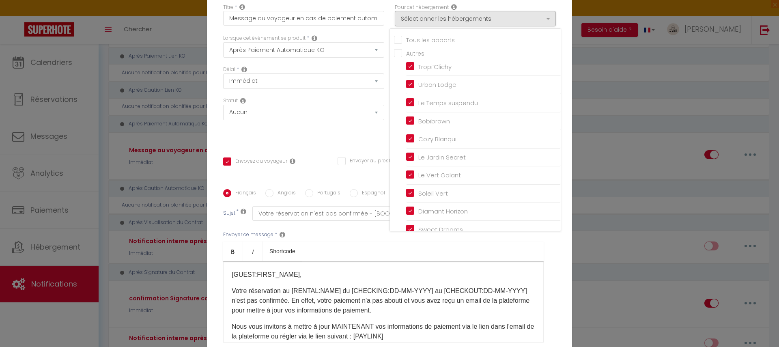
click at [399, 38] on input "Tous les apparts" at bounding box center [477, 39] width 167 height 8
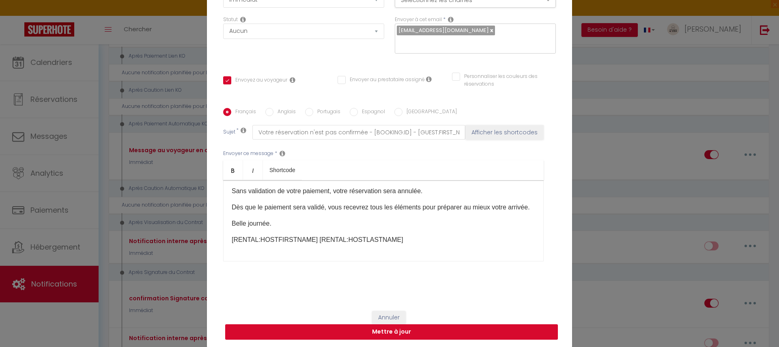
click at [435, 328] on button "Mettre à jour" at bounding box center [391, 331] width 333 height 15
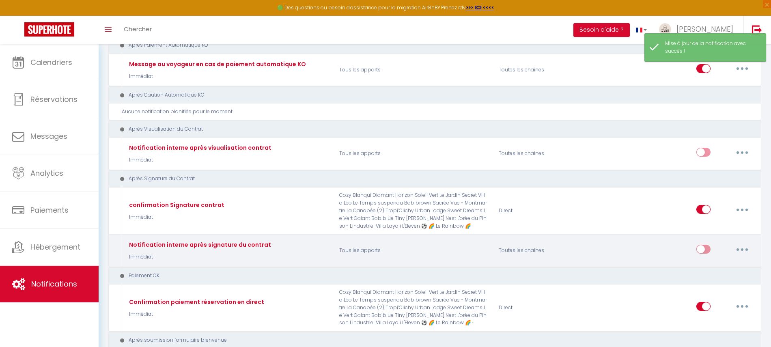
click at [739, 243] on button "button" at bounding box center [742, 249] width 23 height 13
click at [723, 261] on link "Editer" at bounding box center [721, 268] width 60 height 14
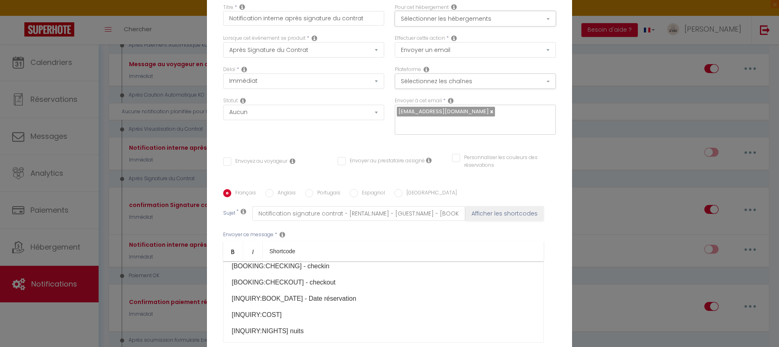
click at [449, 21] on button "Sélectionner les hébergements" at bounding box center [475, 18] width 161 height 15
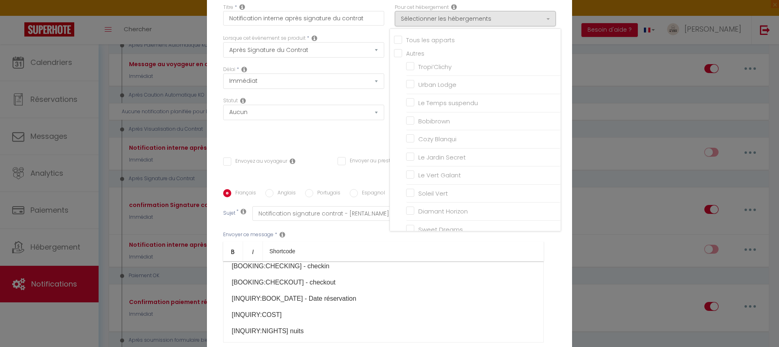
click at [334, 148] on div "Titre * Notification interne après signature du contrat Pour cet hébergement Sé…" at bounding box center [389, 190] width 365 height 388
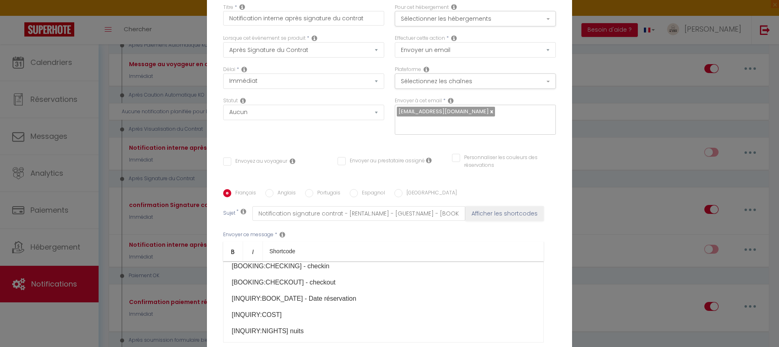
click at [590, 180] on div "Modifier la notification × Titre * Notification interne après signature du cont…" at bounding box center [389, 173] width 779 height 347
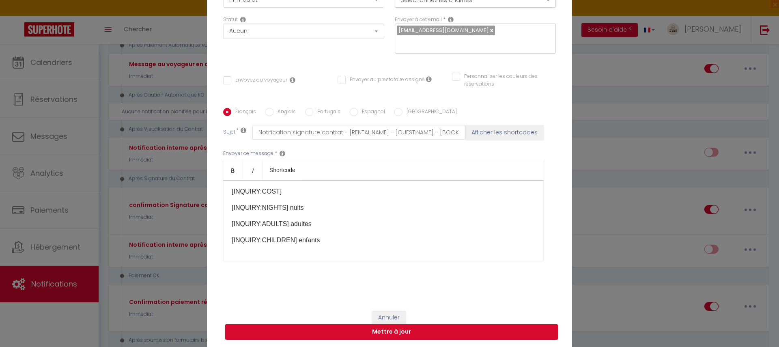
scroll to position [80, 0]
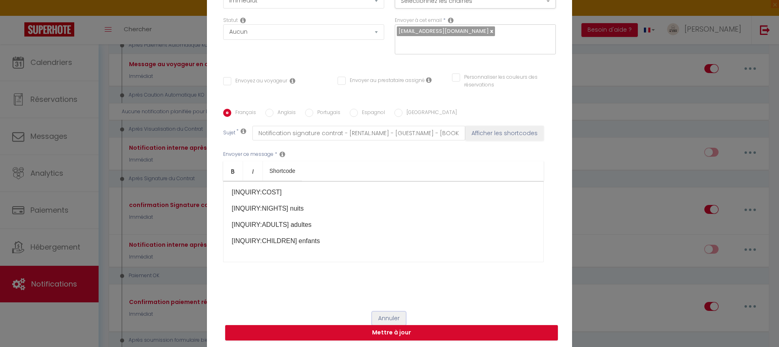
click at [386, 317] on button "Annuler" at bounding box center [389, 319] width 34 height 14
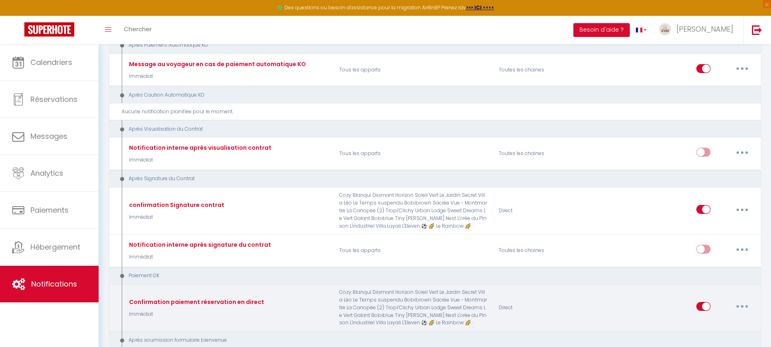
click at [745, 300] on button "button" at bounding box center [742, 306] width 23 height 13
click at [710, 318] on link "Editer" at bounding box center [721, 325] width 60 height 14
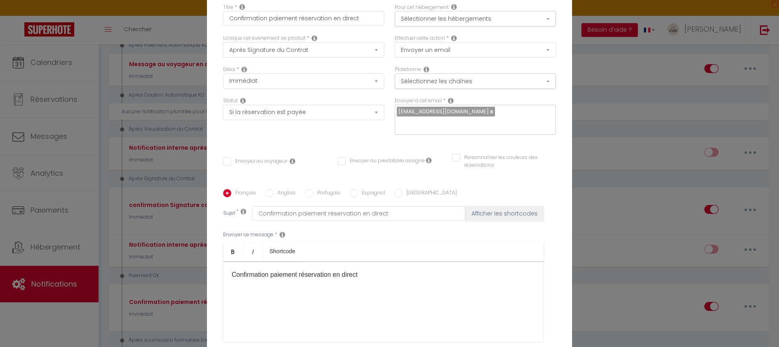
scroll to position [0, 0]
click at [457, 11] on button "Sélectionner les hébergements" at bounding box center [475, 18] width 161 height 15
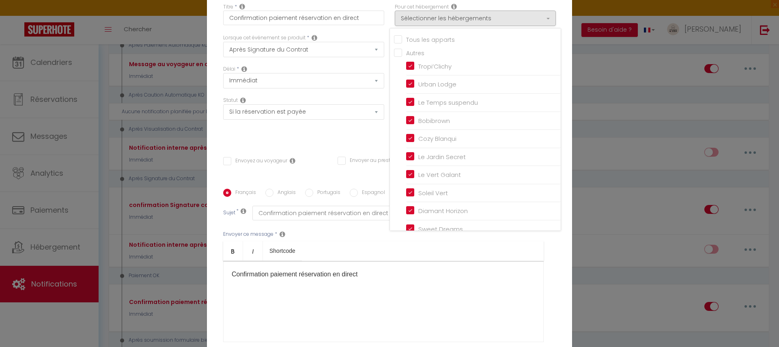
click at [410, 42] on input "Tous les apparts" at bounding box center [477, 39] width 167 height 8
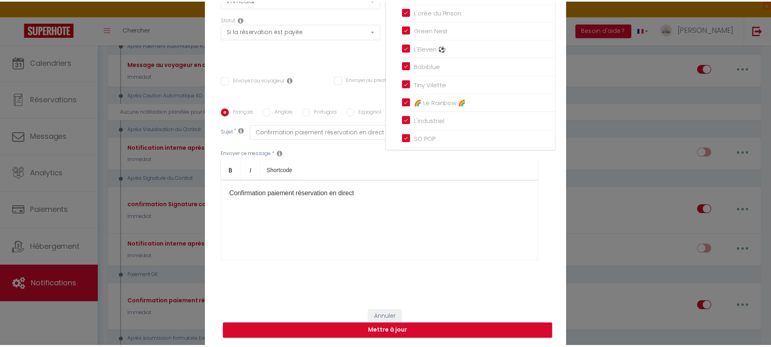
scroll to position [80, 0]
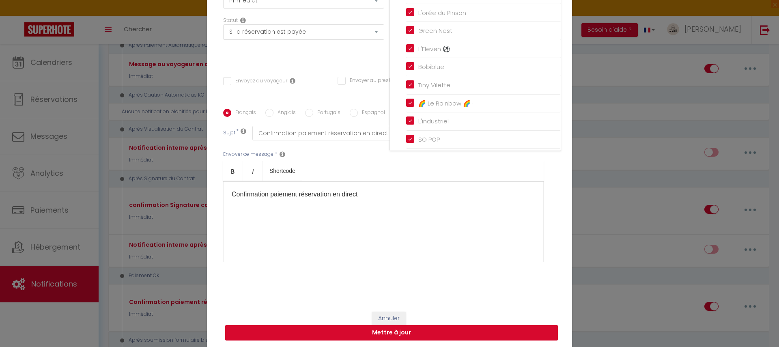
click at [436, 329] on button "Mettre à jour" at bounding box center [391, 332] width 333 height 15
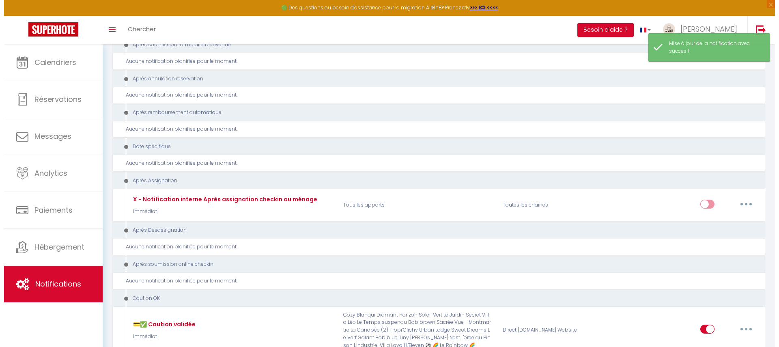
scroll to position [3269, 0]
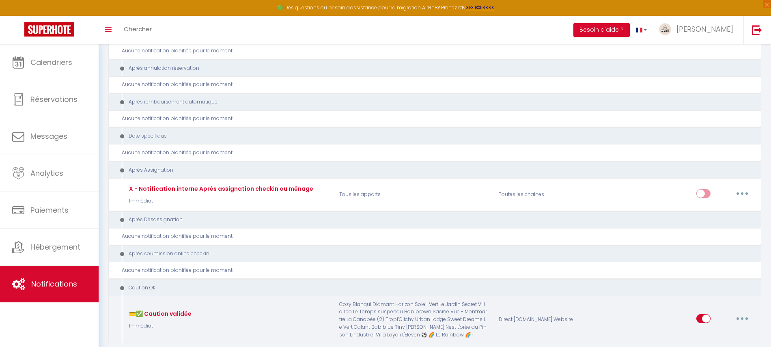
click at [744, 312] on button "button" at bounding box center [742, 318] width 23 height 13
click at [721, 247] on link "Editer" at bounding box center [721, 254] width 60 height 14
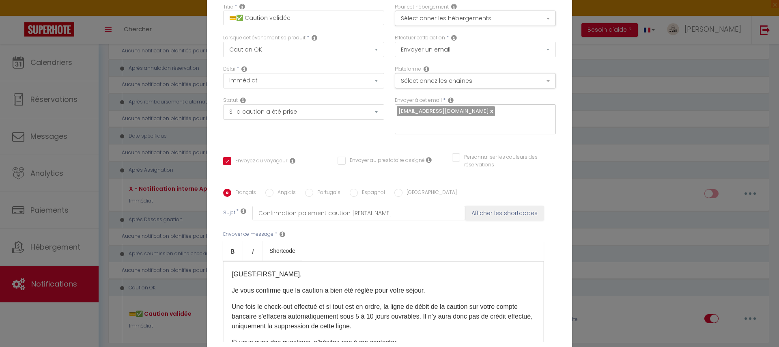
scroll to position [0, 0]
click at [416, 16] on button "Sélectionner les hébergements" at bounding box center [475, 18] width 161 height 15
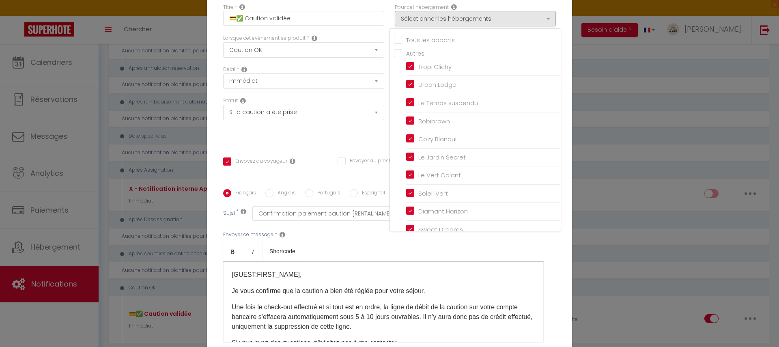
click at [406, 41] on input "Tous les apparts" at bounding box center [477, 39] width 167 height 8
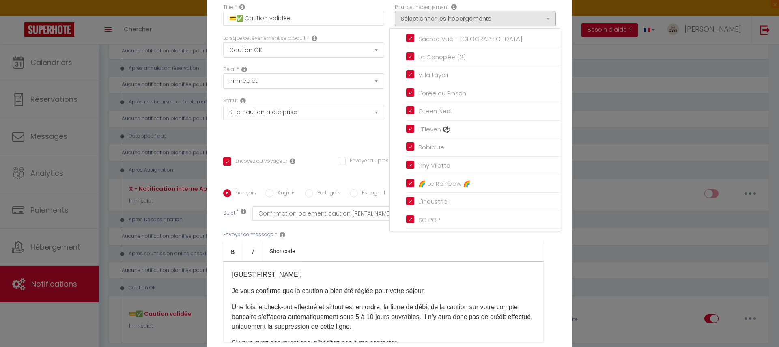
scroll to position [81, 0]
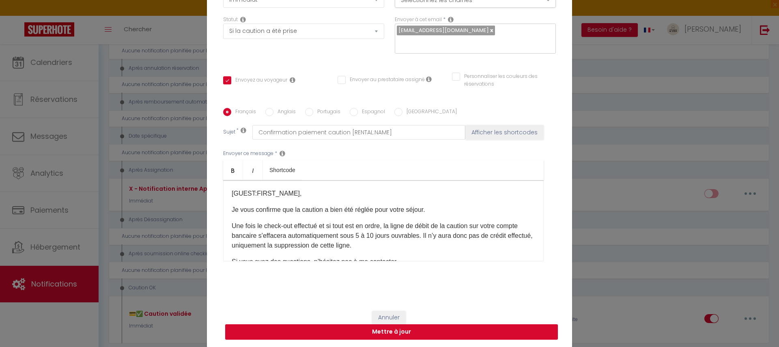
click at [425, 329] on button "Mettre à jour" at bounding box center [391, 331] width 333 height 15
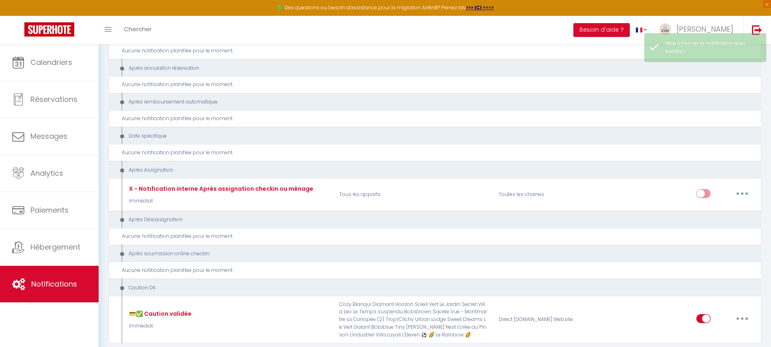
scroll to position [3253, 0]
